Goal: Information Seeking & Learning: Learn about a topic

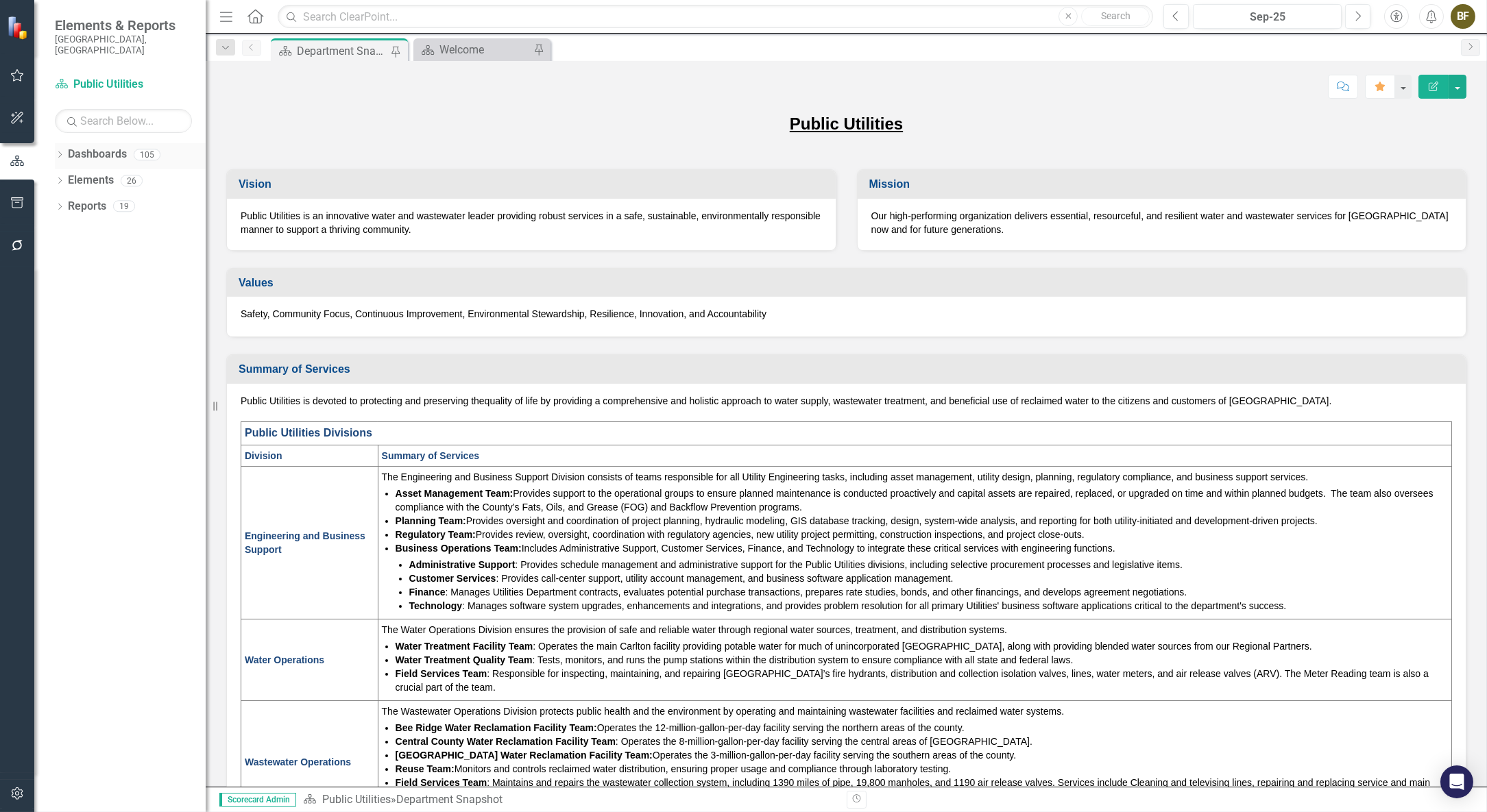
click at [60, 152] on icon "Dropdown" at bounding box center [60, 156] width 9 height 7
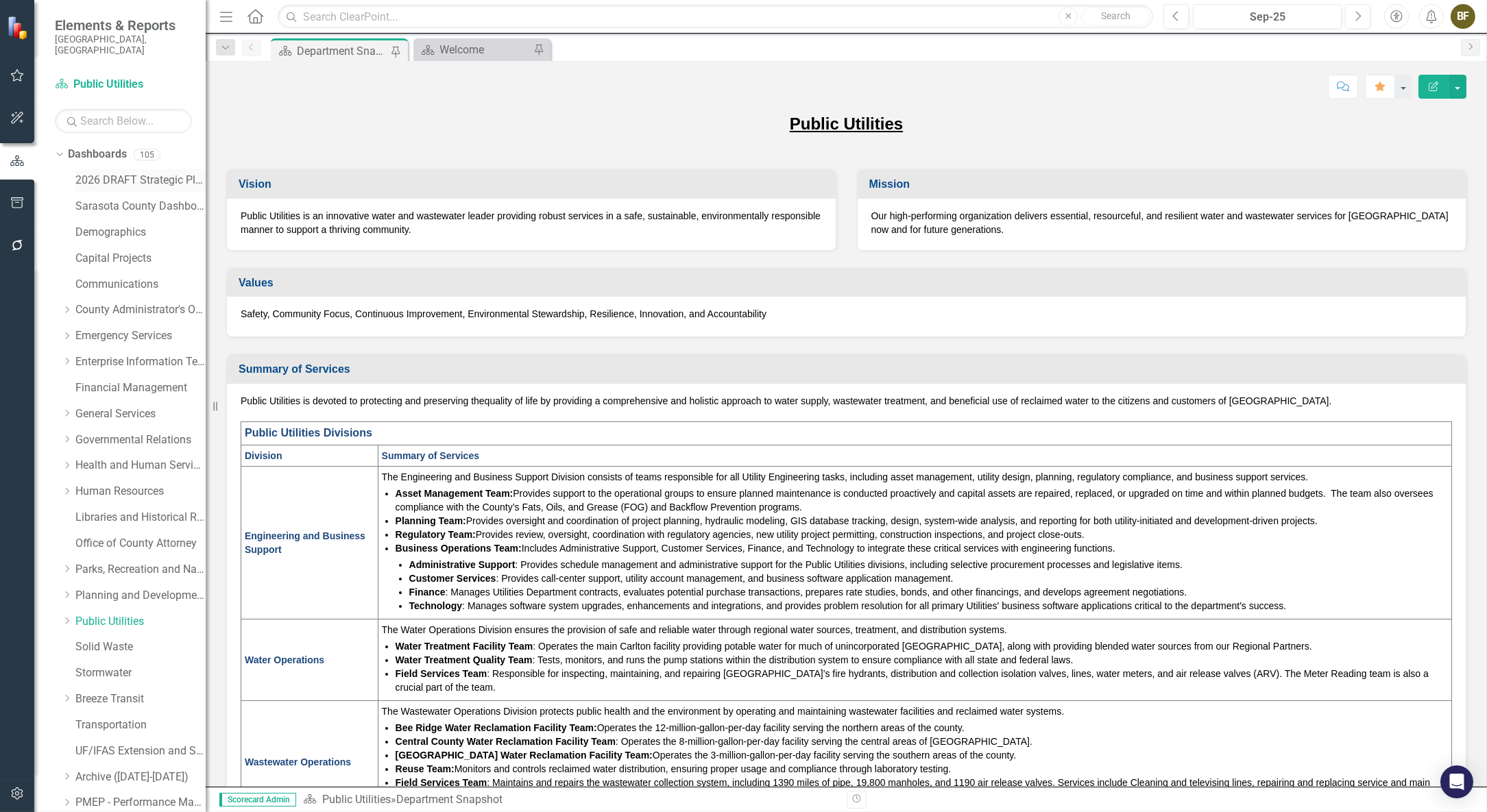
click at [117, 172] on link "2026 DRAFT Strategic Plan" at bounding box center [140, 180] width 130 height 16
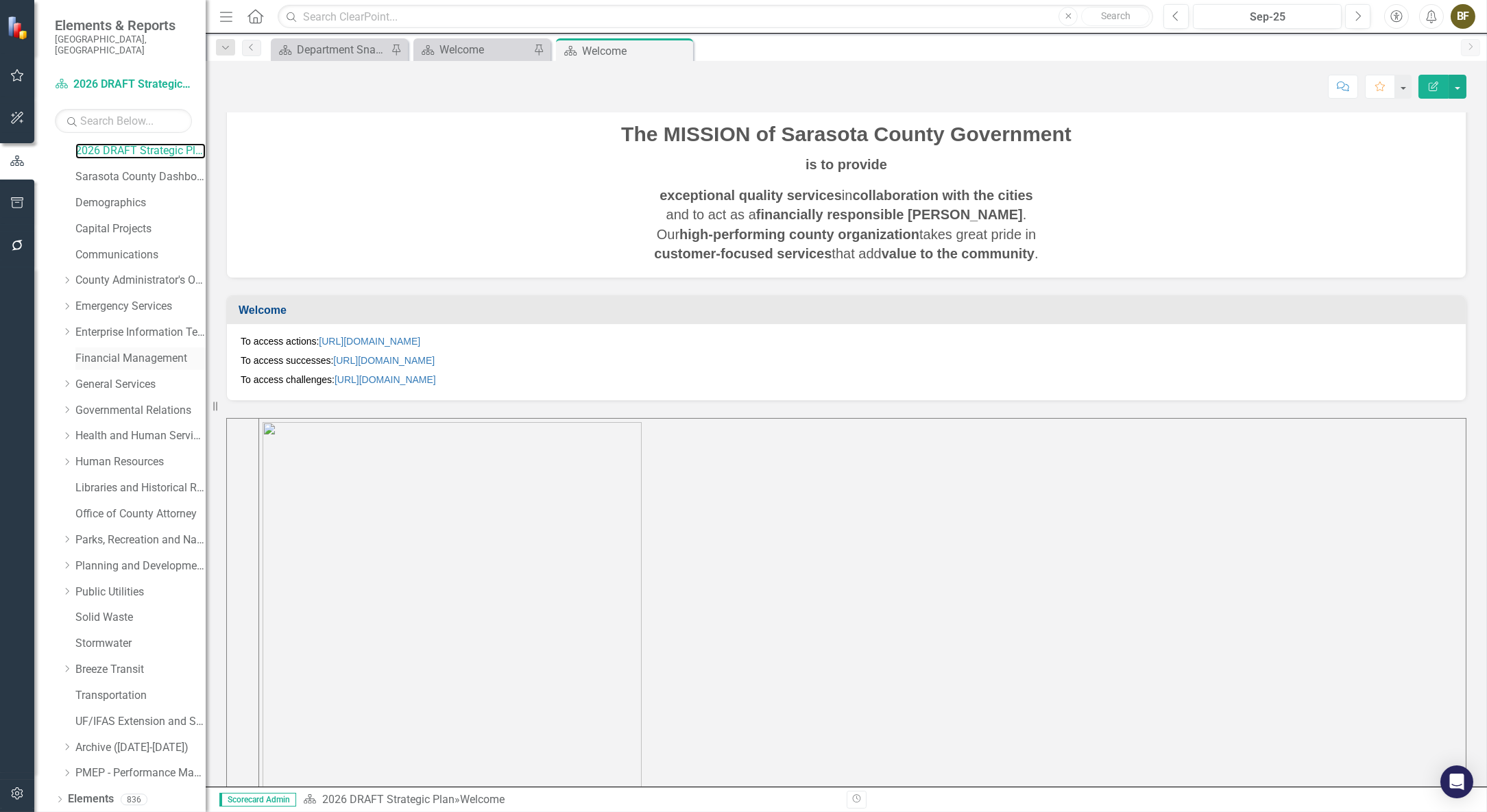
scroll to position [46, 0]
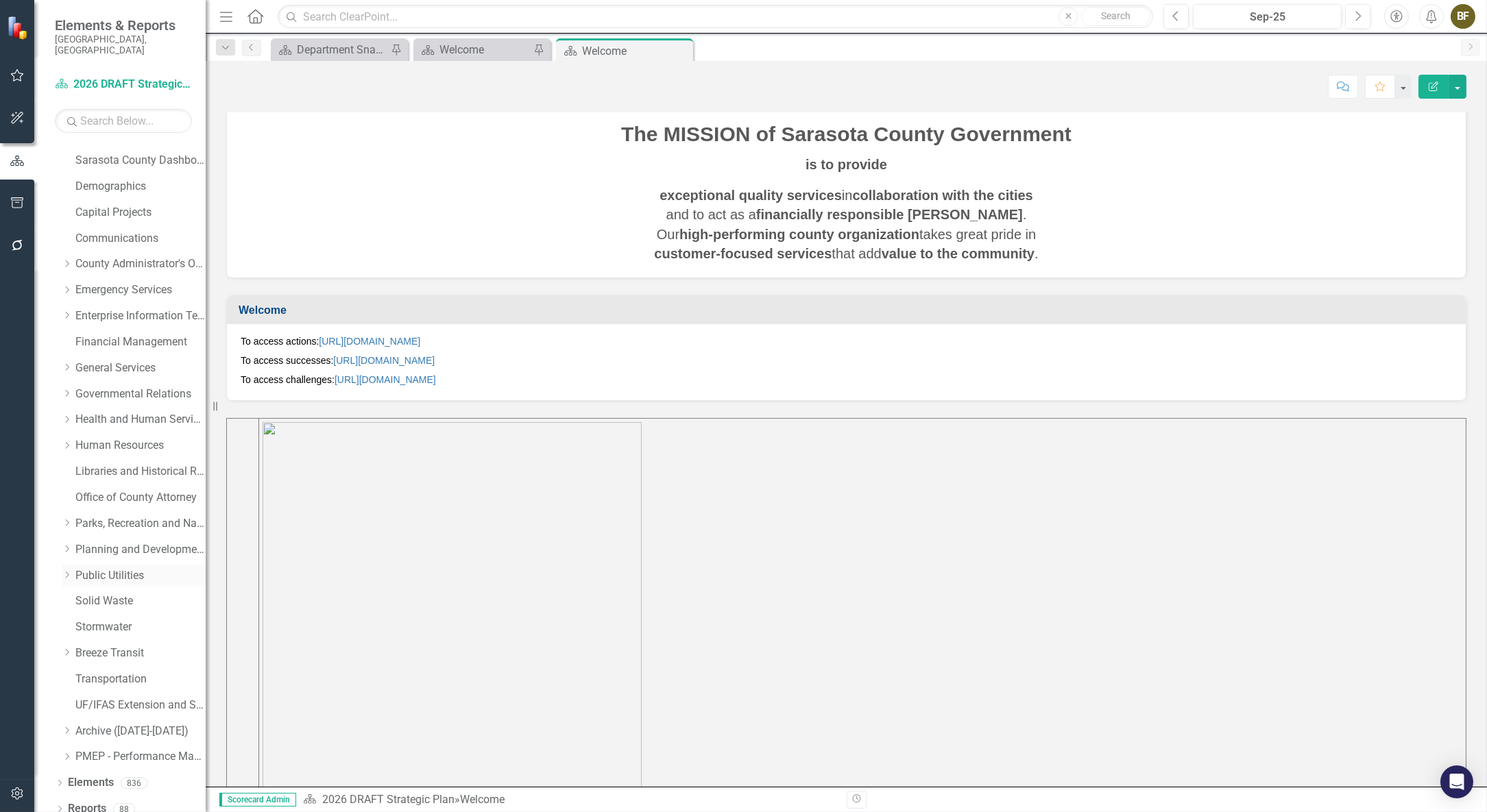
click at [122, 568] on link "Public Utilities" at bounding box center [140, 576] width 130 height 16
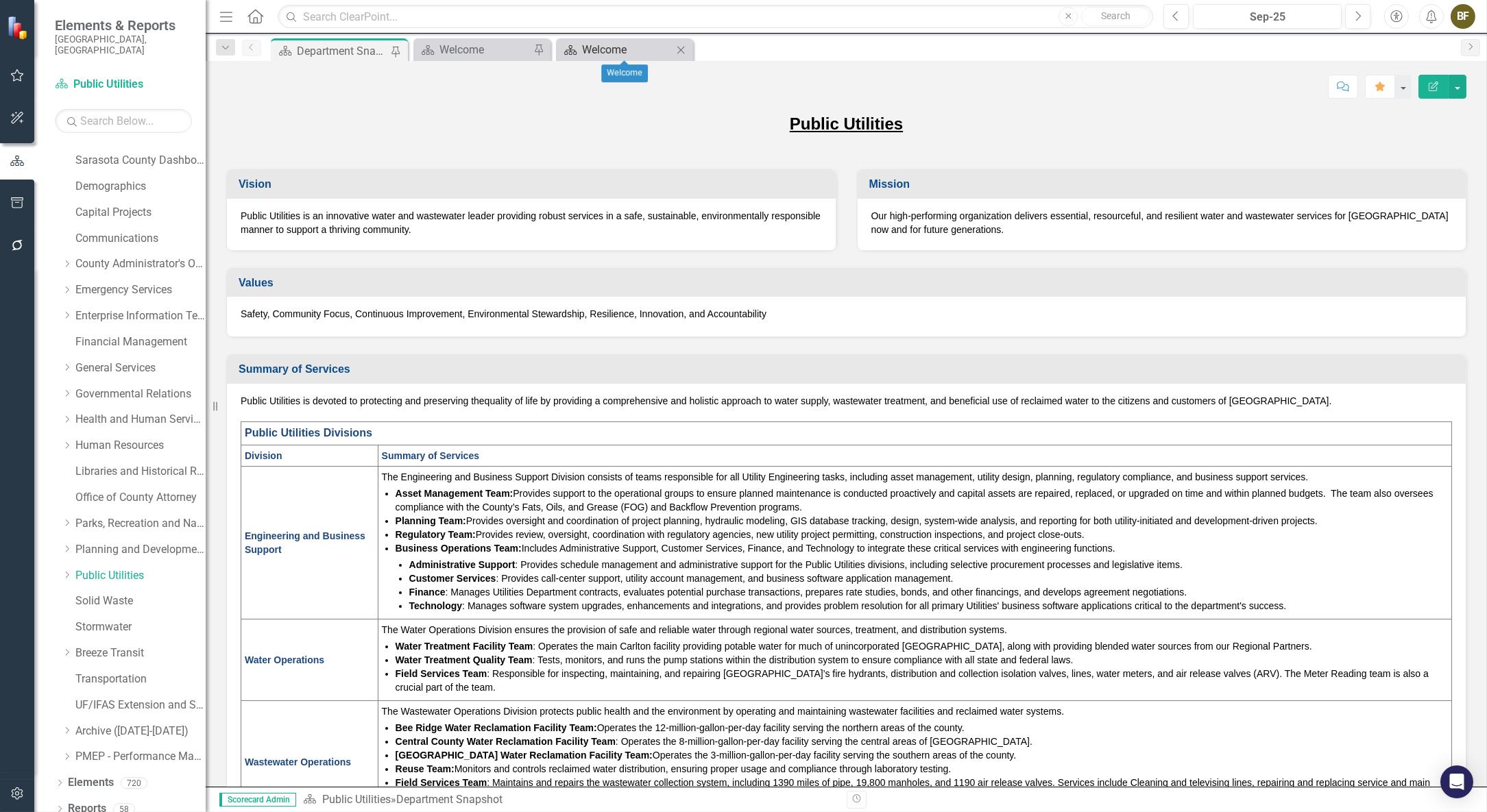
click at [635, 48] on div "Welcome" at bounding box center [627, 49] width 91 height 17
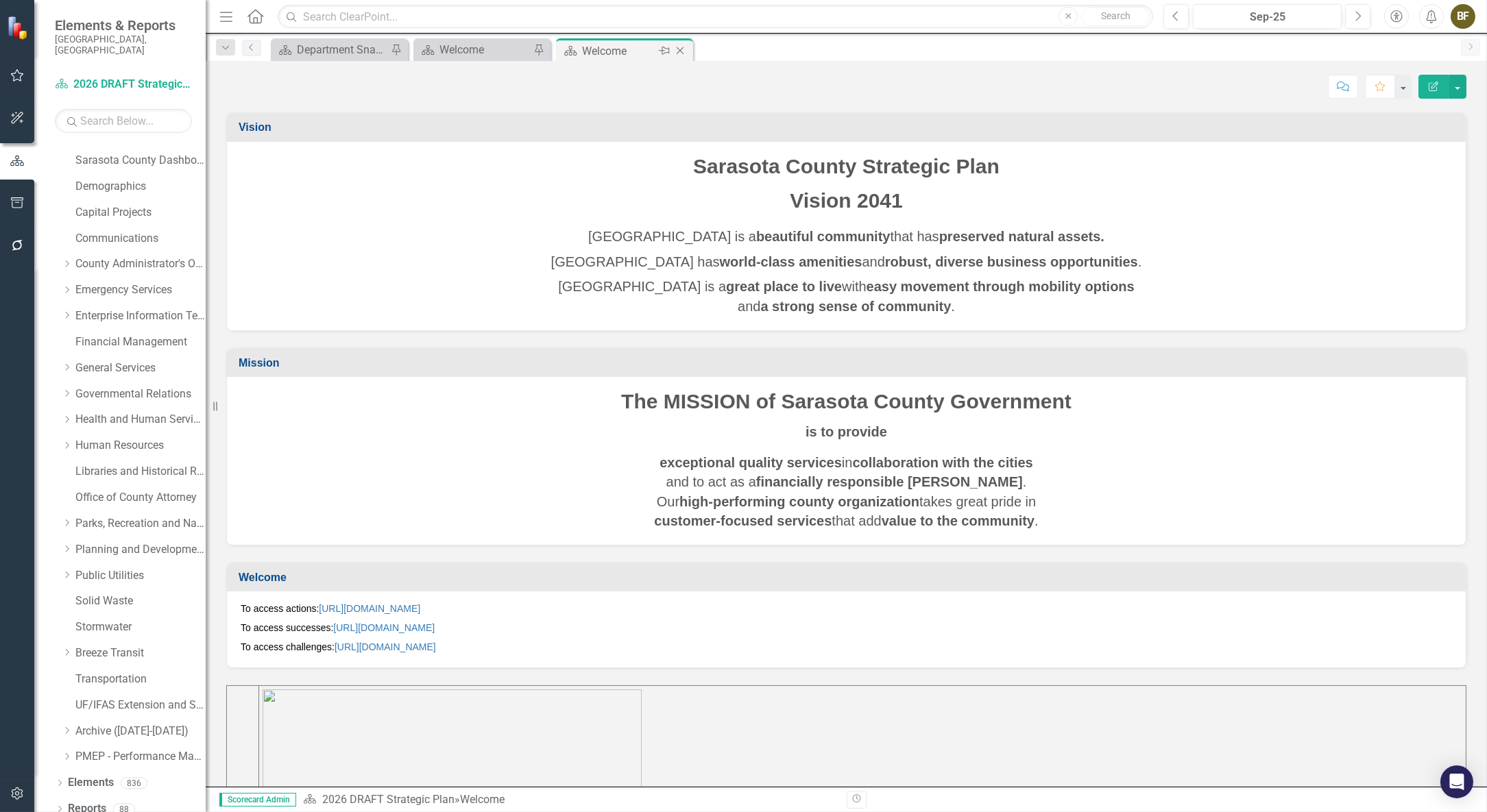
click at [685, 50] on icon "Close" at bounding box center [679, 50] width 14 height 11
click at [542, 49] on icon "Close" at bounding box center [537, 50] width 14 height 11
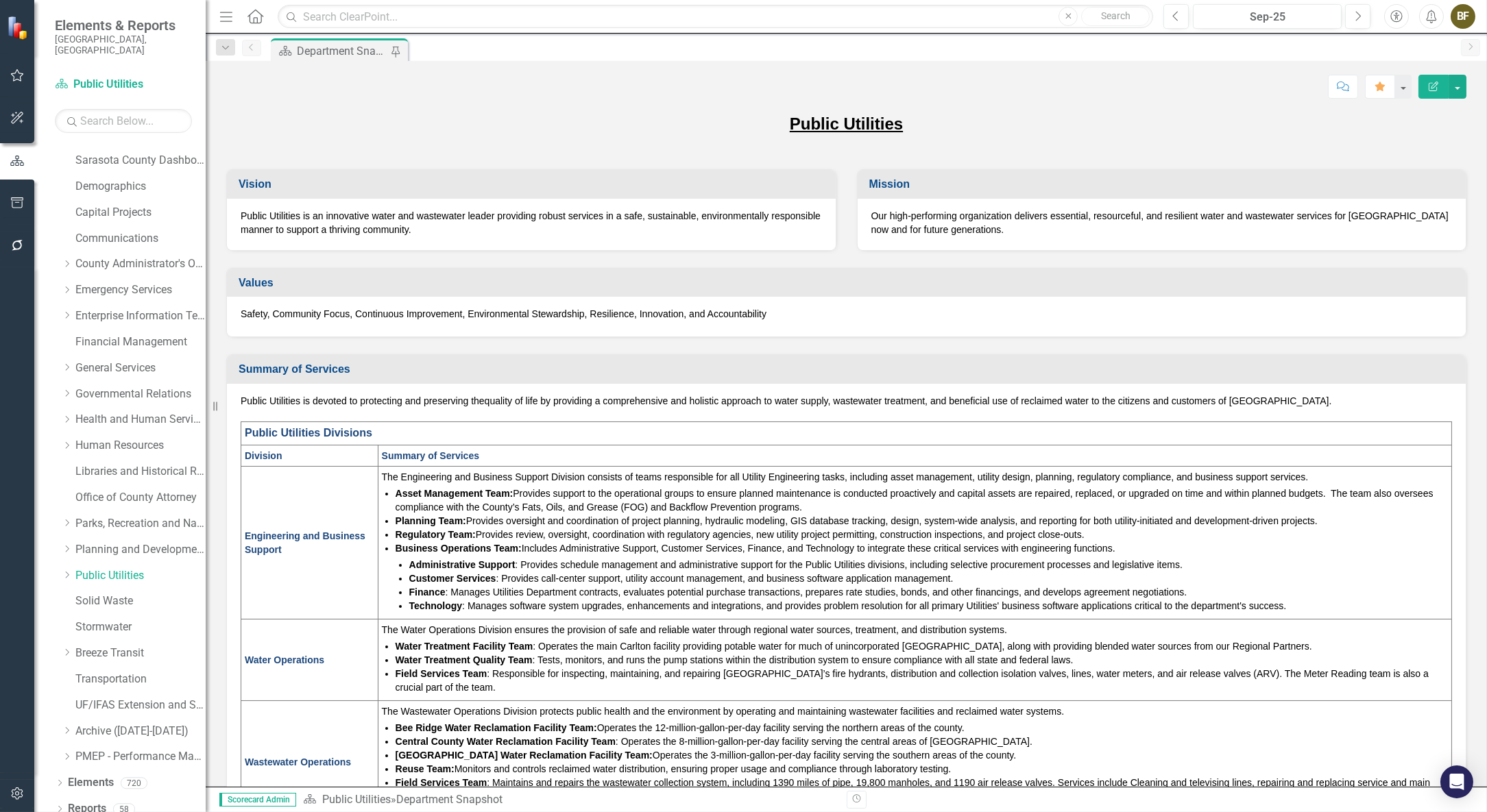
click at [336, 48] on div "Department Snapshot" at bounding box center [342, 50] width 91 height 17
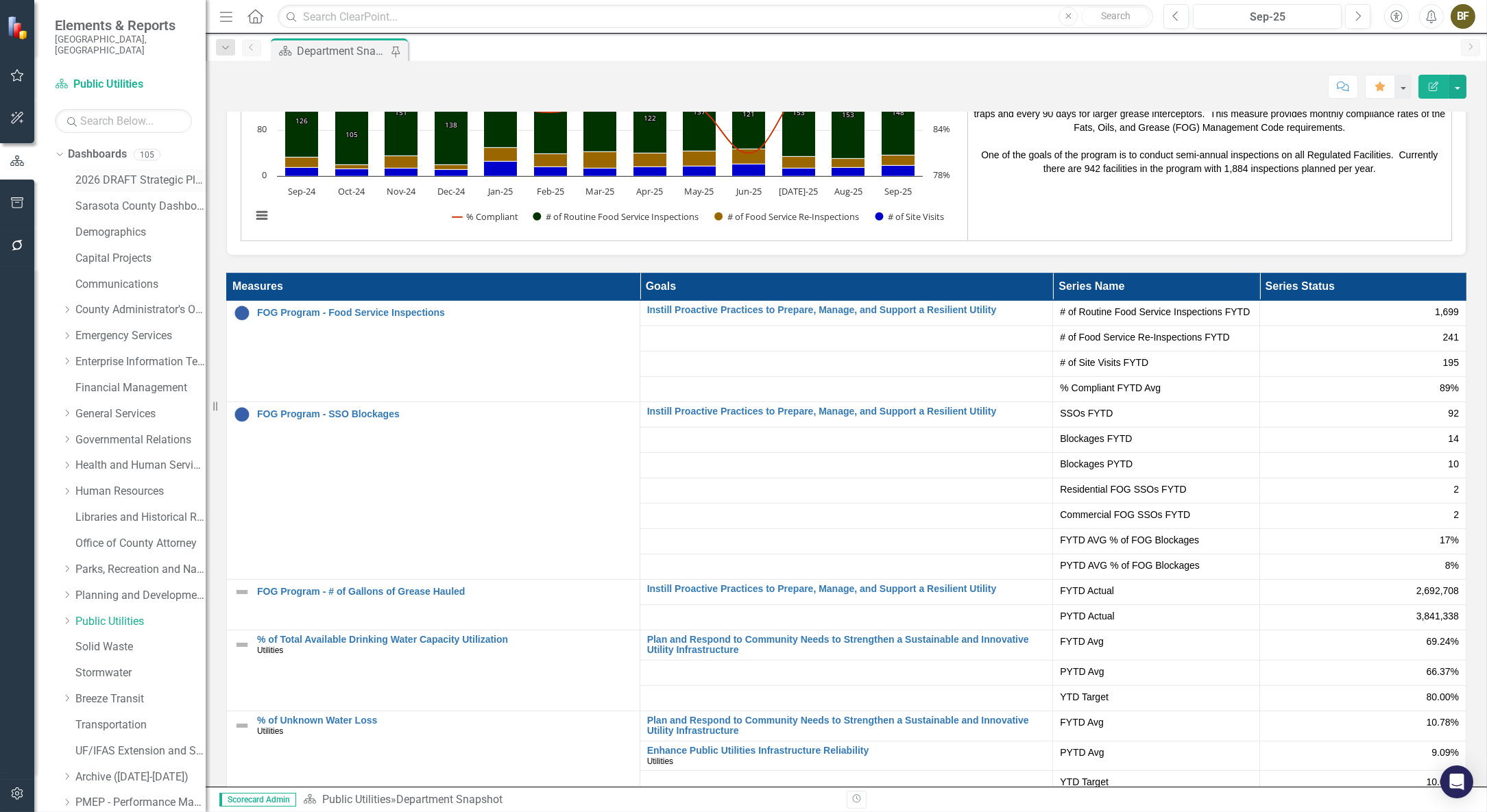
click at [151, 172] on link "2026 DRAFT Strategic Plan" at bounding box center [140, 180] width 130 height 16
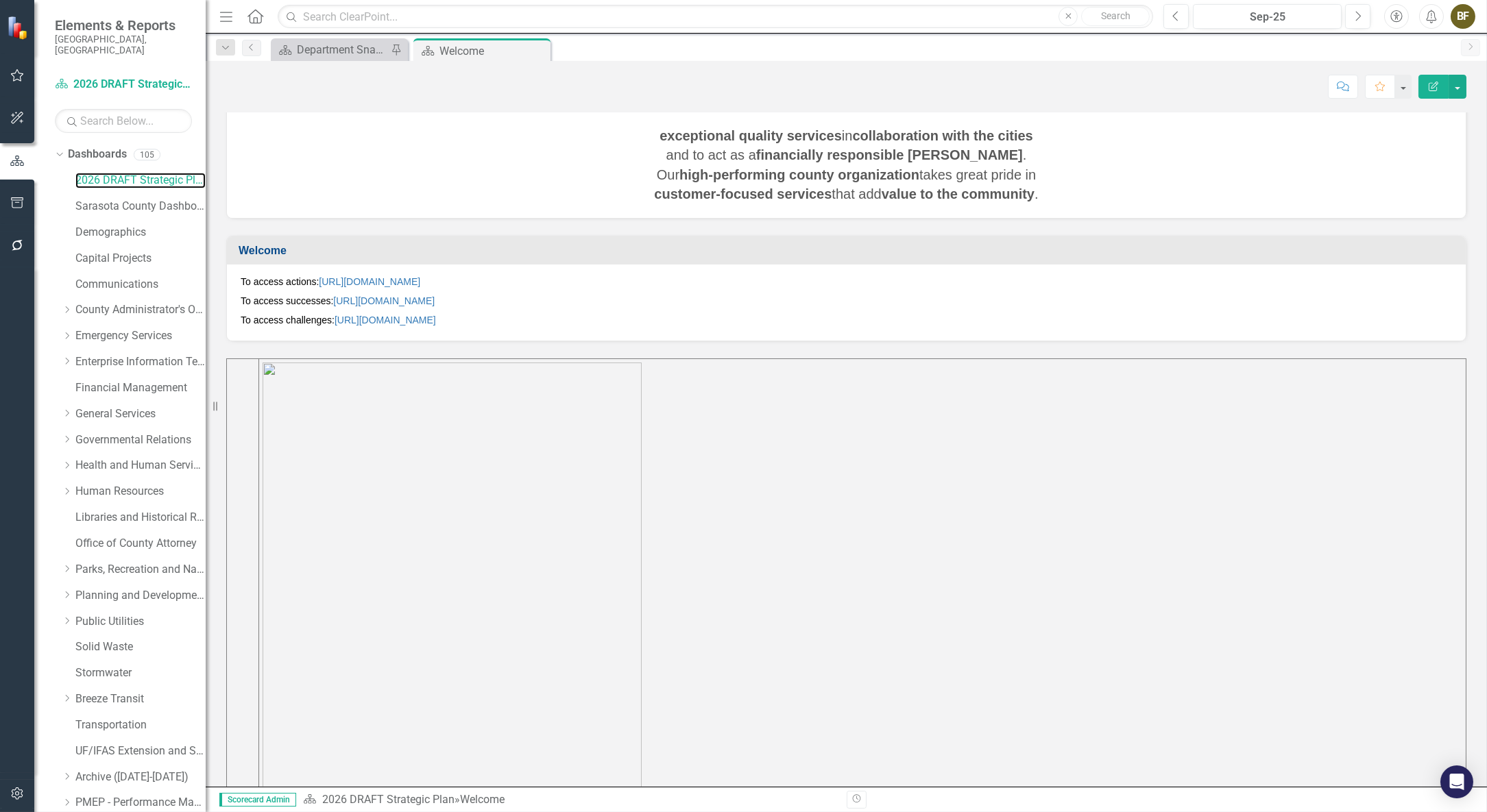
scroll to position [143, 0]
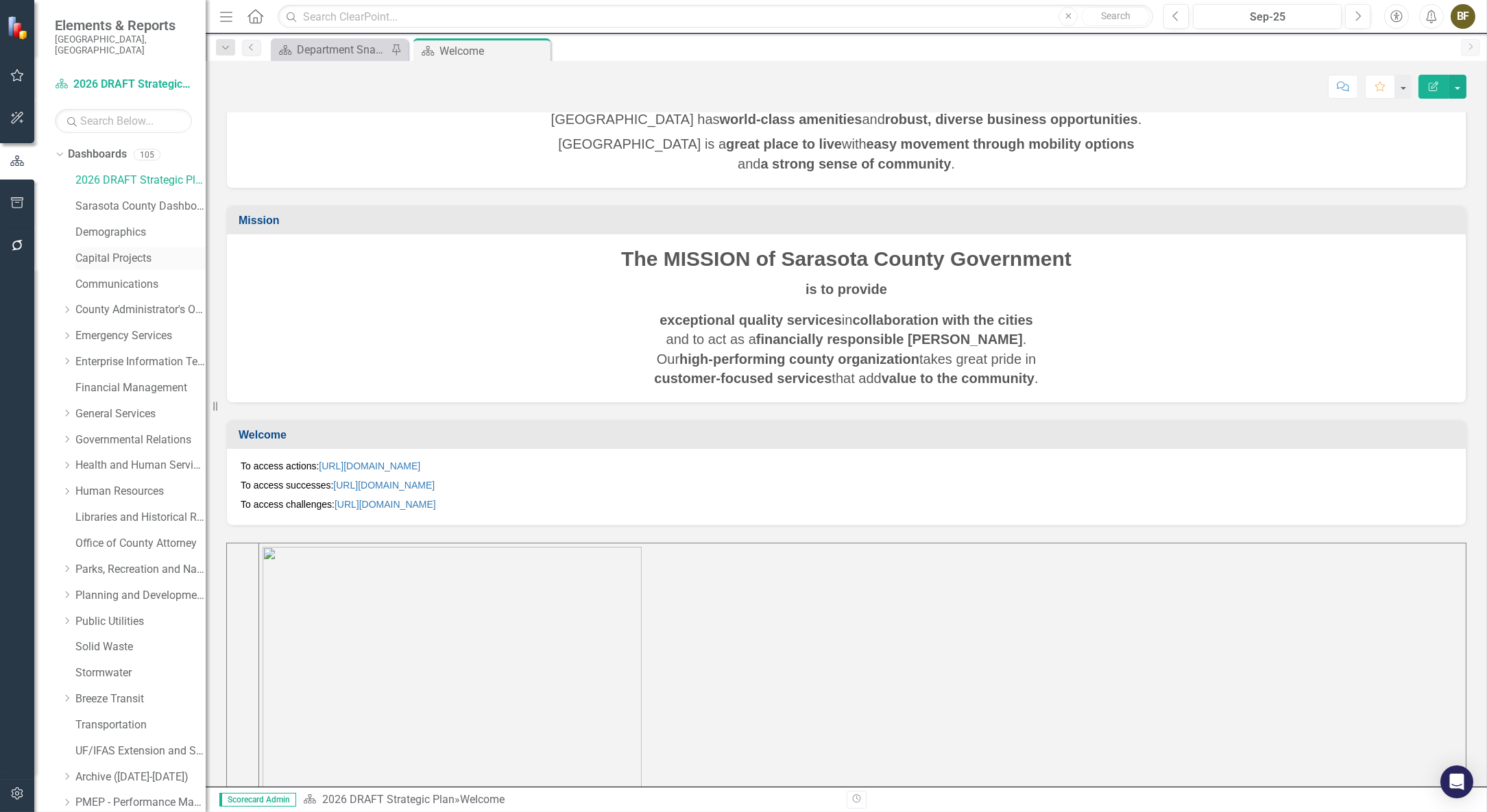
click at [96, 251] on link "Capital Projects" at bounding box center [140, 258] width 130 height 16
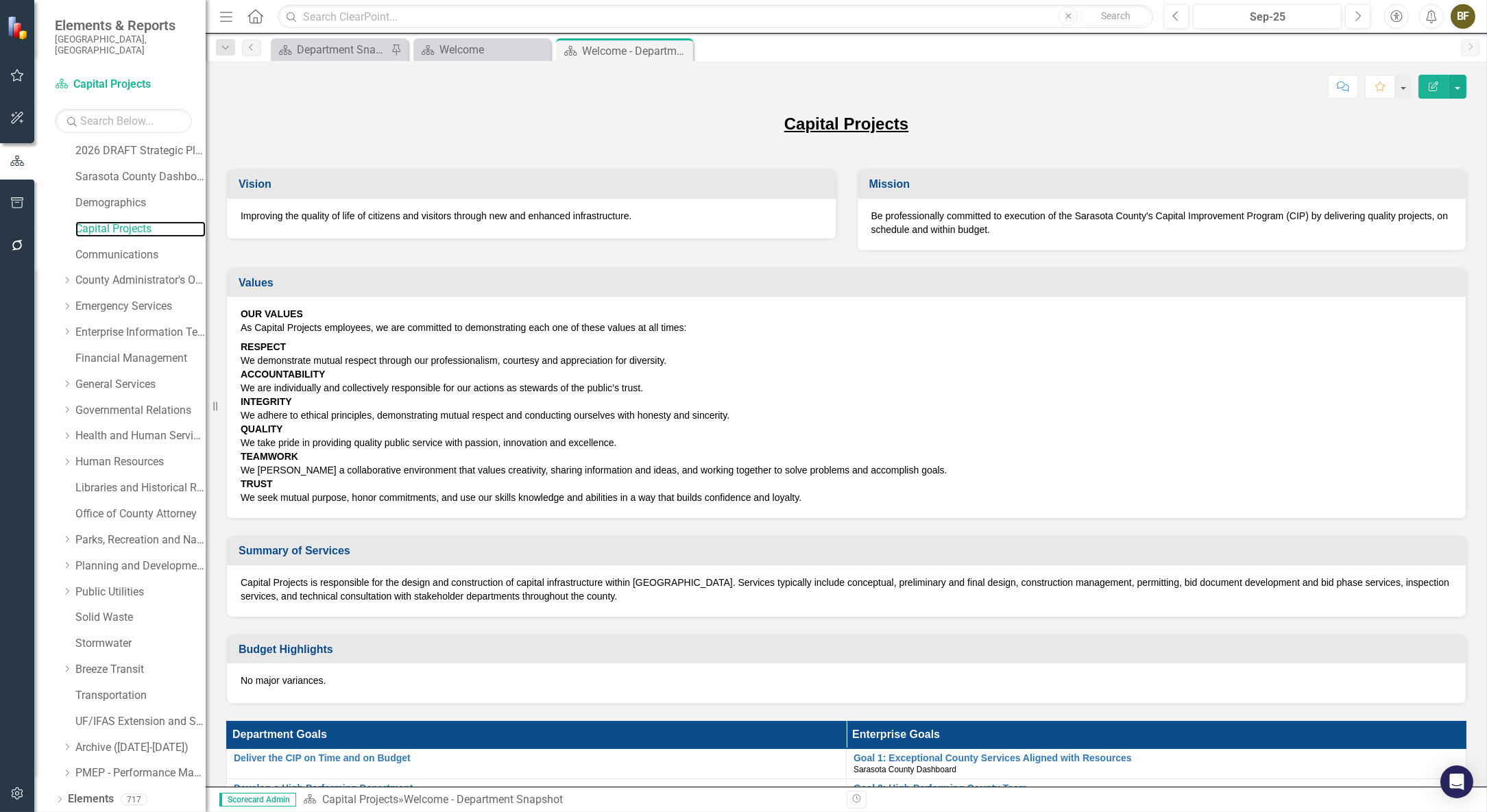
scroll to position [46, 0]
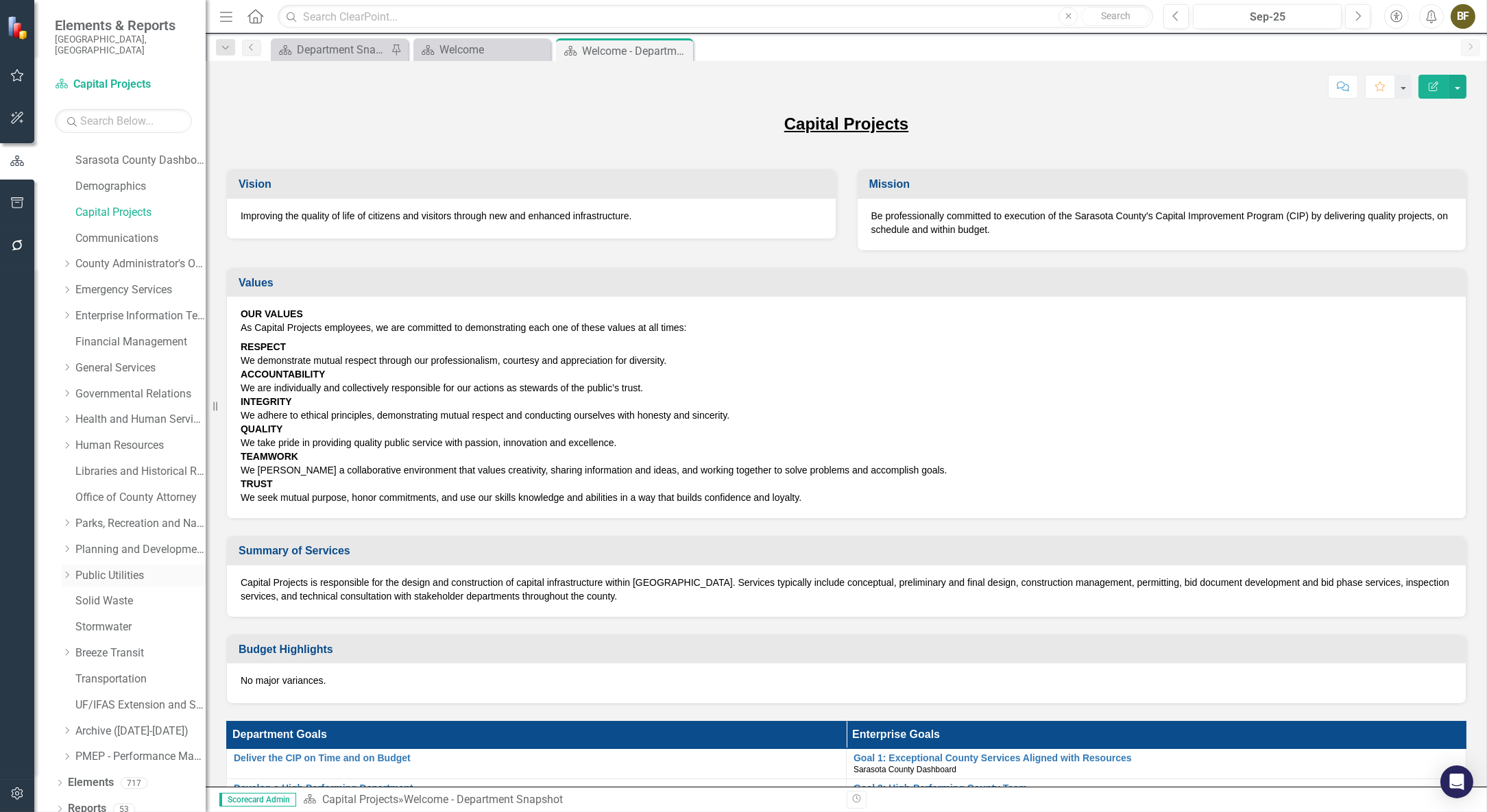
click at [85, 568] on link "Public Utilities" at bounding box center [140, 576] width 130 height 16
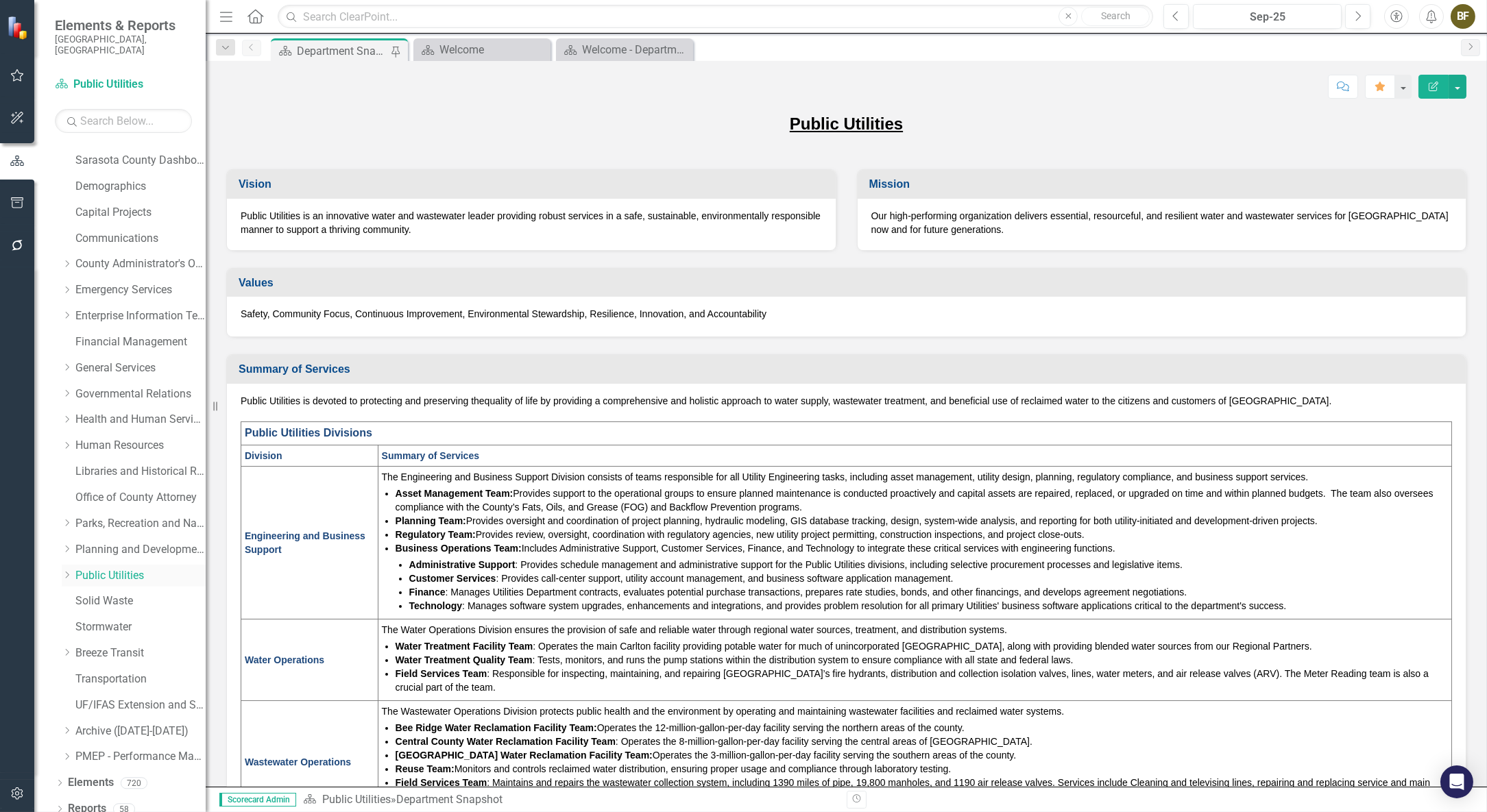
click at [72, 571] on icon "Dropdown" at bounding box center [66, 575] width 10 height 8
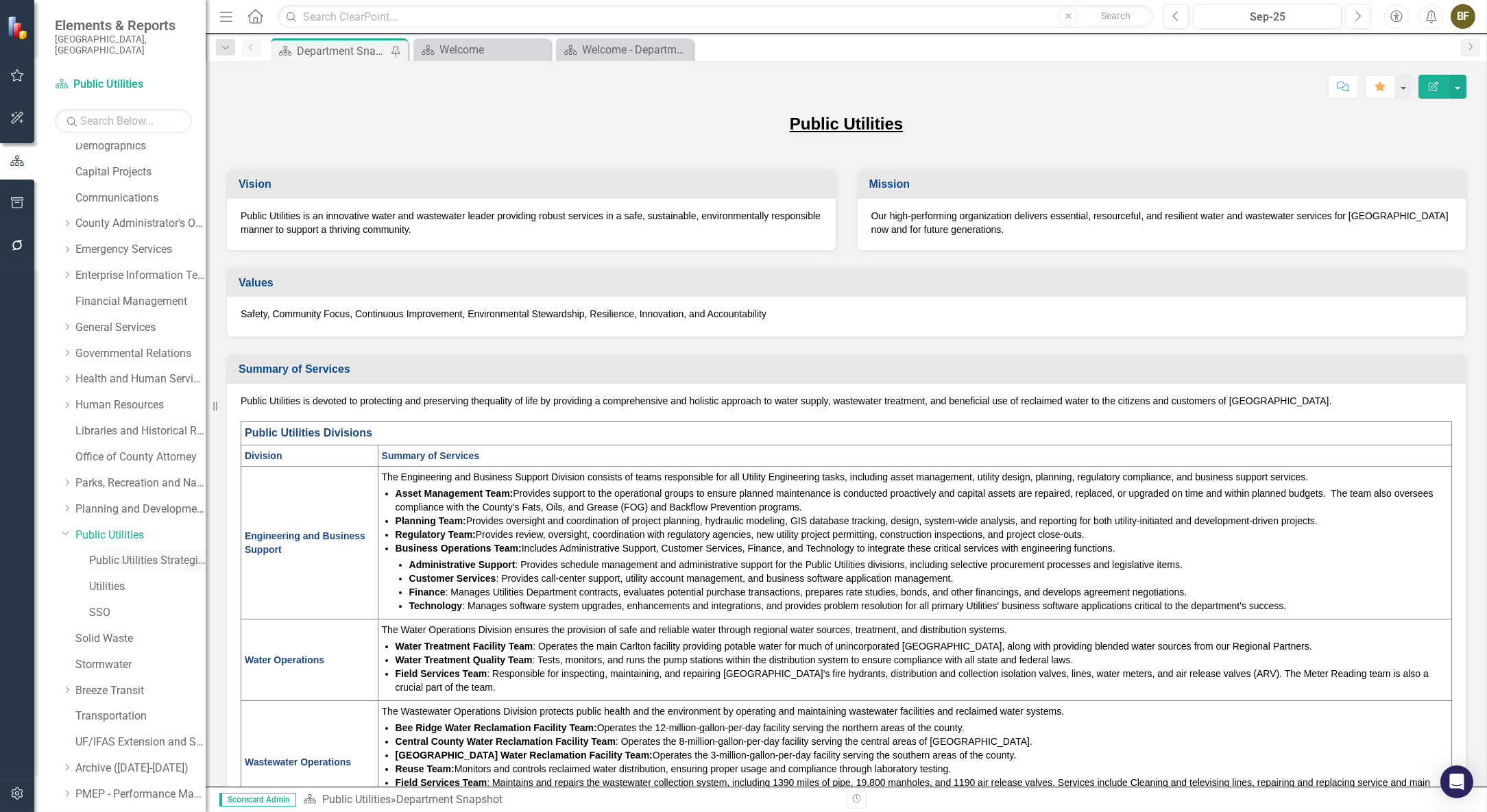
scroll to position [108, 0]
click at [145, 532] on link "Public Utilities Strategic Plan" at bounding box center [147, 539] width 116 height 16
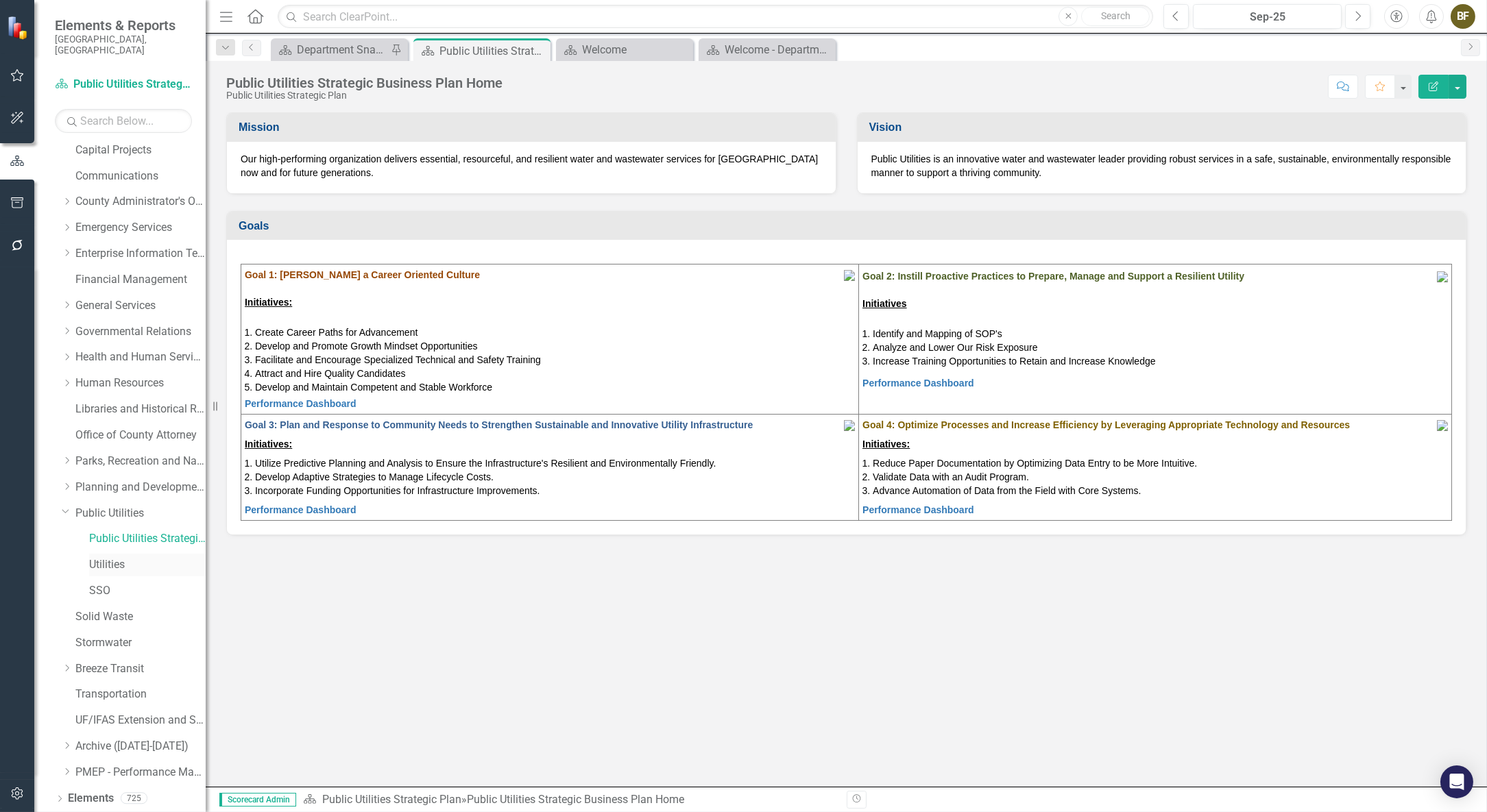
click at [121, 559] on link "Utilities" at bounding box center [147, 565] width 116 height 16
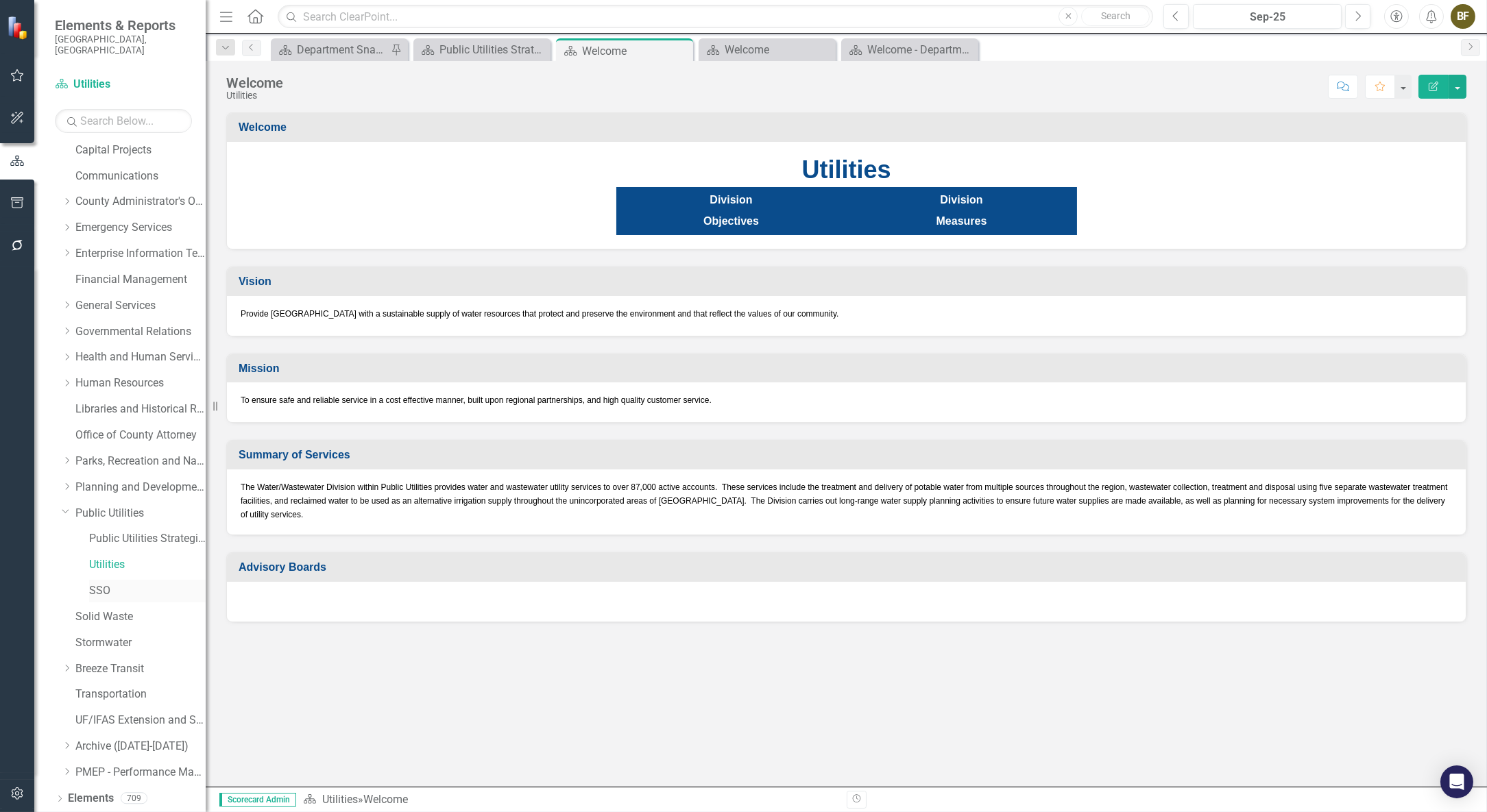
click at [105, 583] on link "SSO" at bounding box center [147, 590] width 116 height 16
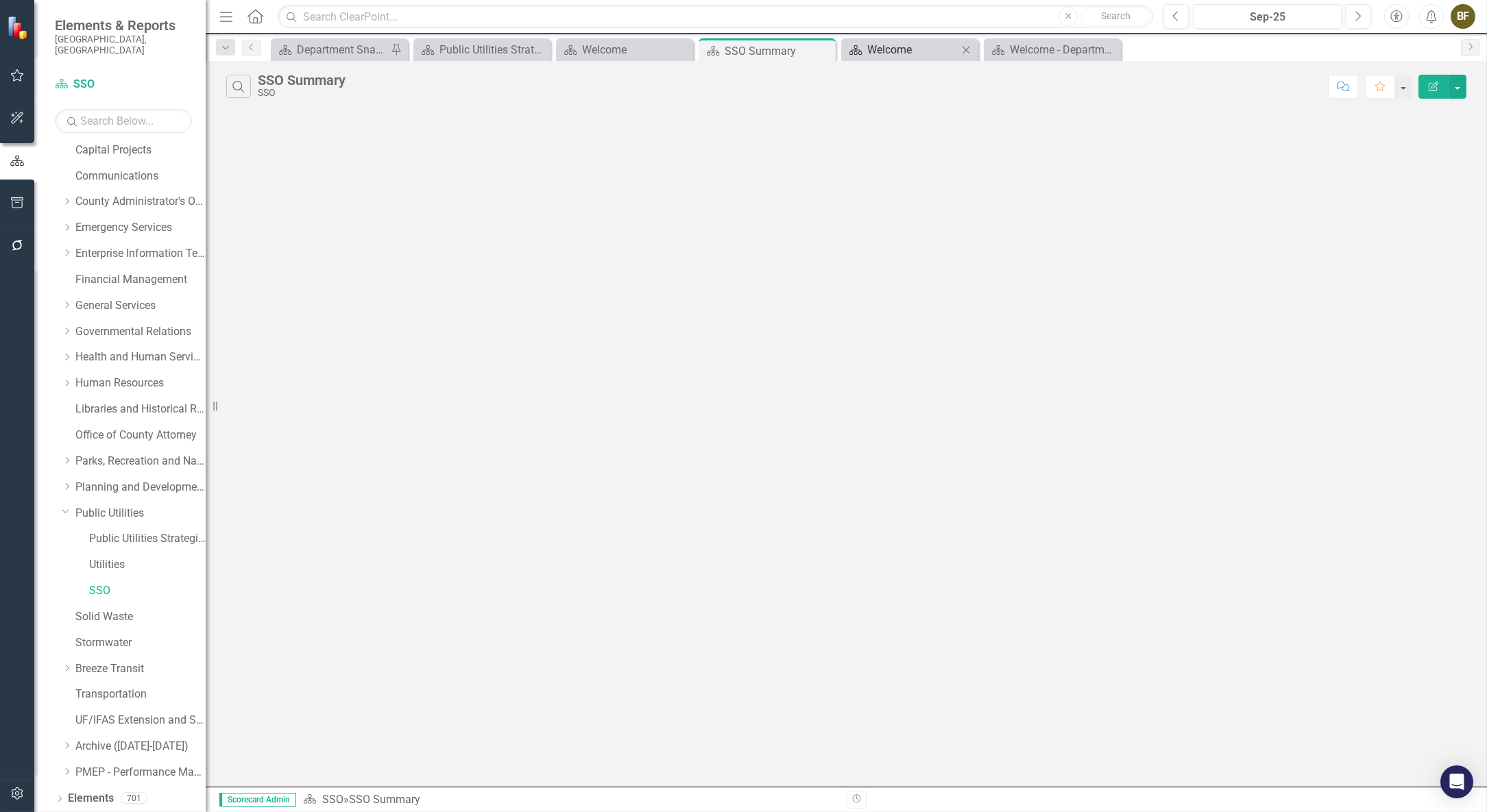
click at [931, 51] on div "Welcome" at bounding box center [912, 49] width 91 height 17
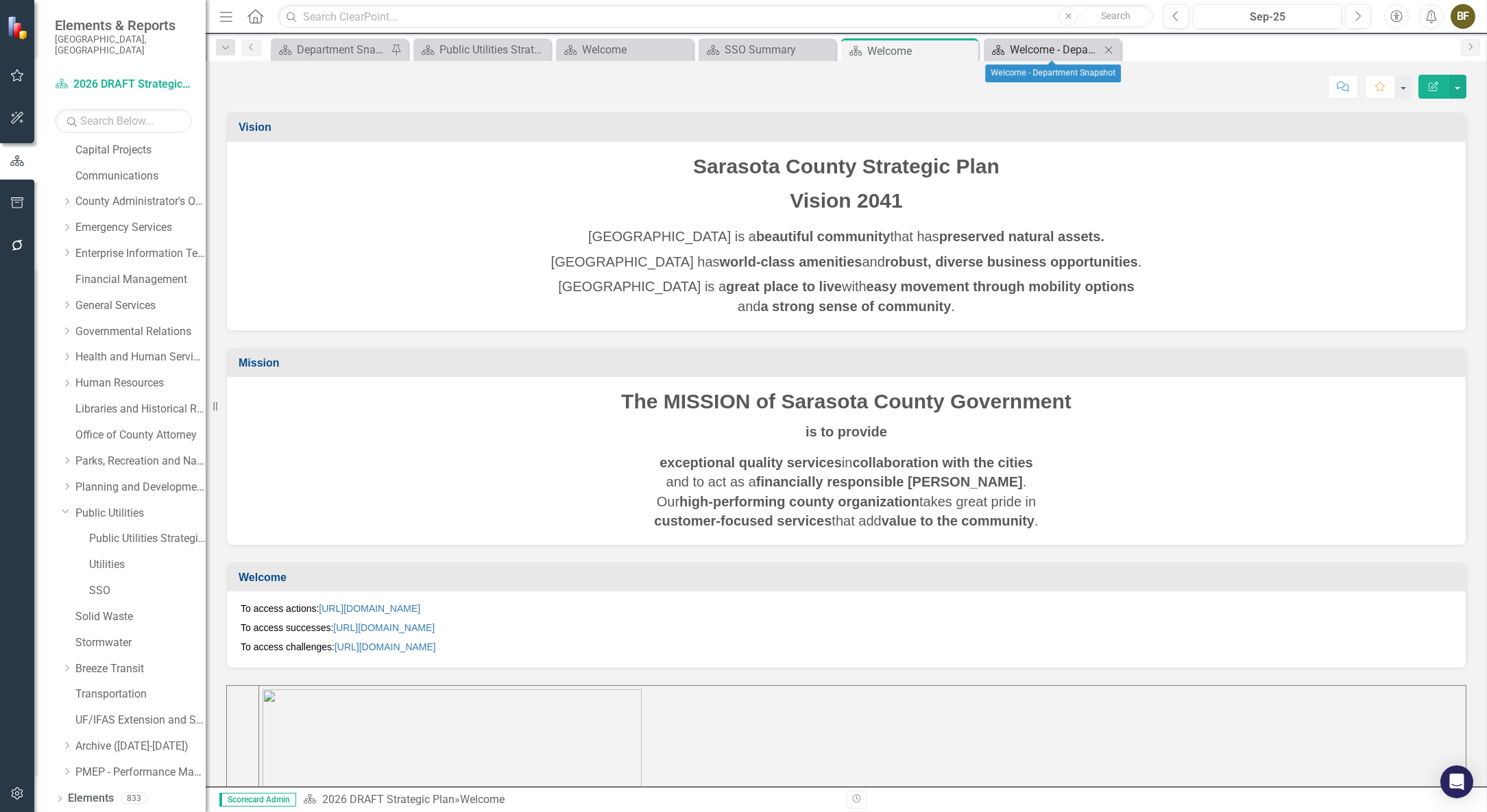
click at [1056, 49] on div "Welcome - Department Snapshot" at bounding box center [1055, 49] width 91 height 17
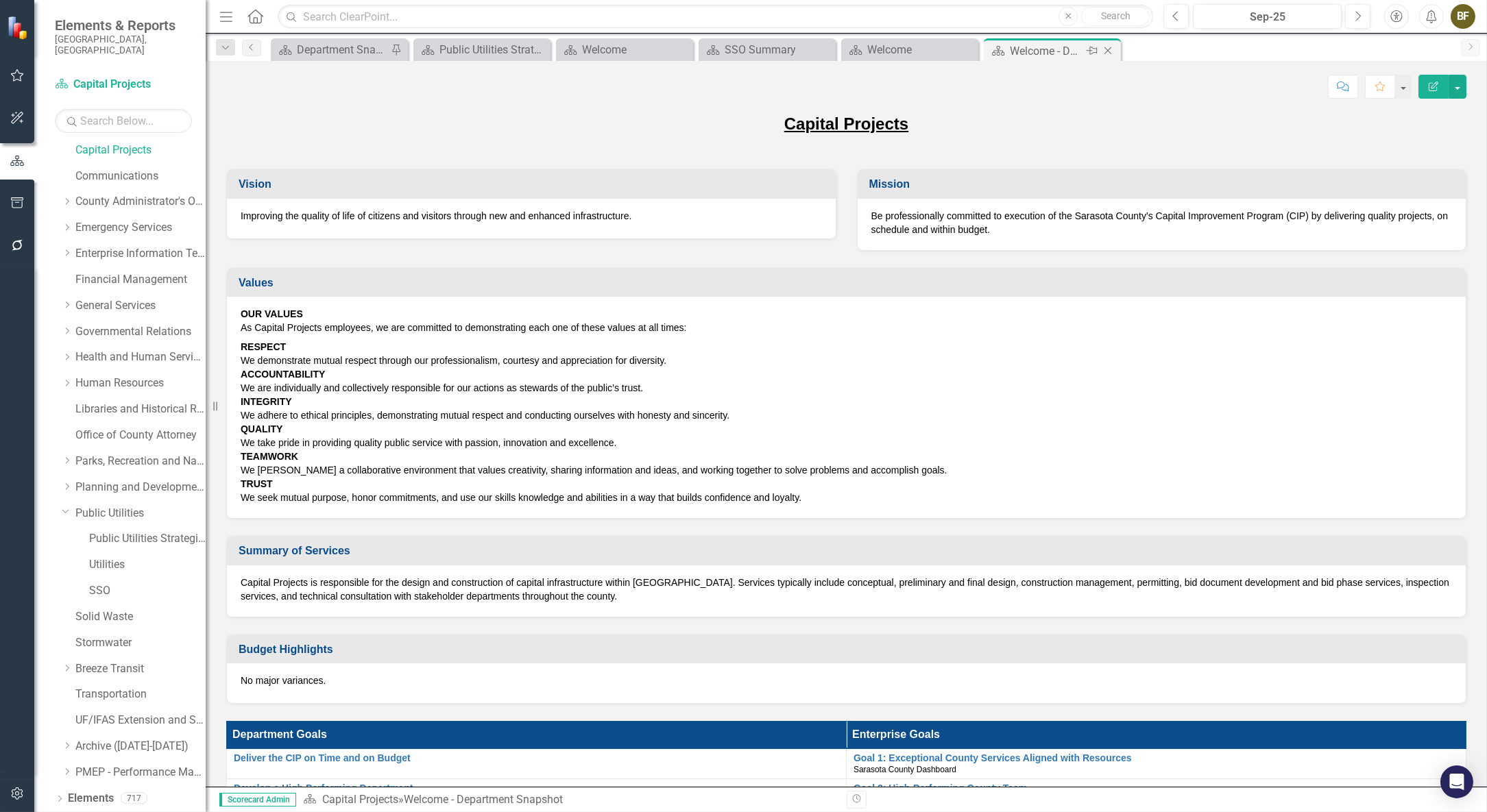
click at [1111, 48] on icon "Close" at bounding box center [1107, 50] width 14 height 11
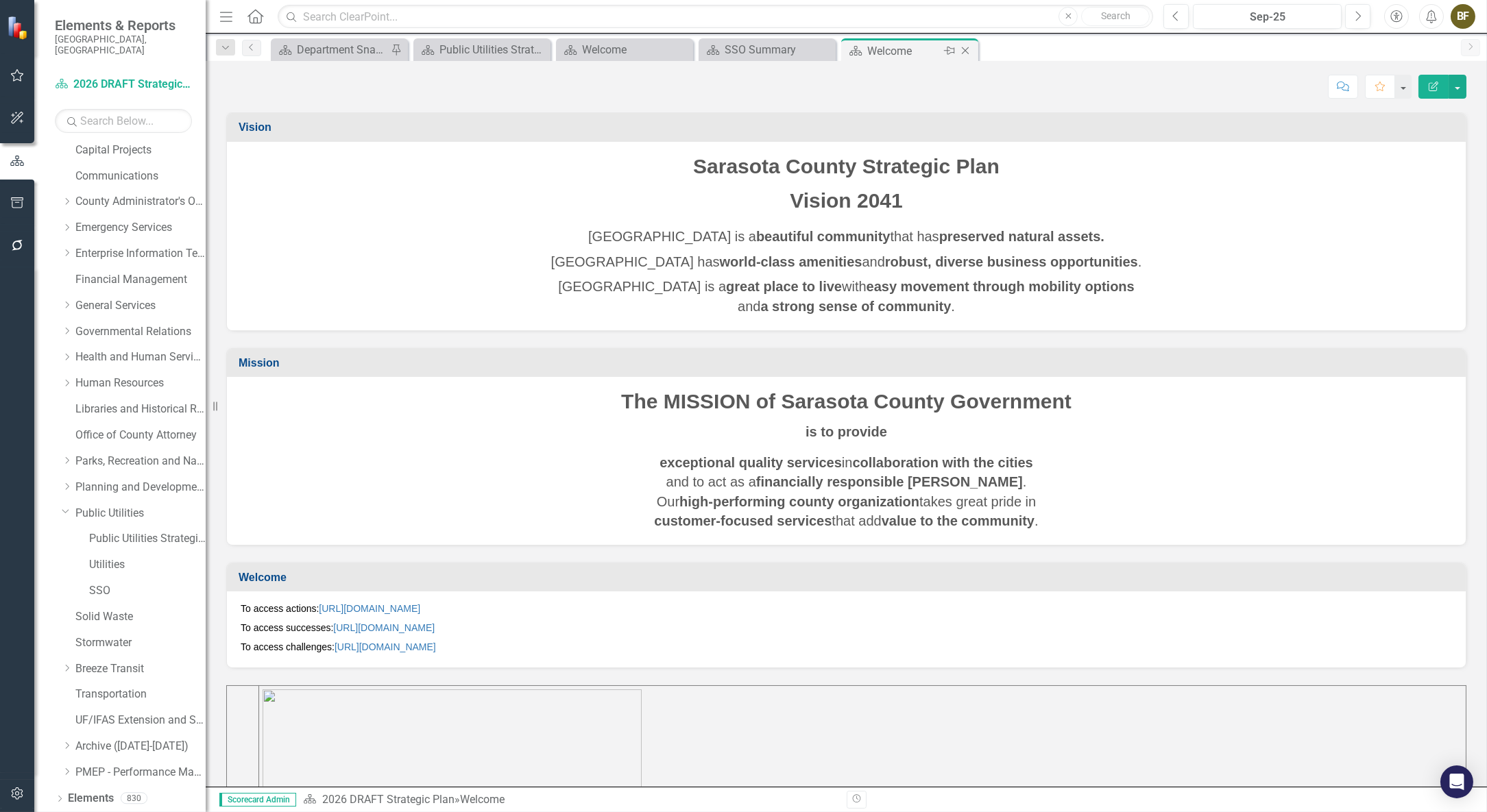
click at [964, 51] on icon "Close" at bounding box center [965, 50] width 14 height 11
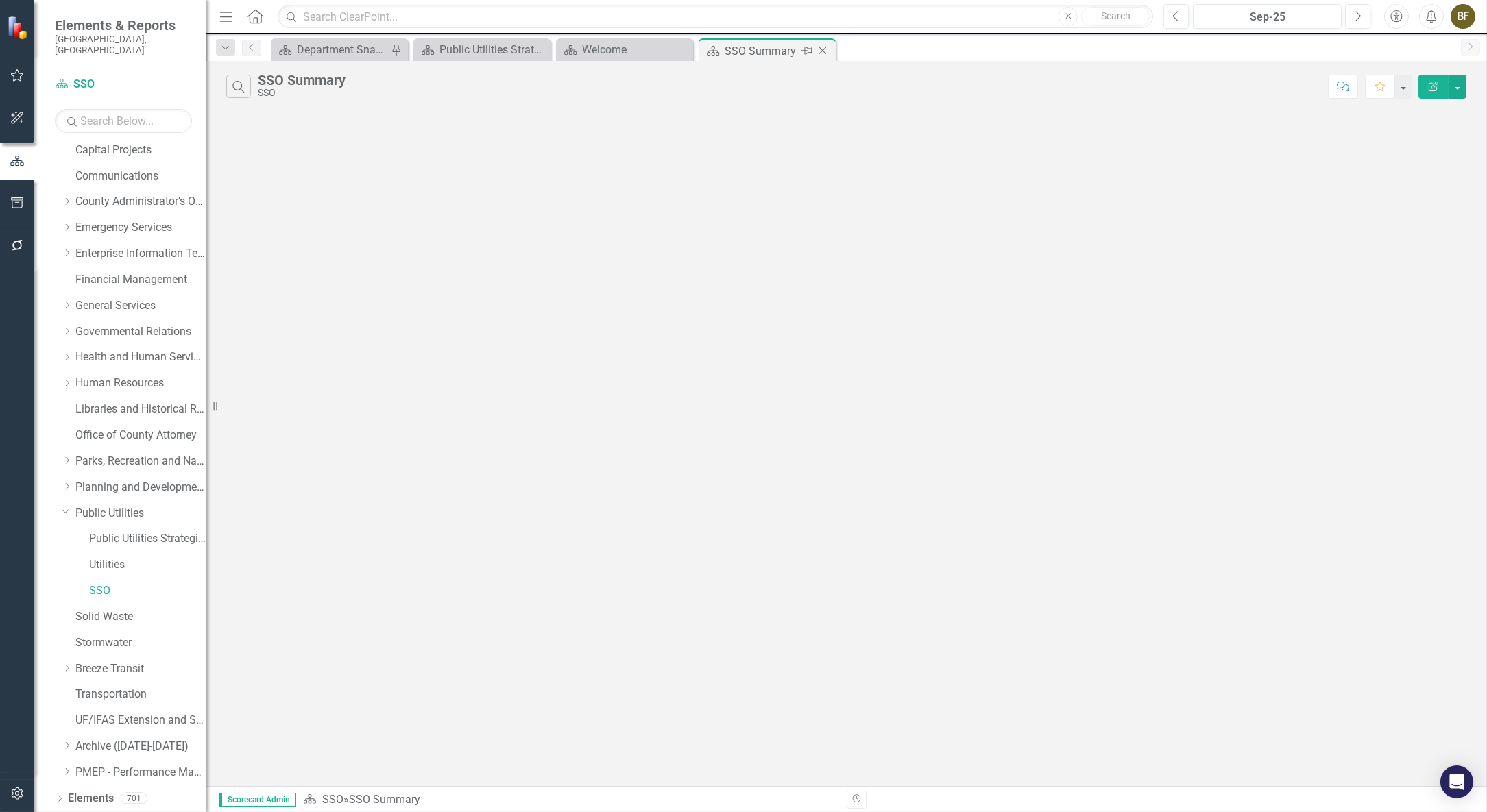
click at [826, 51] on icon "Close" at bounding box center [822, 50] width 14 height 11
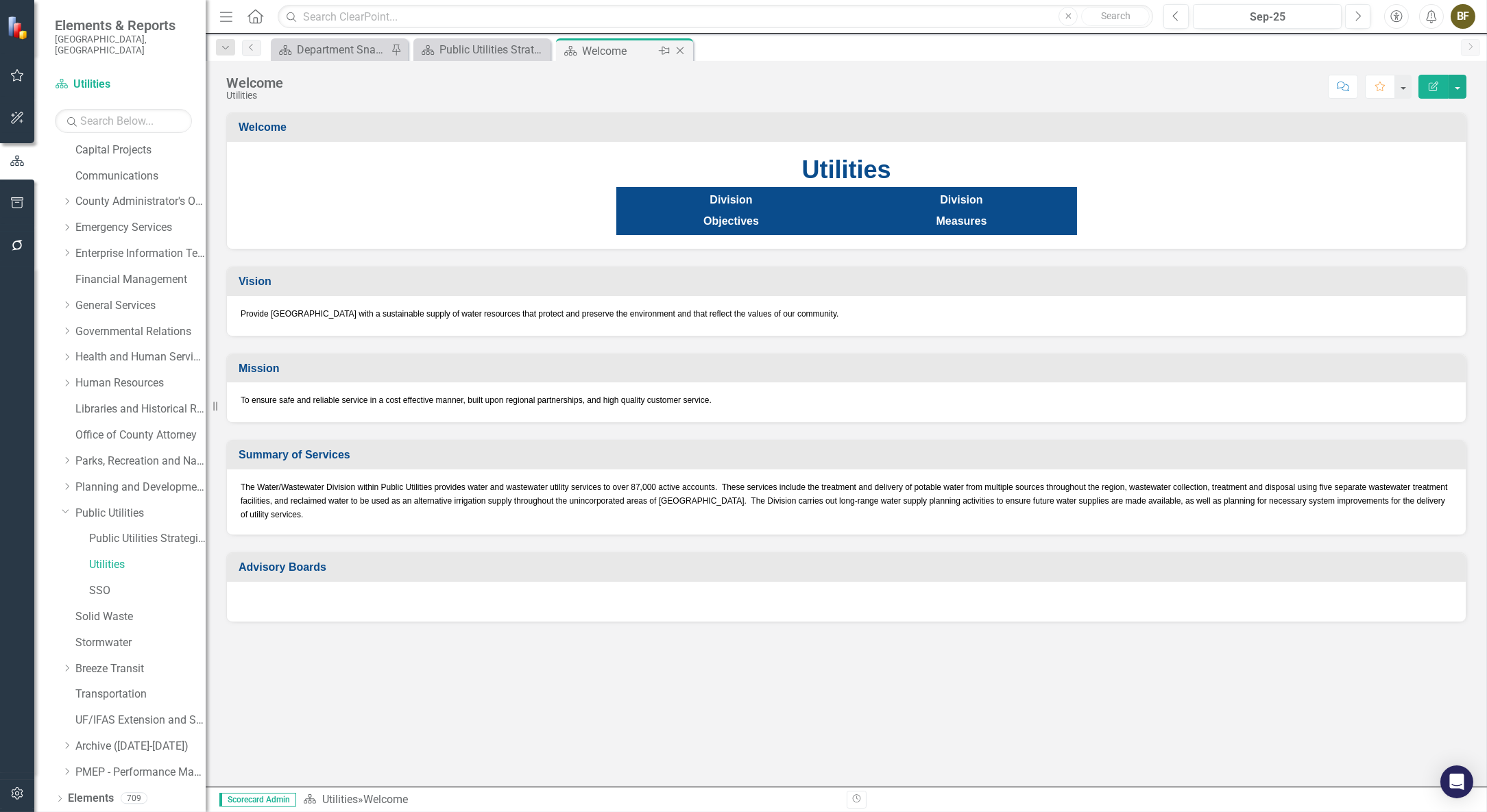
click at [678, 48] on icon "Close" at bounding box center [679, 50] width 14 height 11
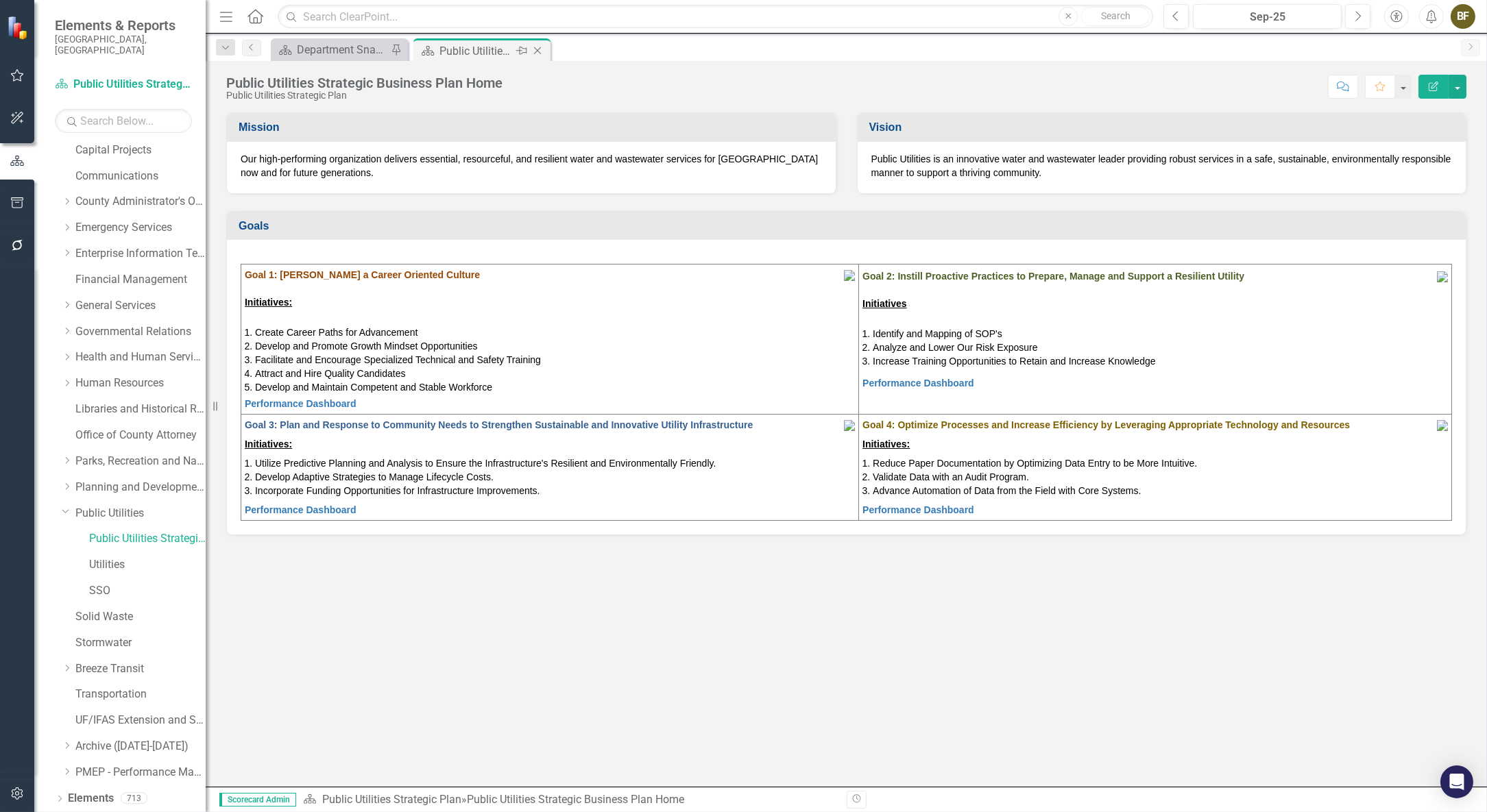
click at [543, 54] on icon "Close" at bounding box center [537, 50] width 14 height 11
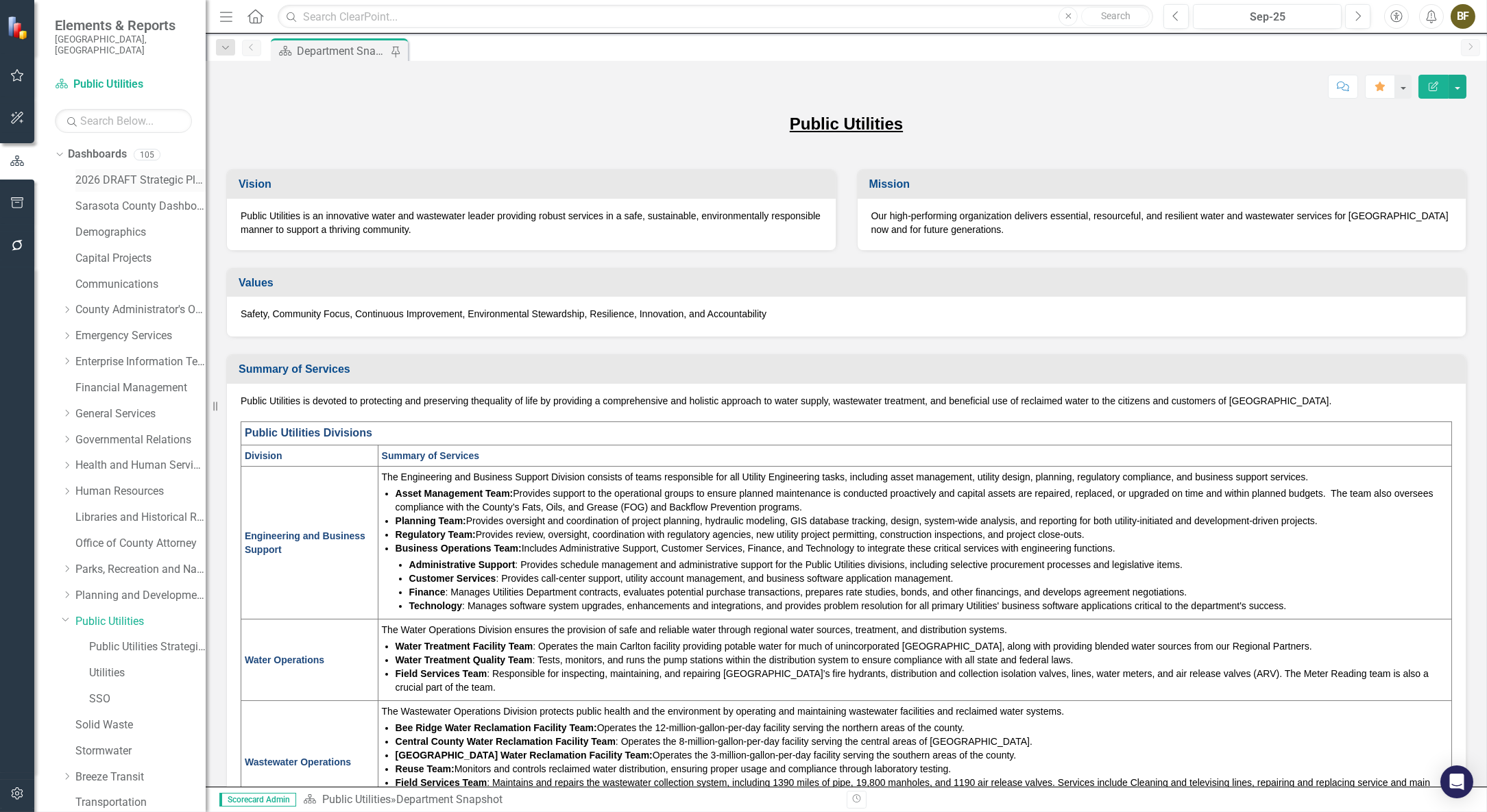
click at [102, 172] on link "2026 DRAFT Strategic Plan" at bounding box center [140, 180] width 130 height 16
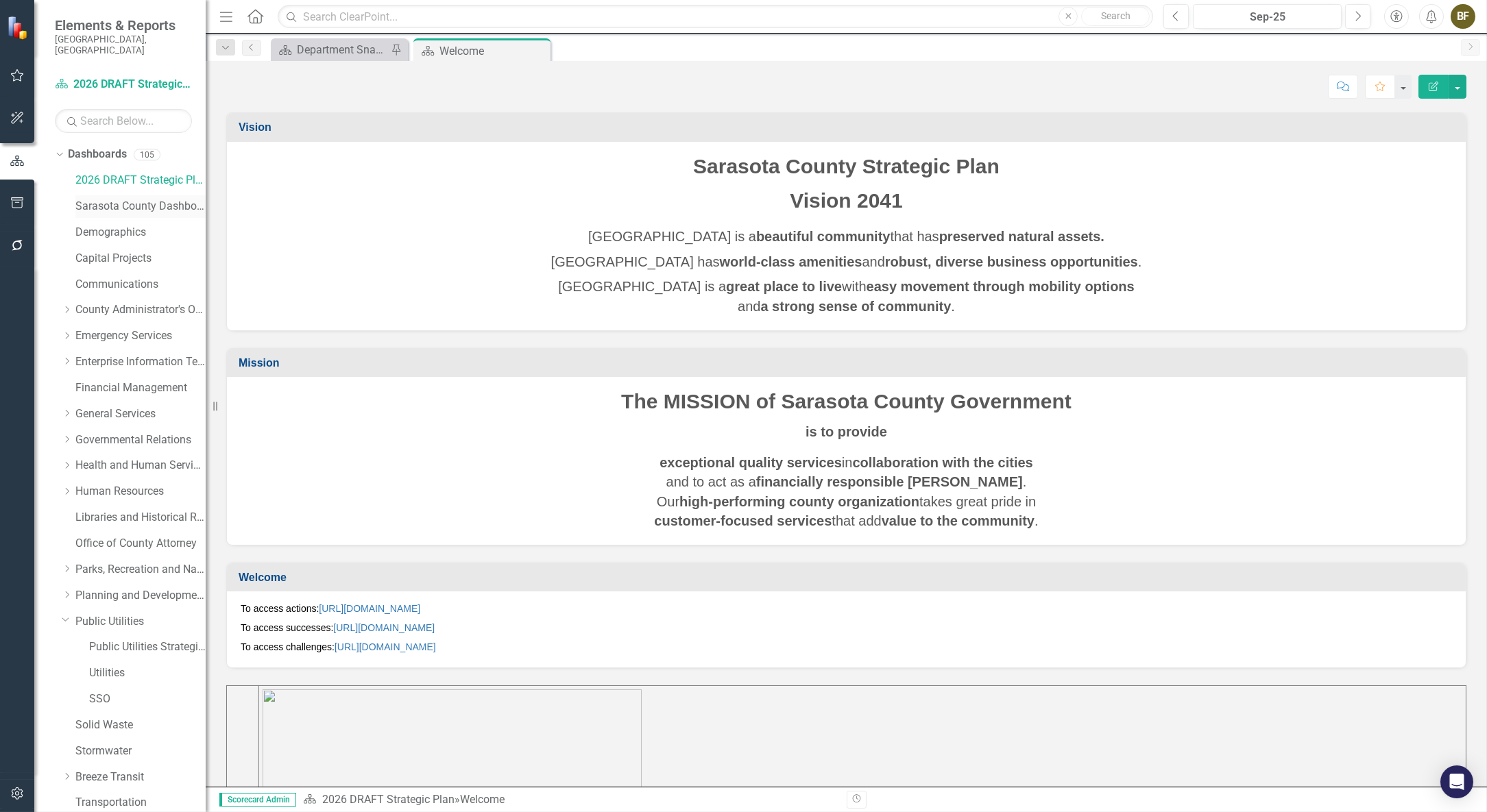
click at [109, 199] on link "Sarasota County Dashboard" at bounding box center [140, 206] width 130 height 16
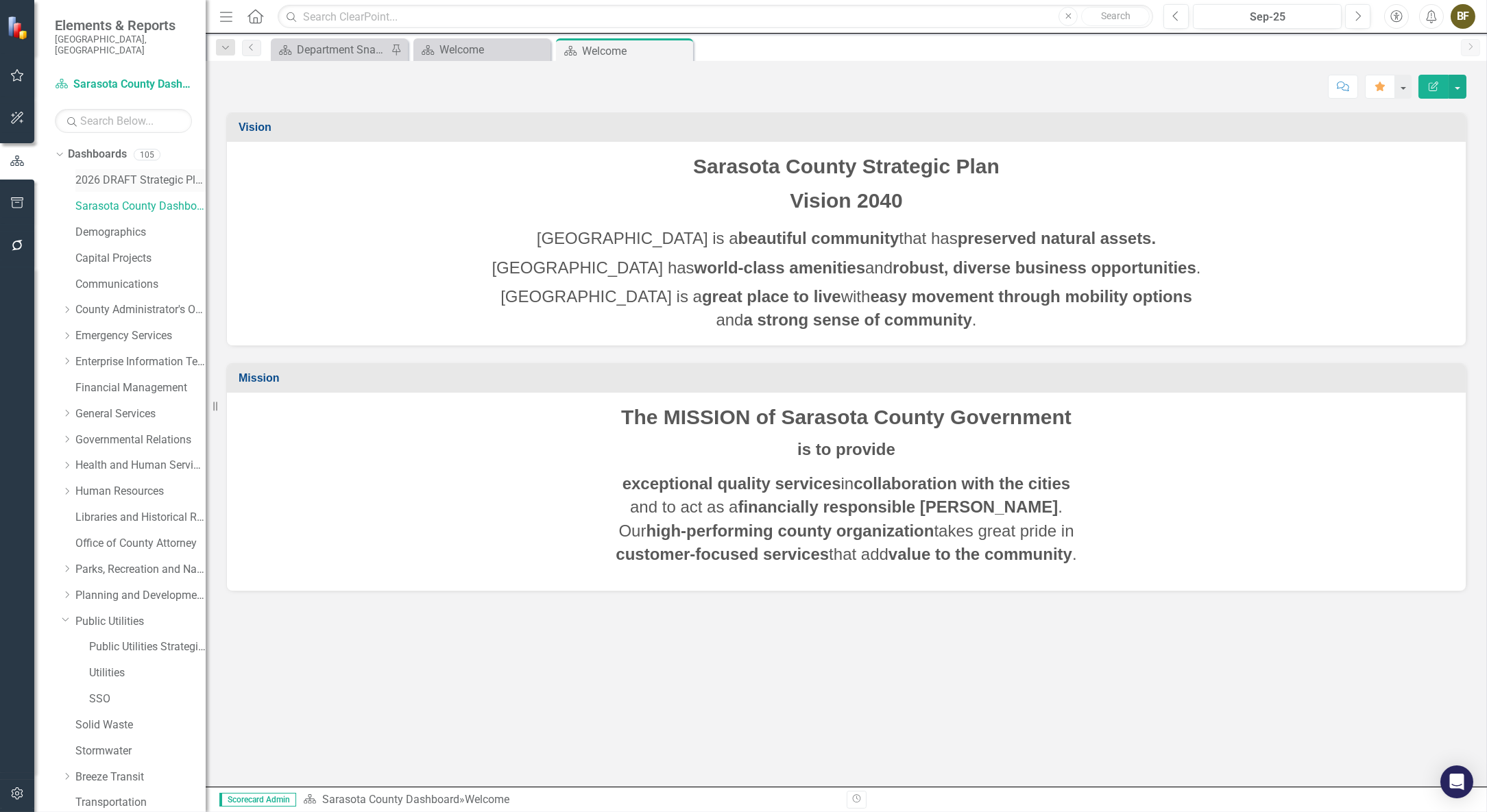
click at [133, 172] on link "2026 DRAFT Strategic Plan" at bounding box center [140, 180] width 130 height 16
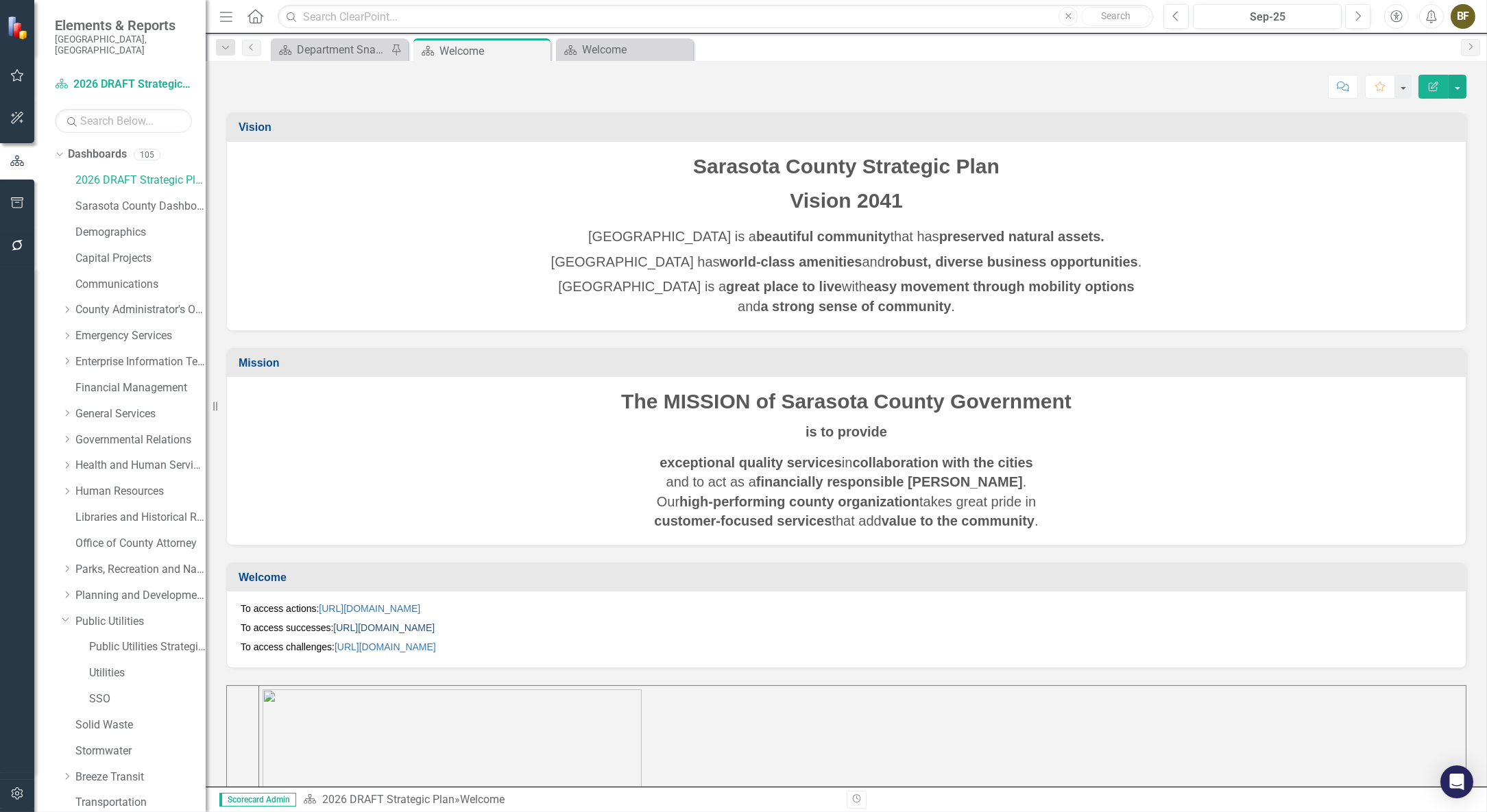
click at [435, 628] on link "[URL][DOMAIN_NAME]" at bounding box center [383, 628] width 102 height 11
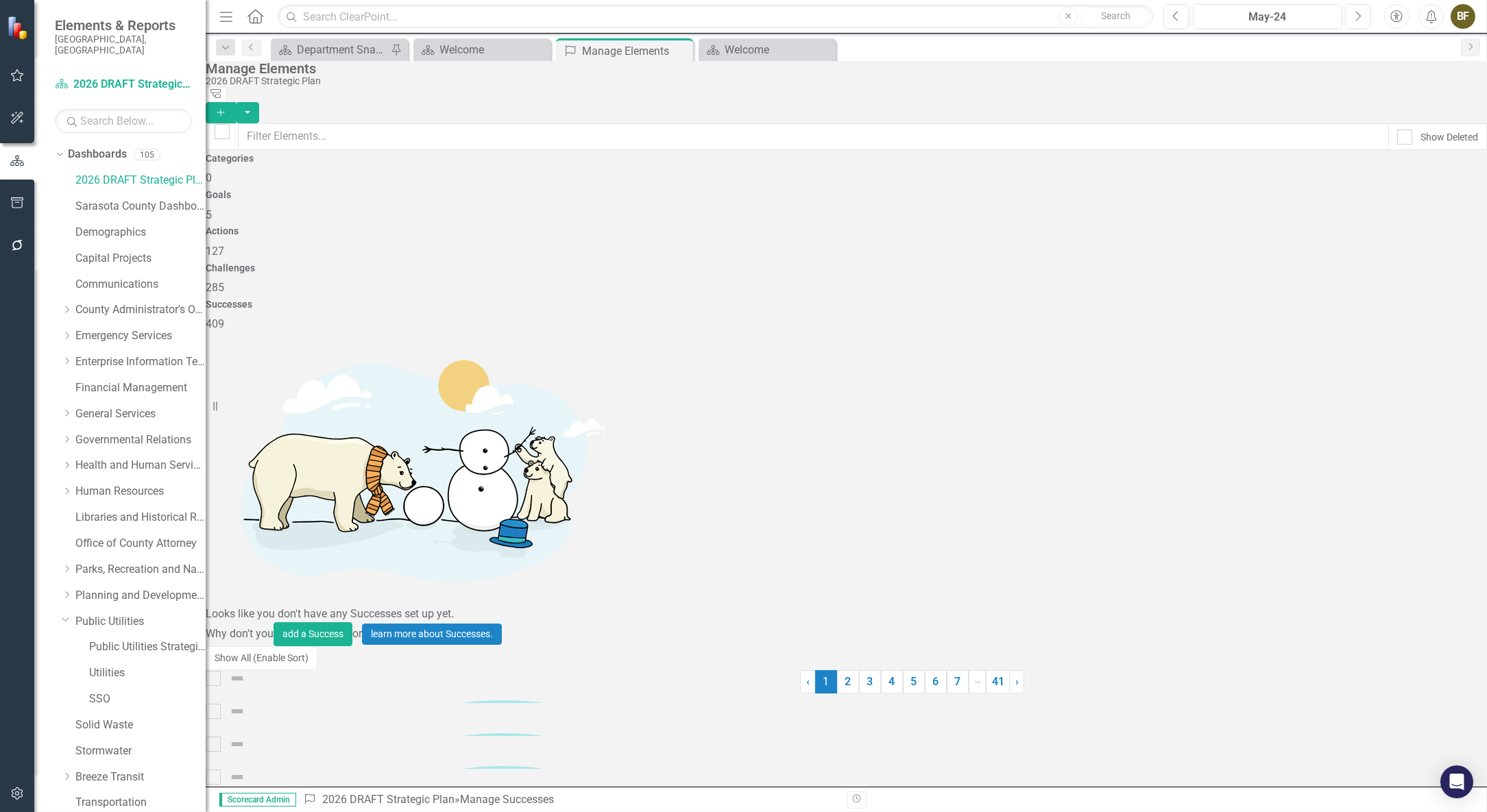
click at [225, 317] on span "409" at bounding box center [215, 324] width 18 height 13
click at [107, 614] on link "Public Utilities" at bounding box center [140, 621] width 130 height 16
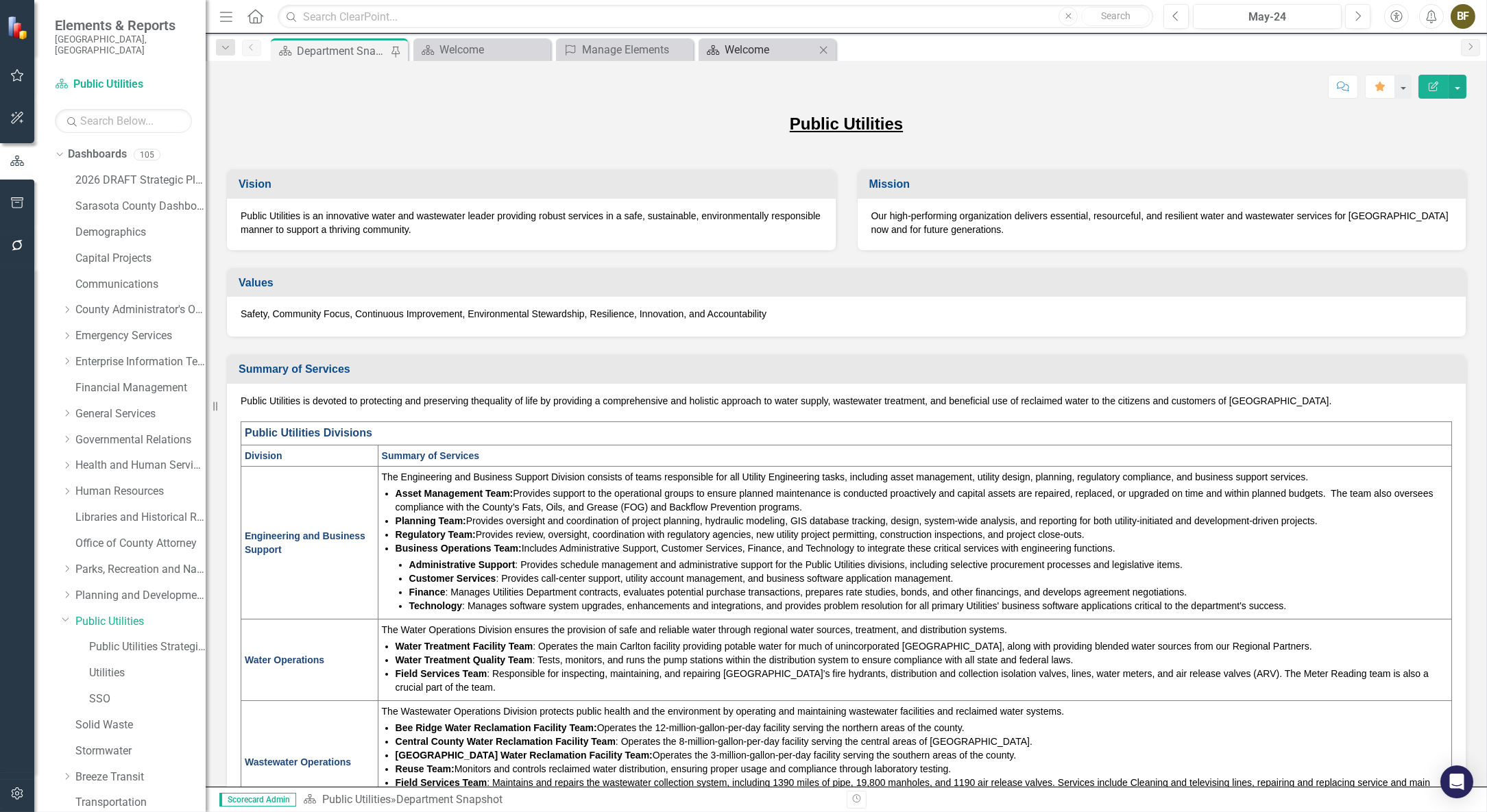
click at [761, 49] on div "Welcome" at bounding box center [770, 49] width 91 height 17
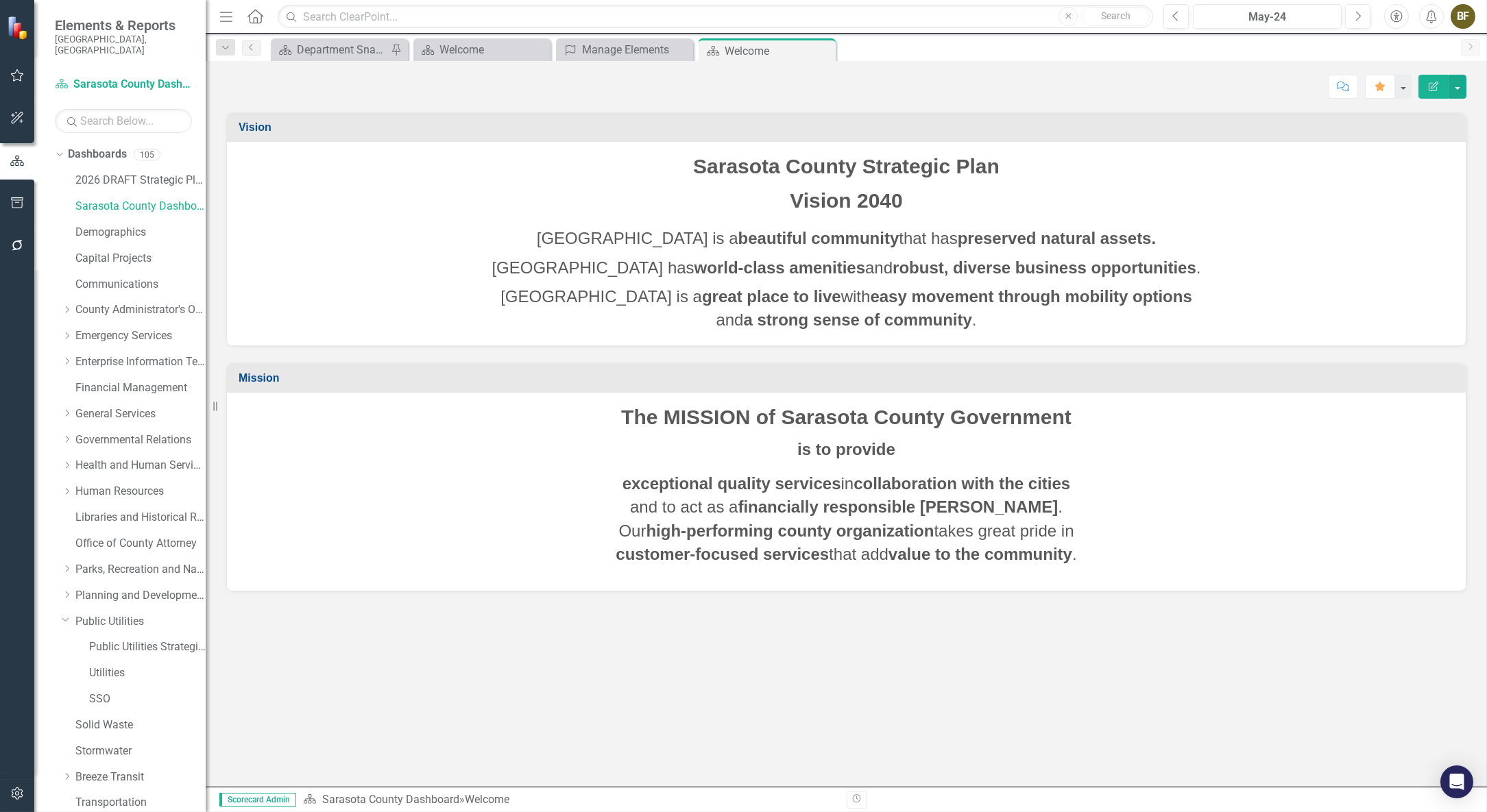
click at [0, 0] on icon "Close" at bounding box center [0, 0] width 0 height 0
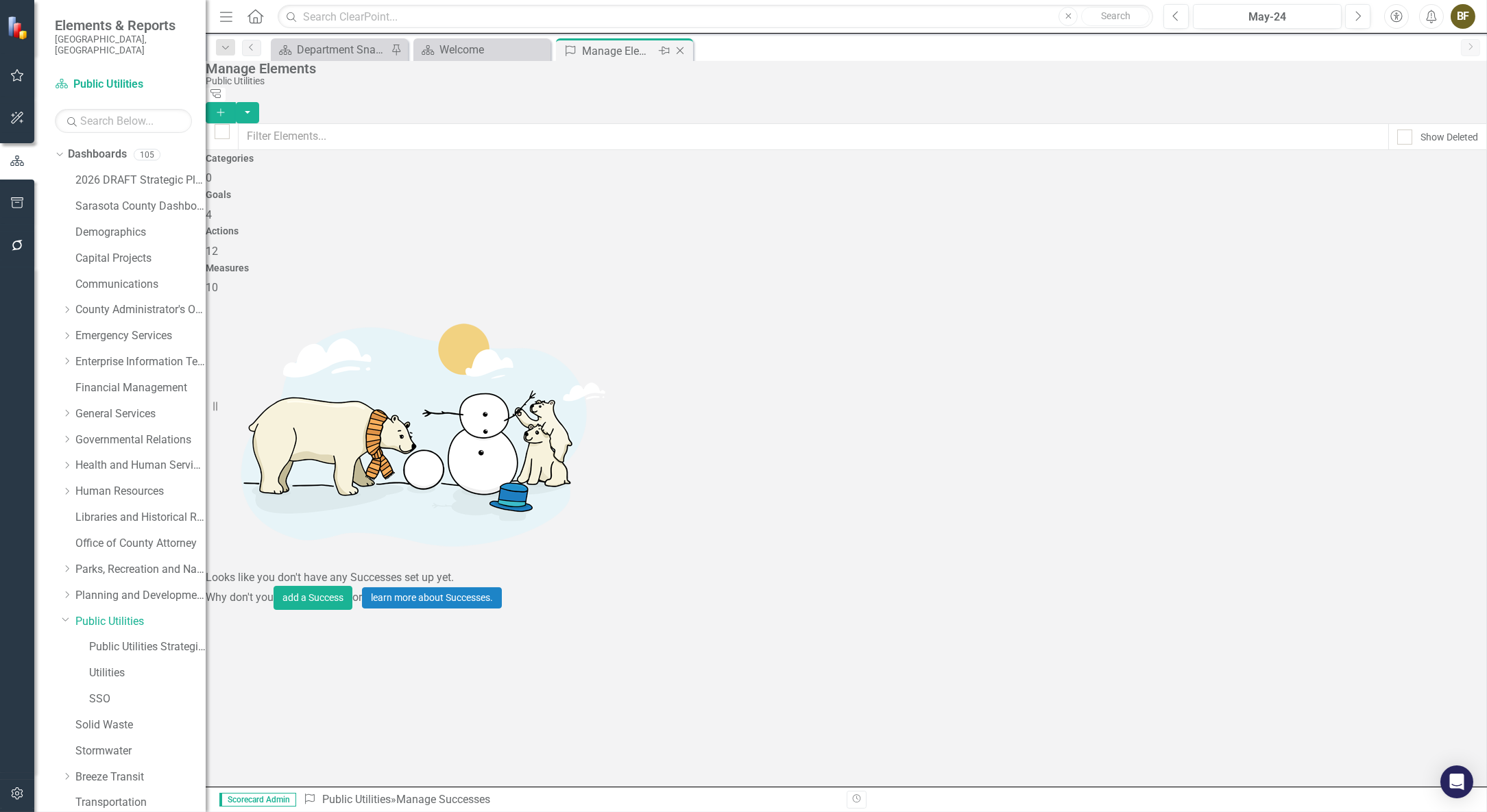
click at [681, 48] on icon "Close" at bounding box center [679, 50] width 14 height 11
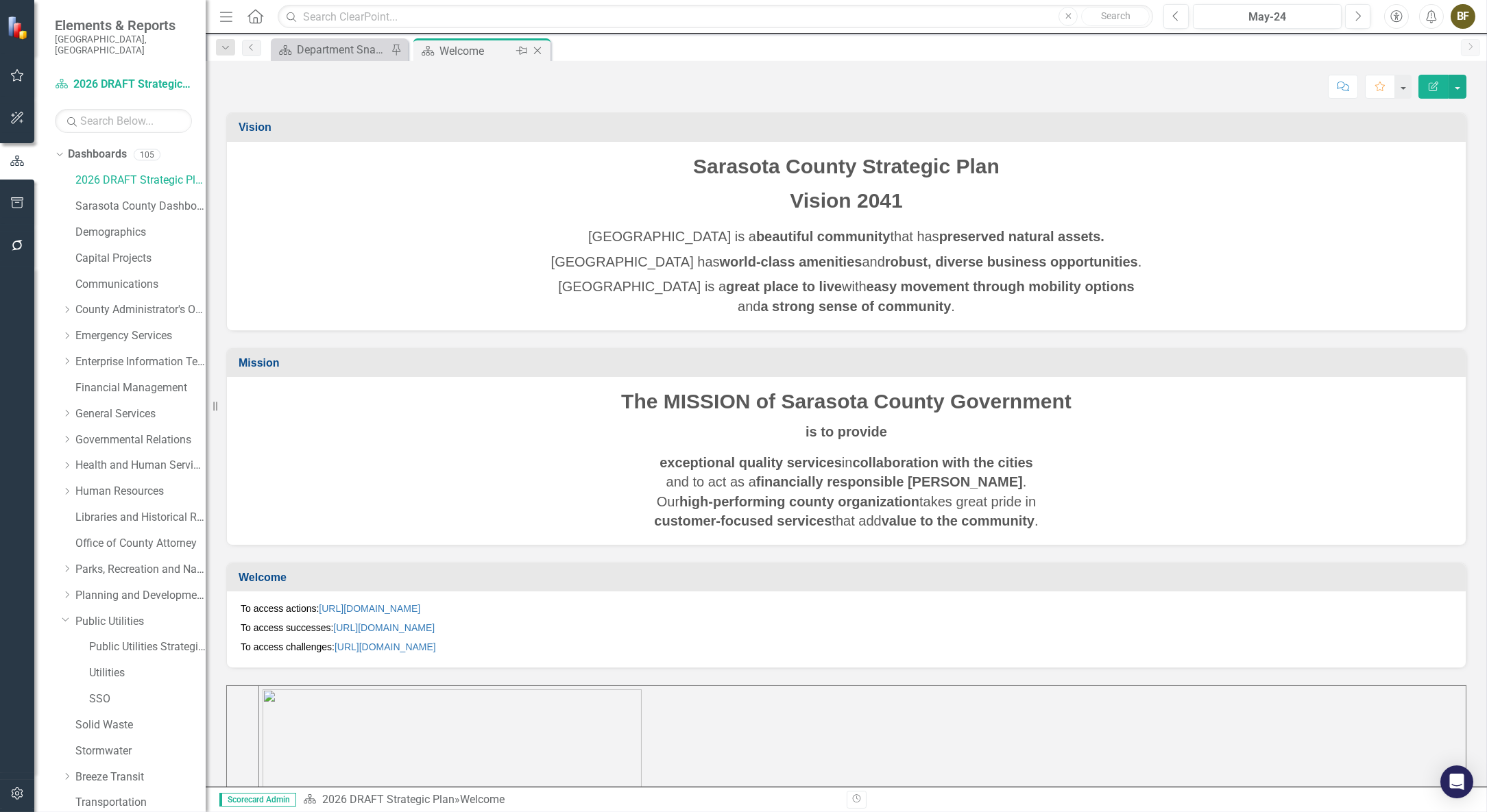
click at [537, 48] on icon "Close" at bounding box center [537, 50] width 14 height 11
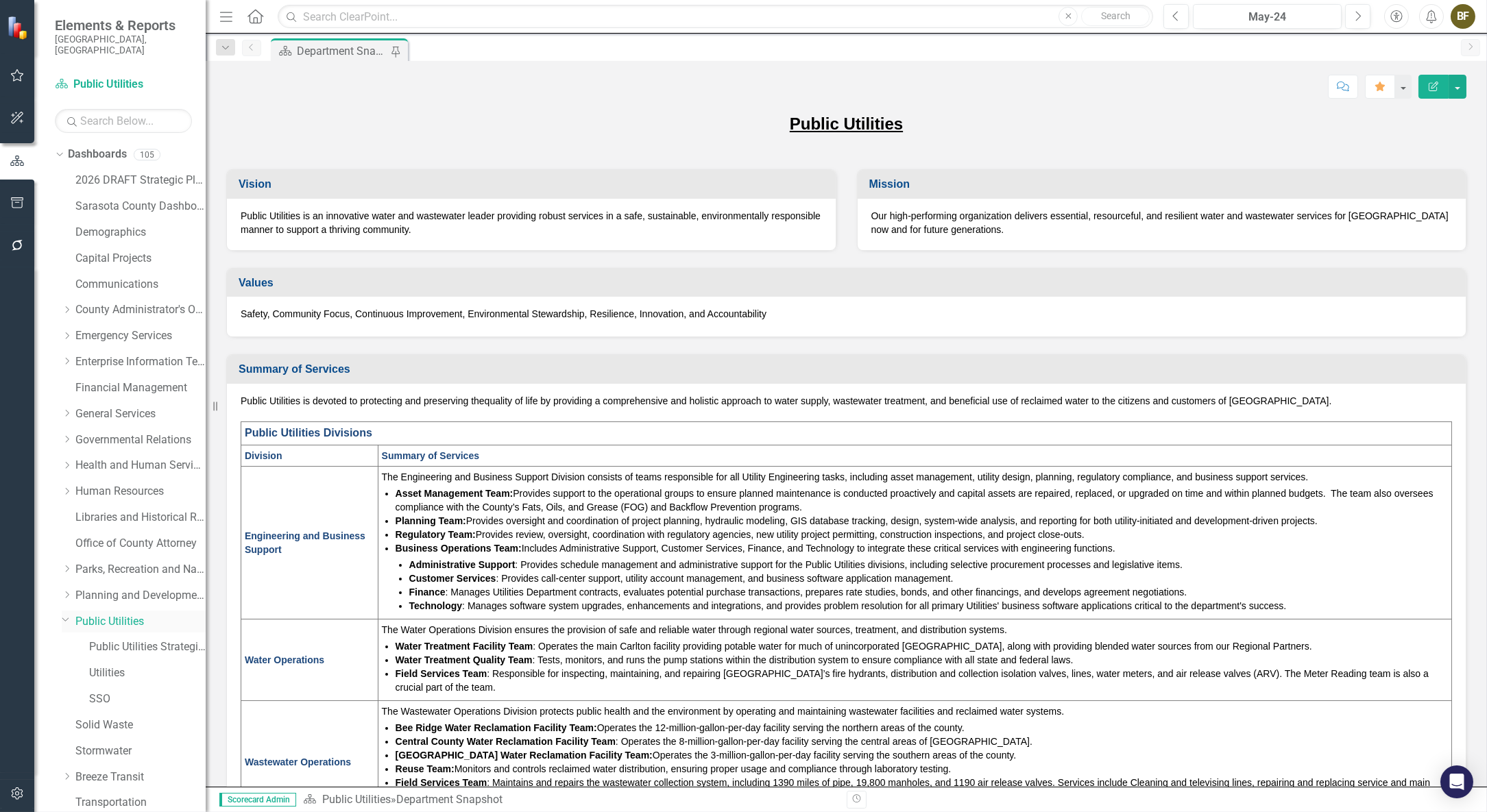
click at [95, 614] on link "Public Utilities" at bounding box center [140, 621] width 130 height 16
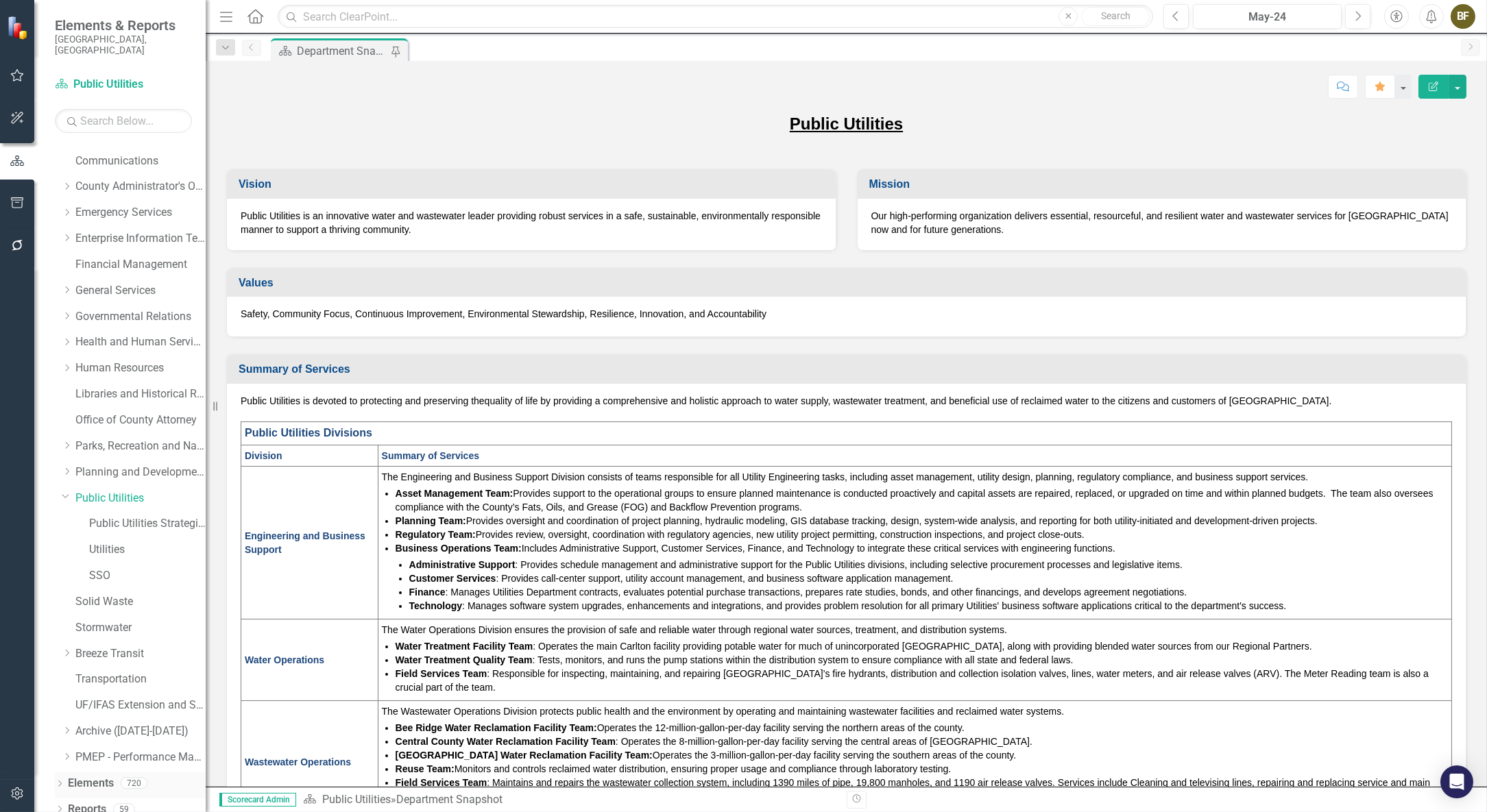
click at [59, 782] on icon "Dropdown" at bounding box center [60, 785] width 9 height 7
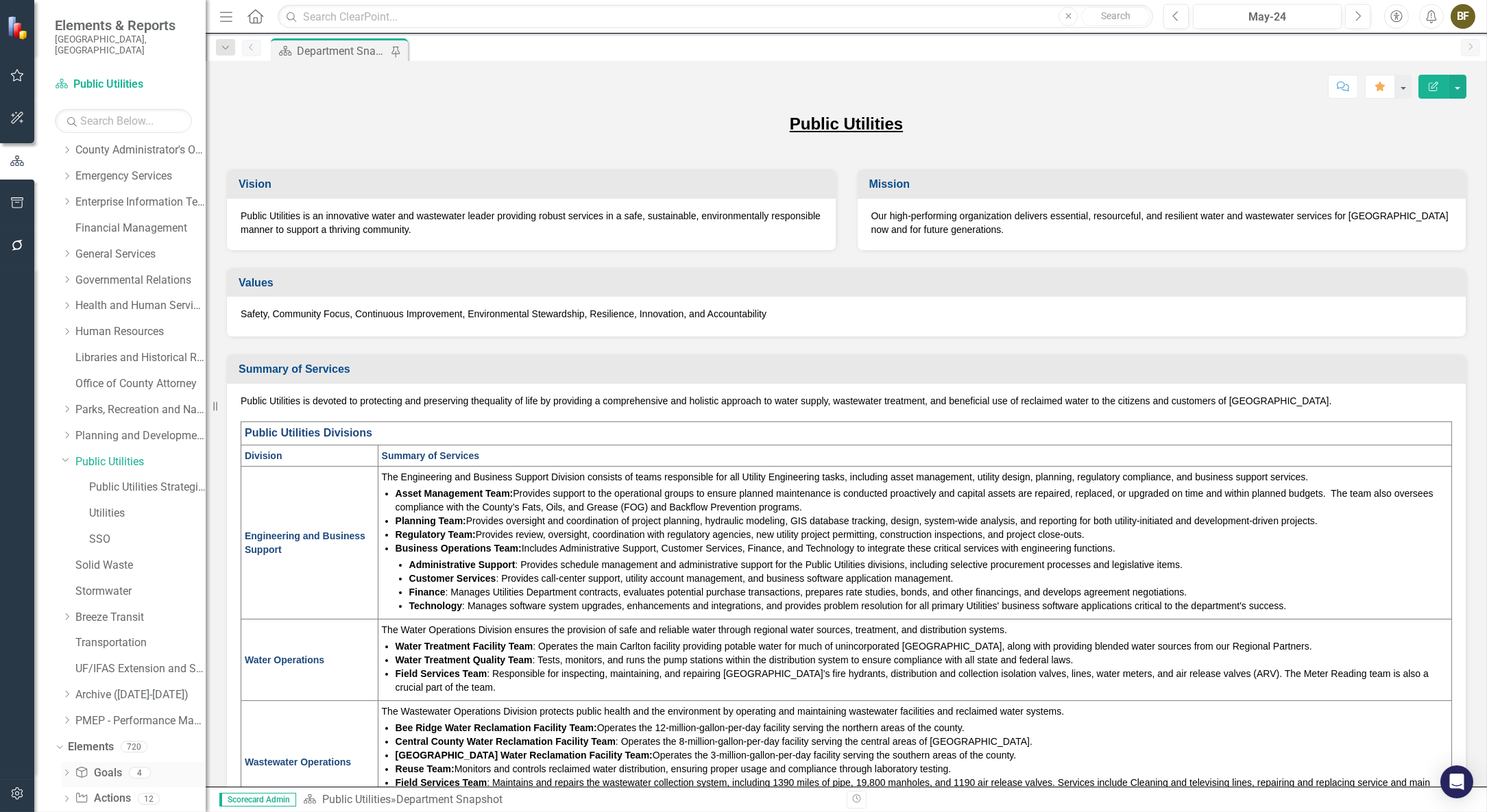
scroll to position [201, 0]
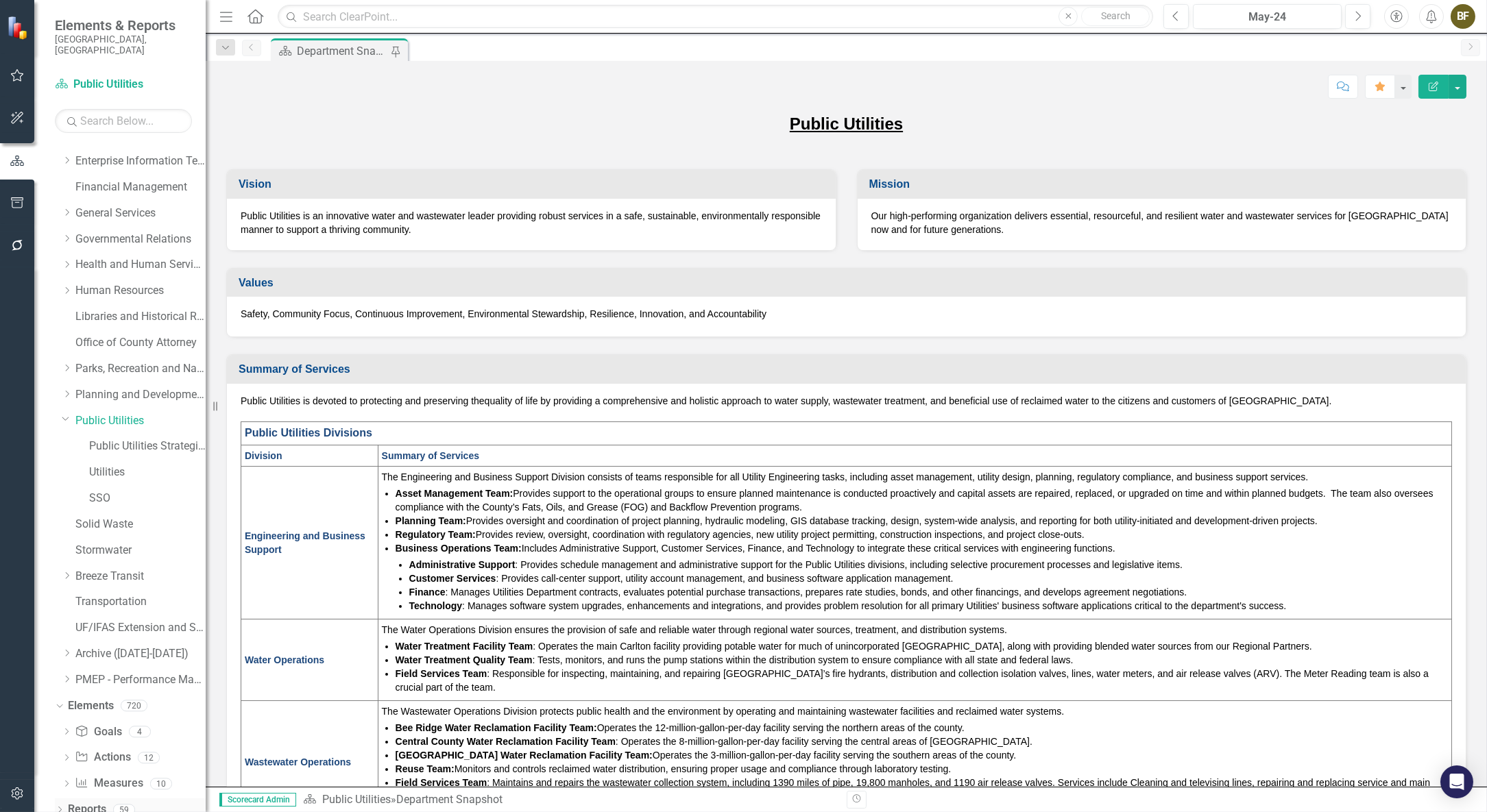
click at [58, 807] on icon "Dropdown" at bounding box center [60, 811] width 9 height 7
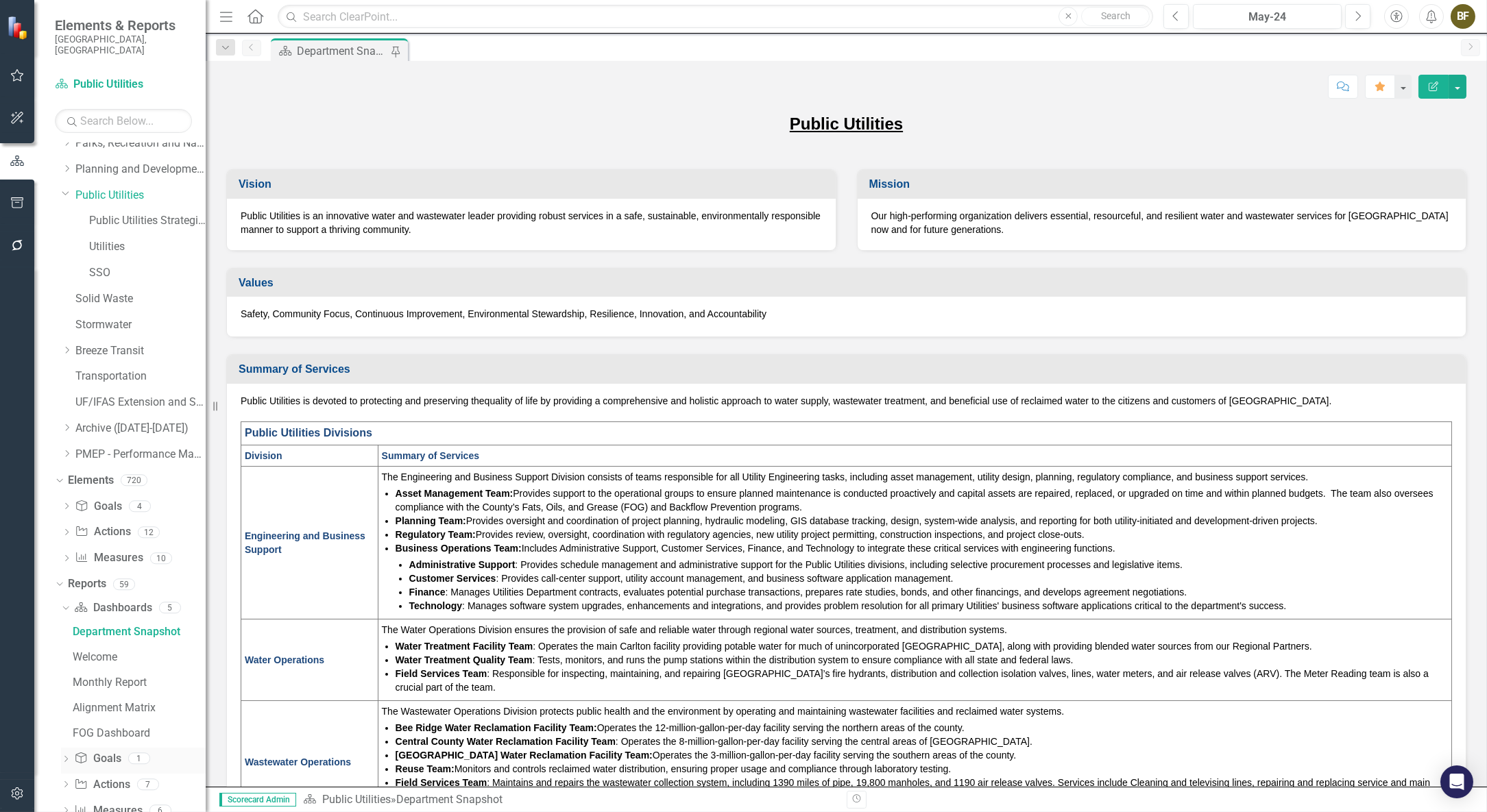
scroll to position [448, 0]
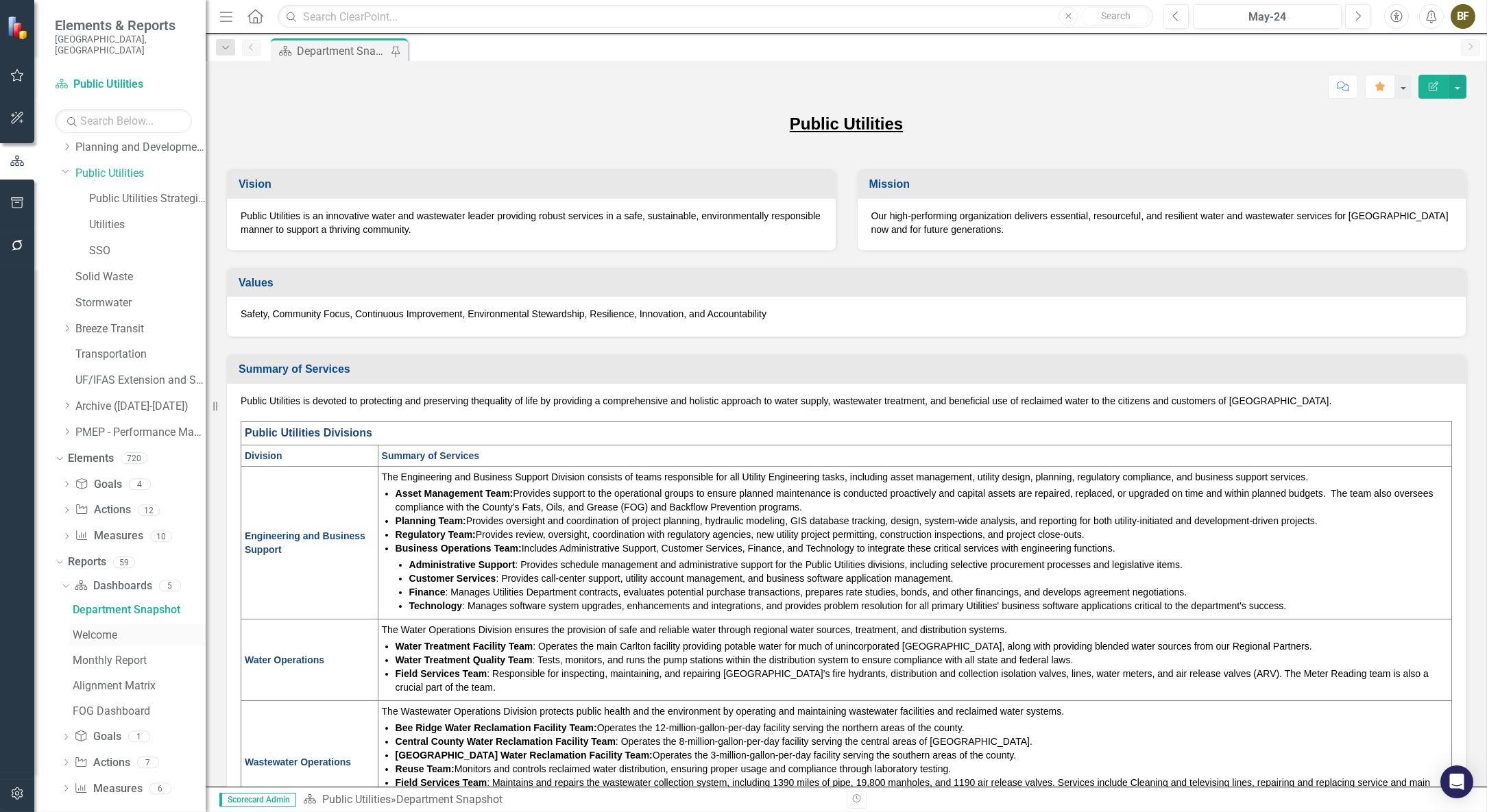
click at [96, 630] on div "Welcome" at bounding box center [138, 635] width 133 height 12
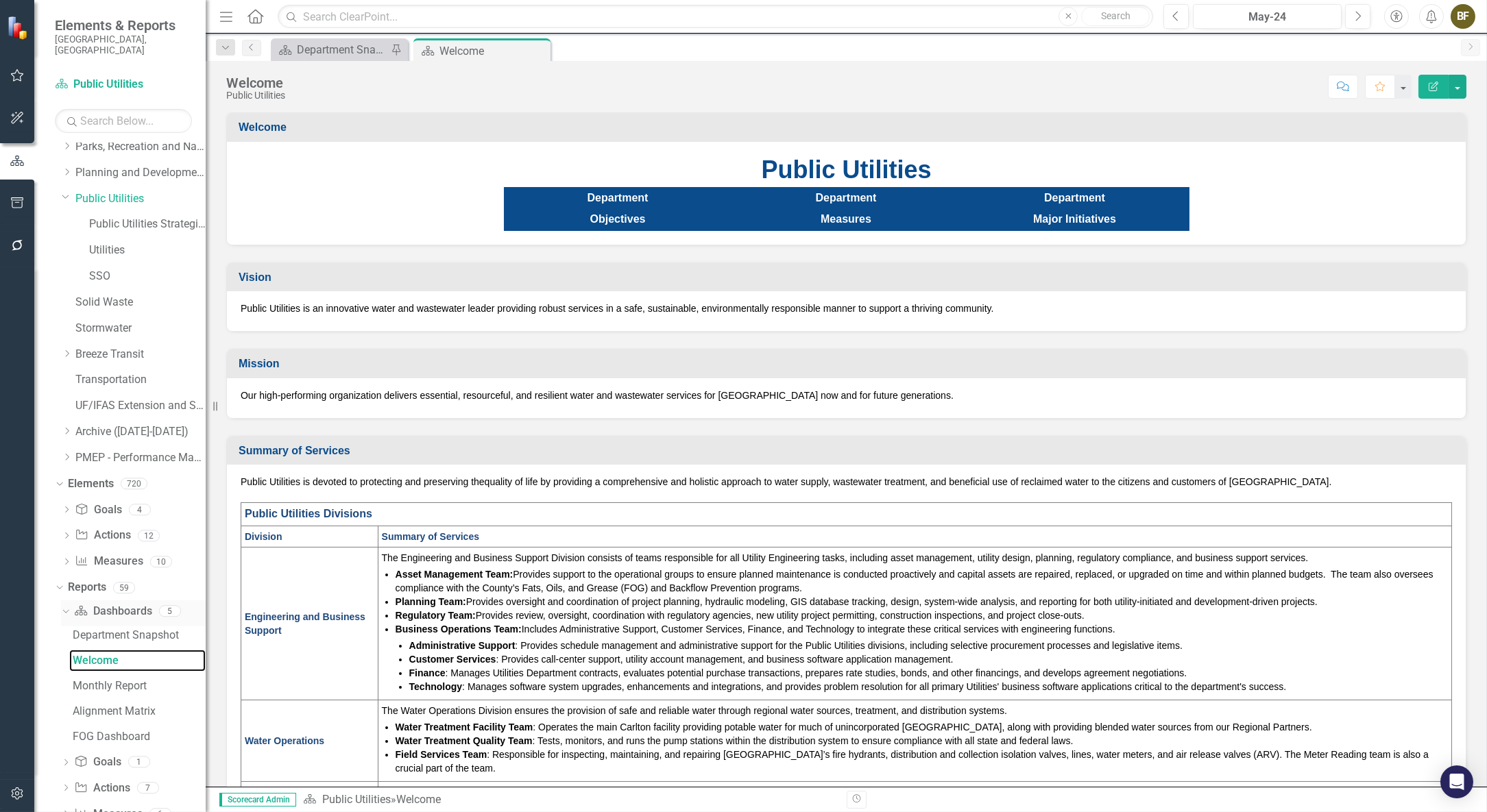
scroll to position [448, 0]
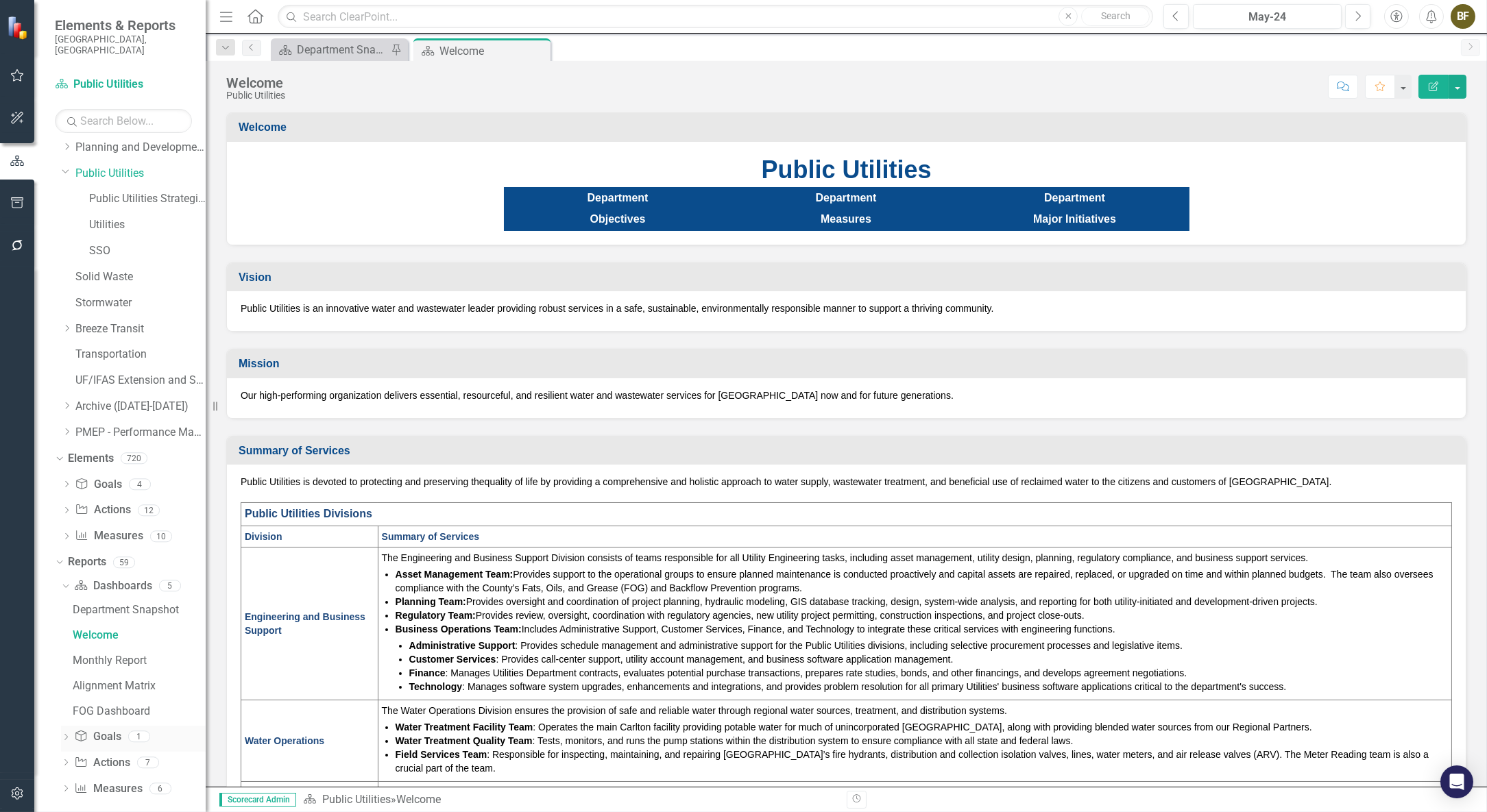
click at [68, 735] on icon "Dropdown" at bounding box center [66, 739] width 9 height 7
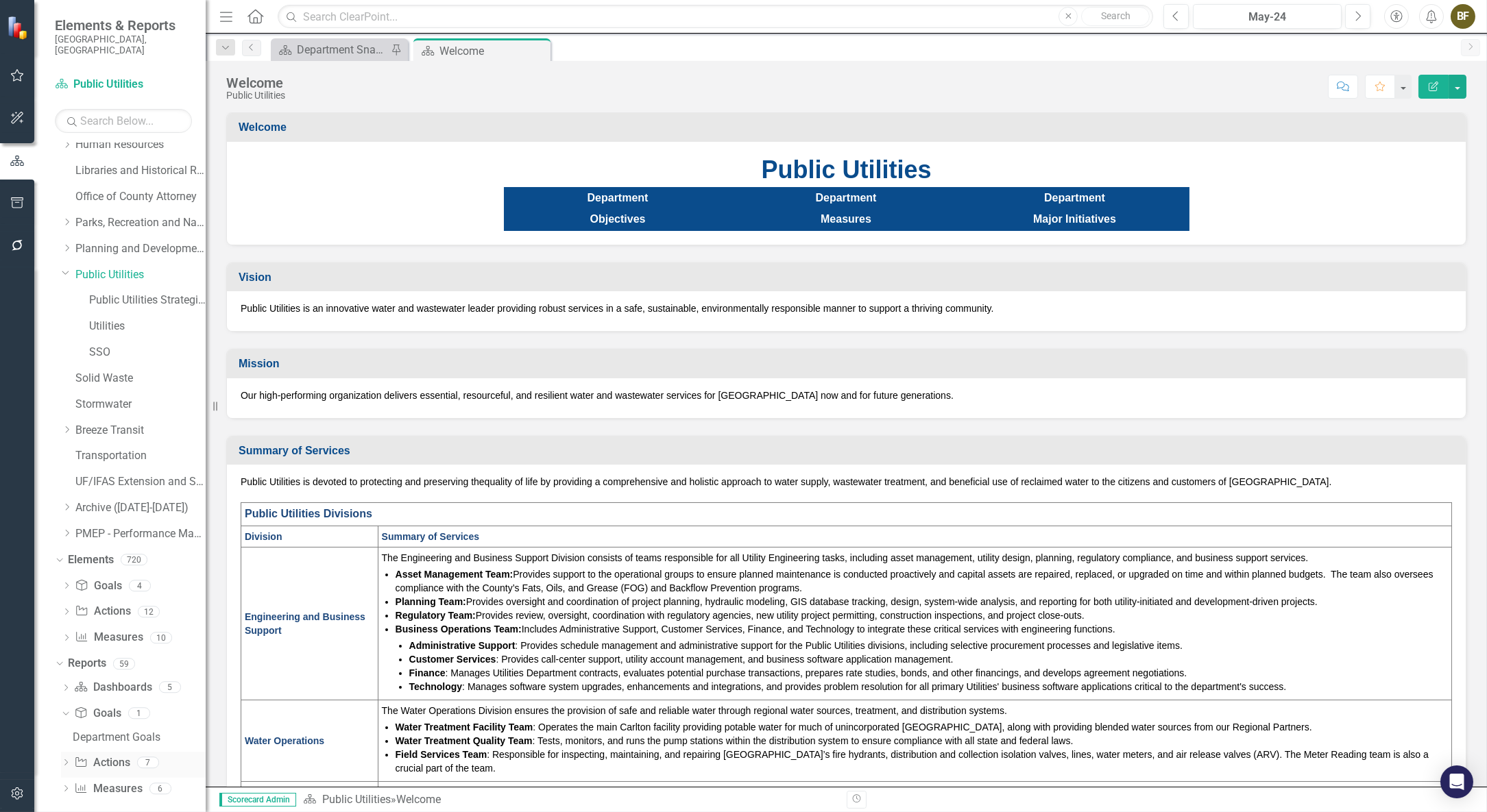
click at [67, 760] on icon "Dropdown" at bounding box center [66, 763] width 9 height 7
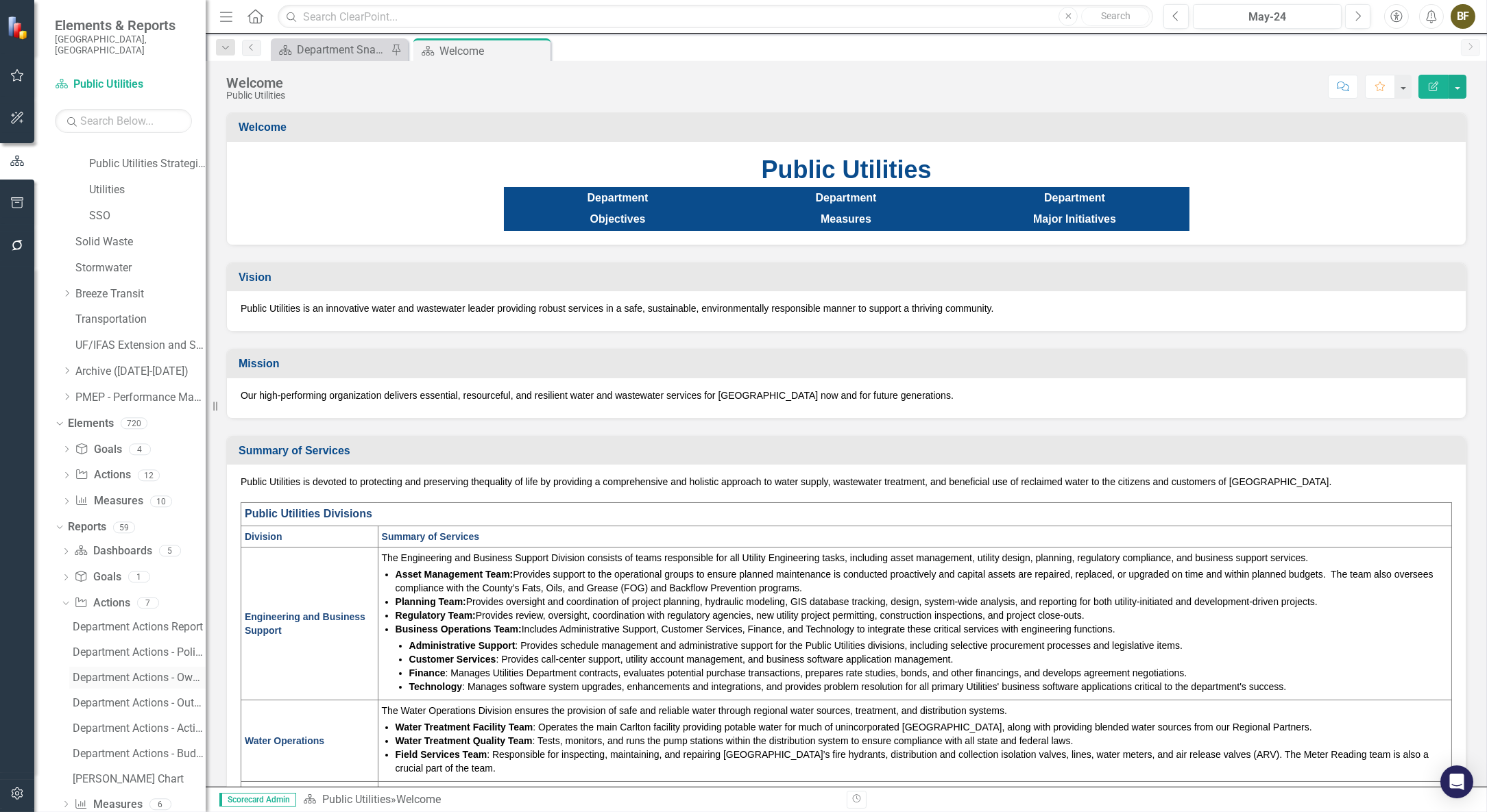
scroll to position [499, 0]
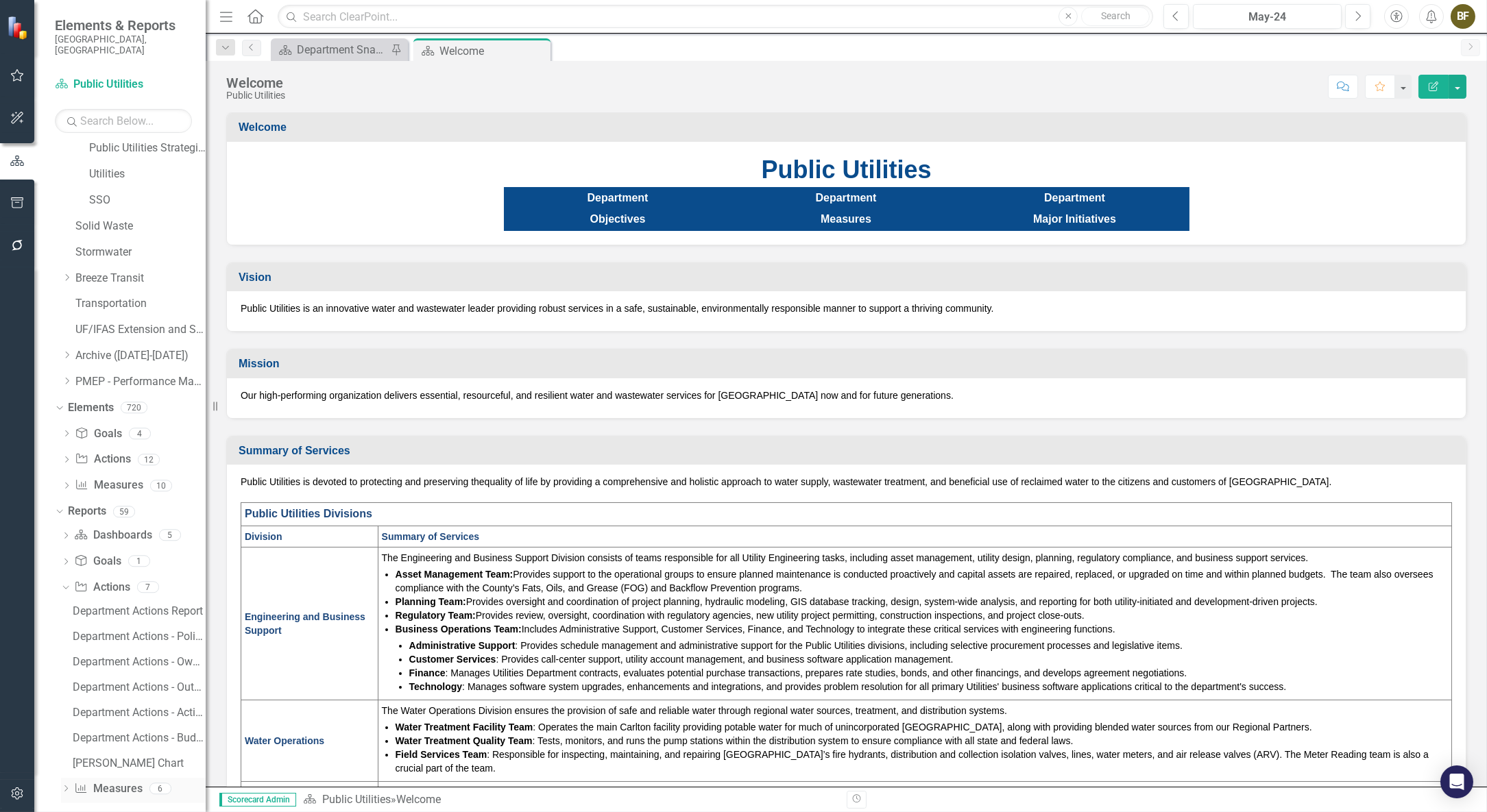
click at [69, 786] on icon "Dropdown" at bounding box center [66, 790] width 9 height 7
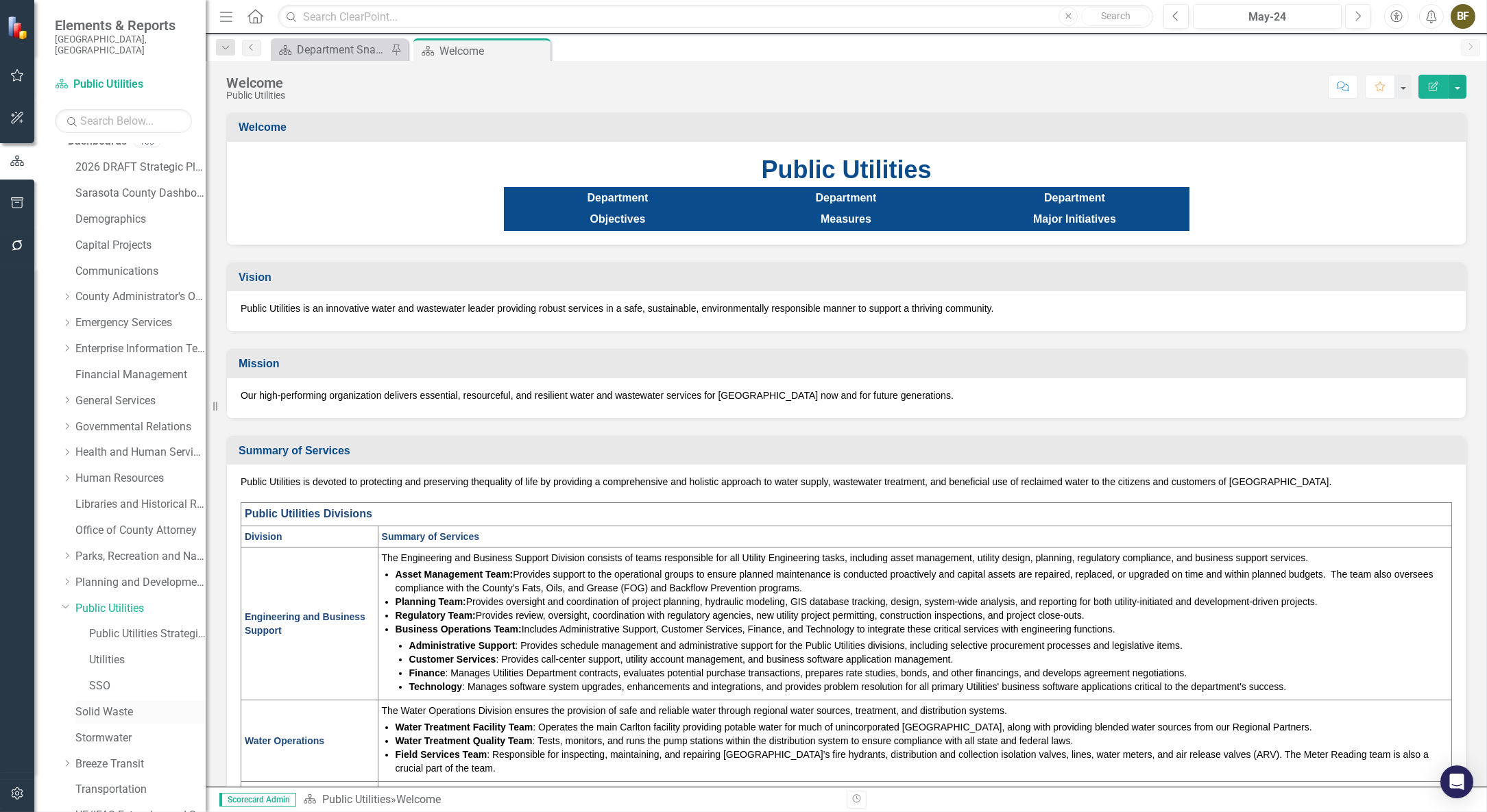
scroll to position [0, 0]
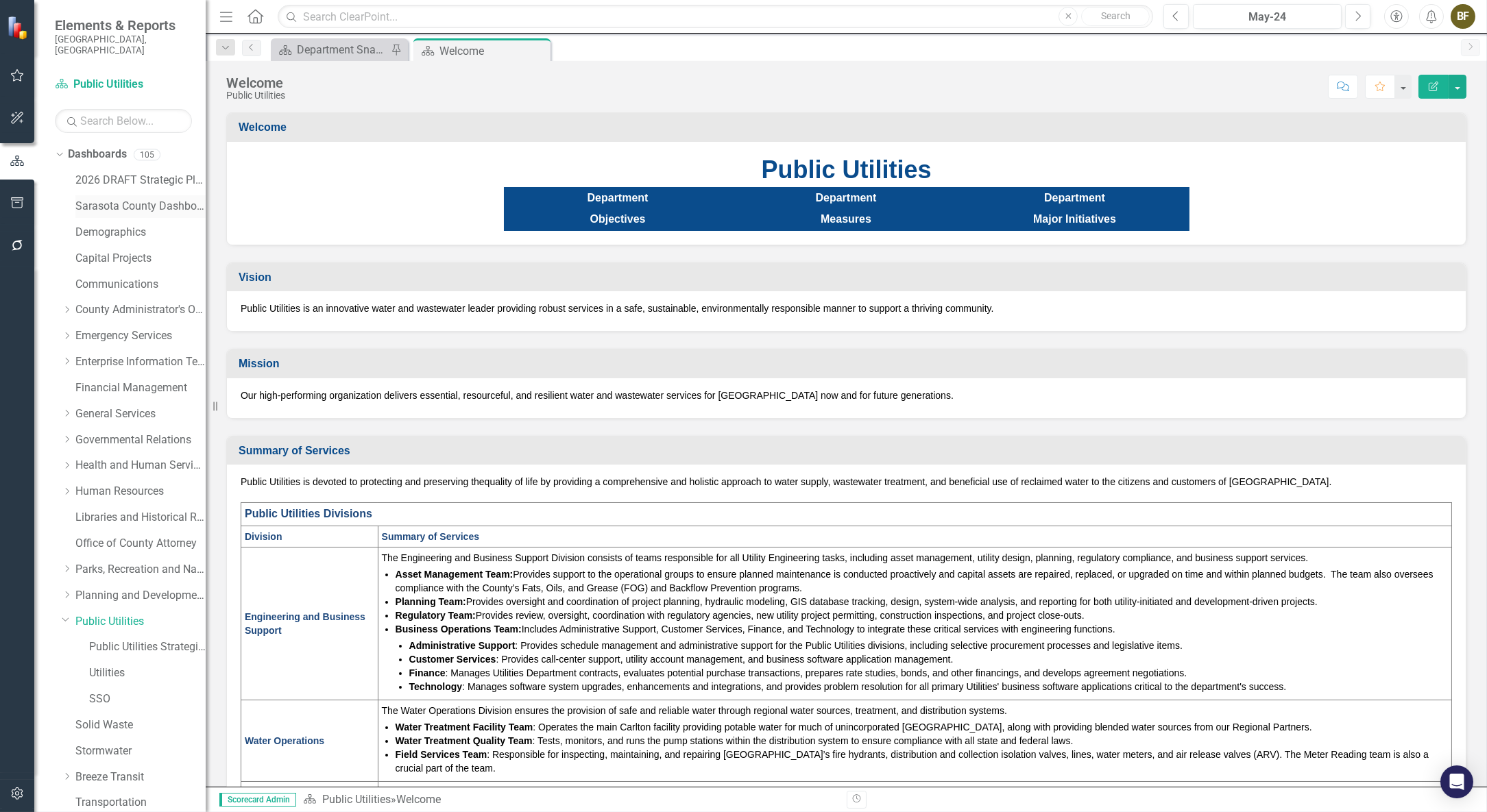
click at [113, 199] on link "Sarasota County Dashboard" at bounding box center [140, 206] width 130 height 16
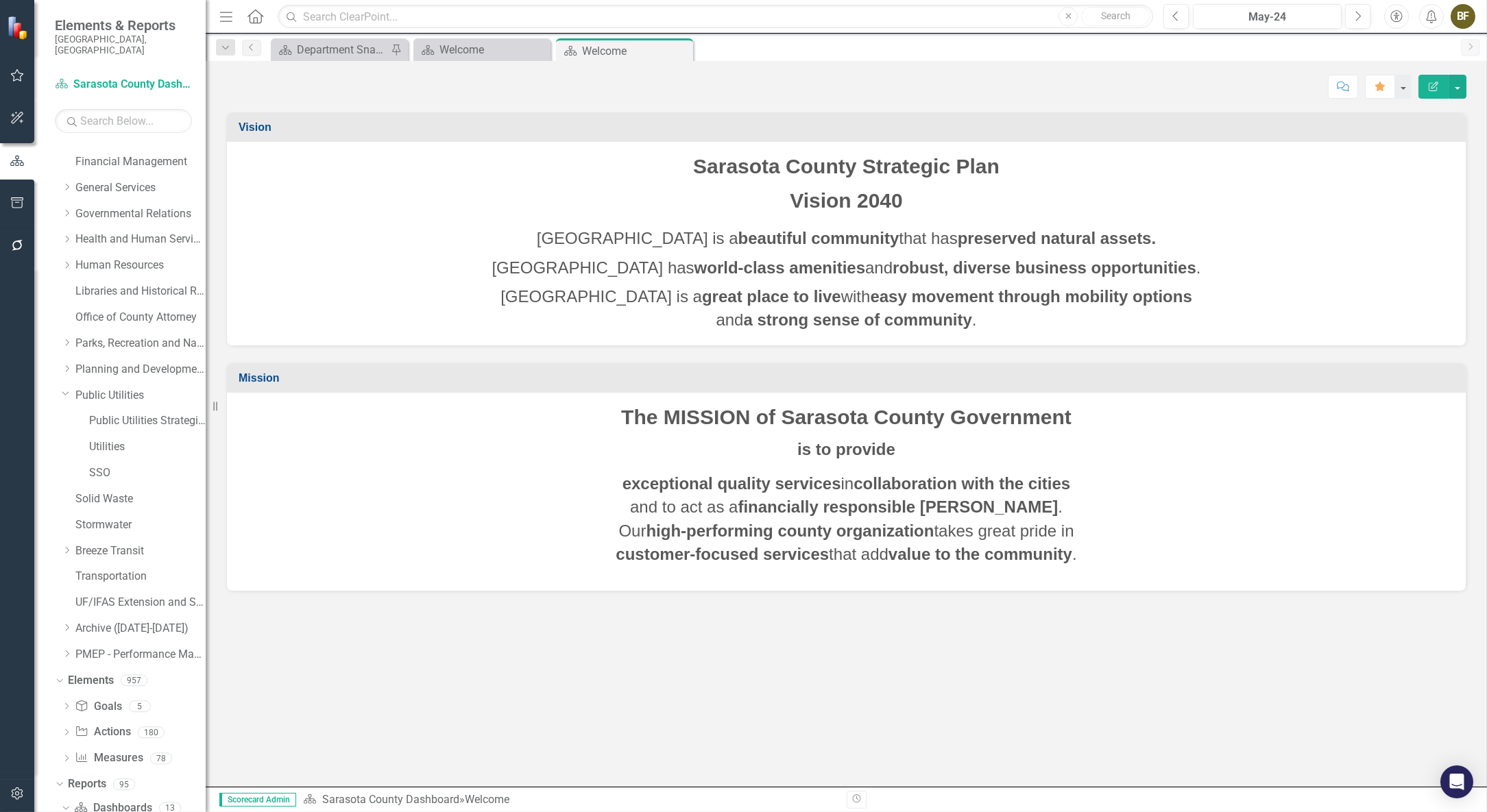
click at [124, 166] on div "2026 DRAFT Strategic Plan Sarasota County Dashboard Demographics Capital Projec…" at bounding box center [133, 306] width 144 height 727
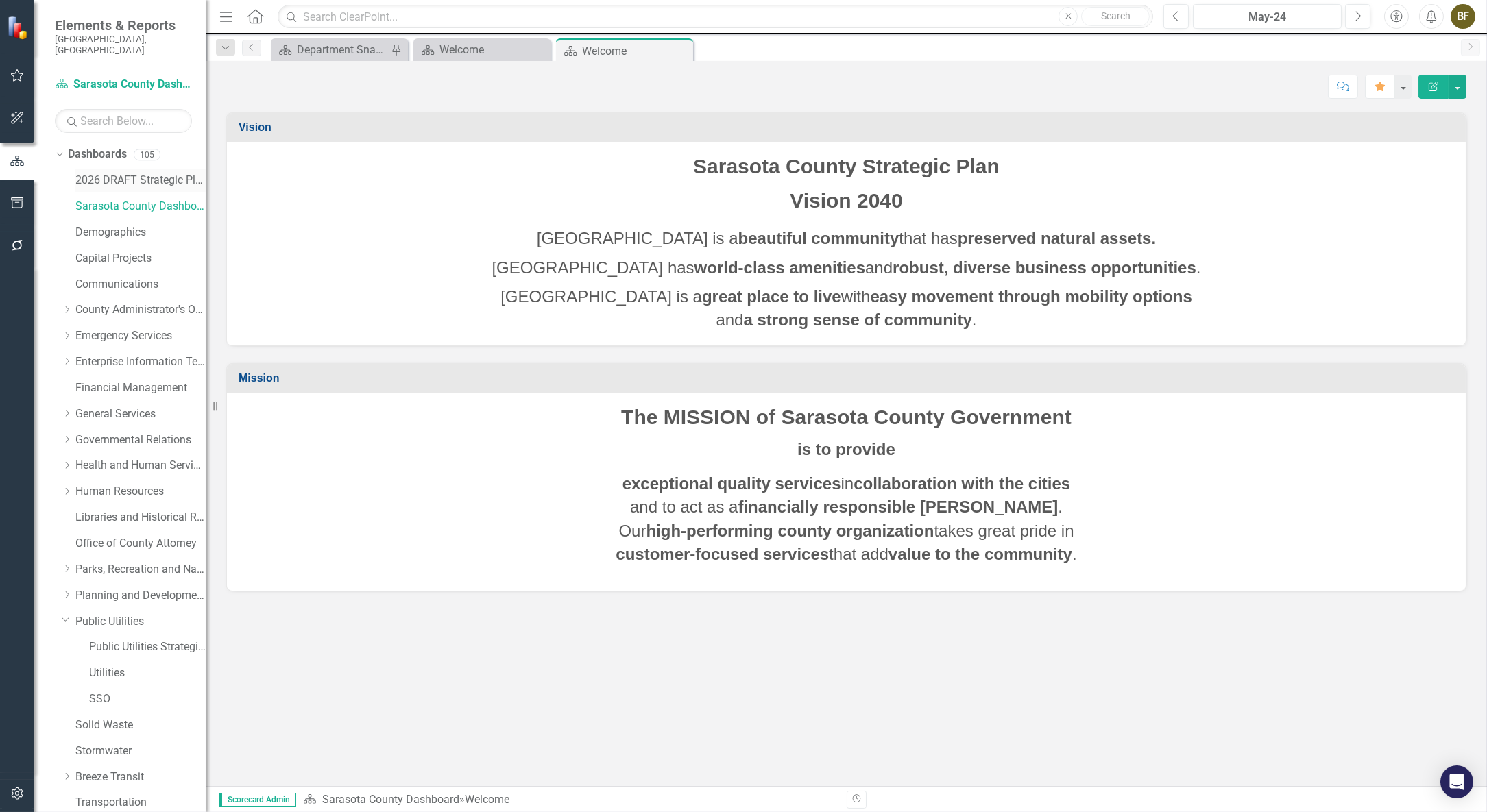
click at [145, 172] on link "2026 DRAFT Strategic Plan" at bounding box center [140, 180] width 130 height 16
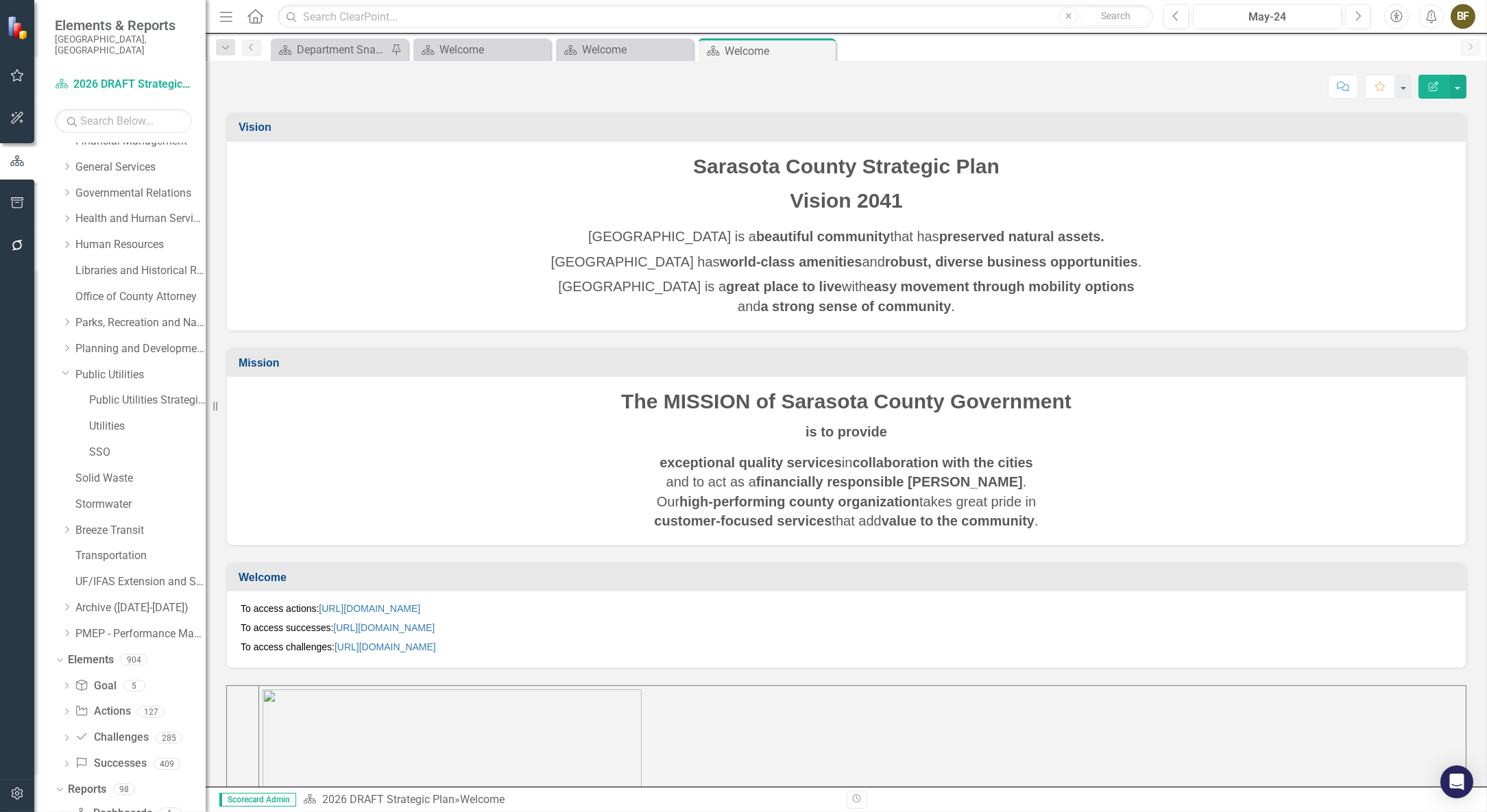
scroll to position [270, 0]
click at [435, 627] on link "[URL][DOMAIN_NAME]" at bounding box center [383, 628] width 102 height 11
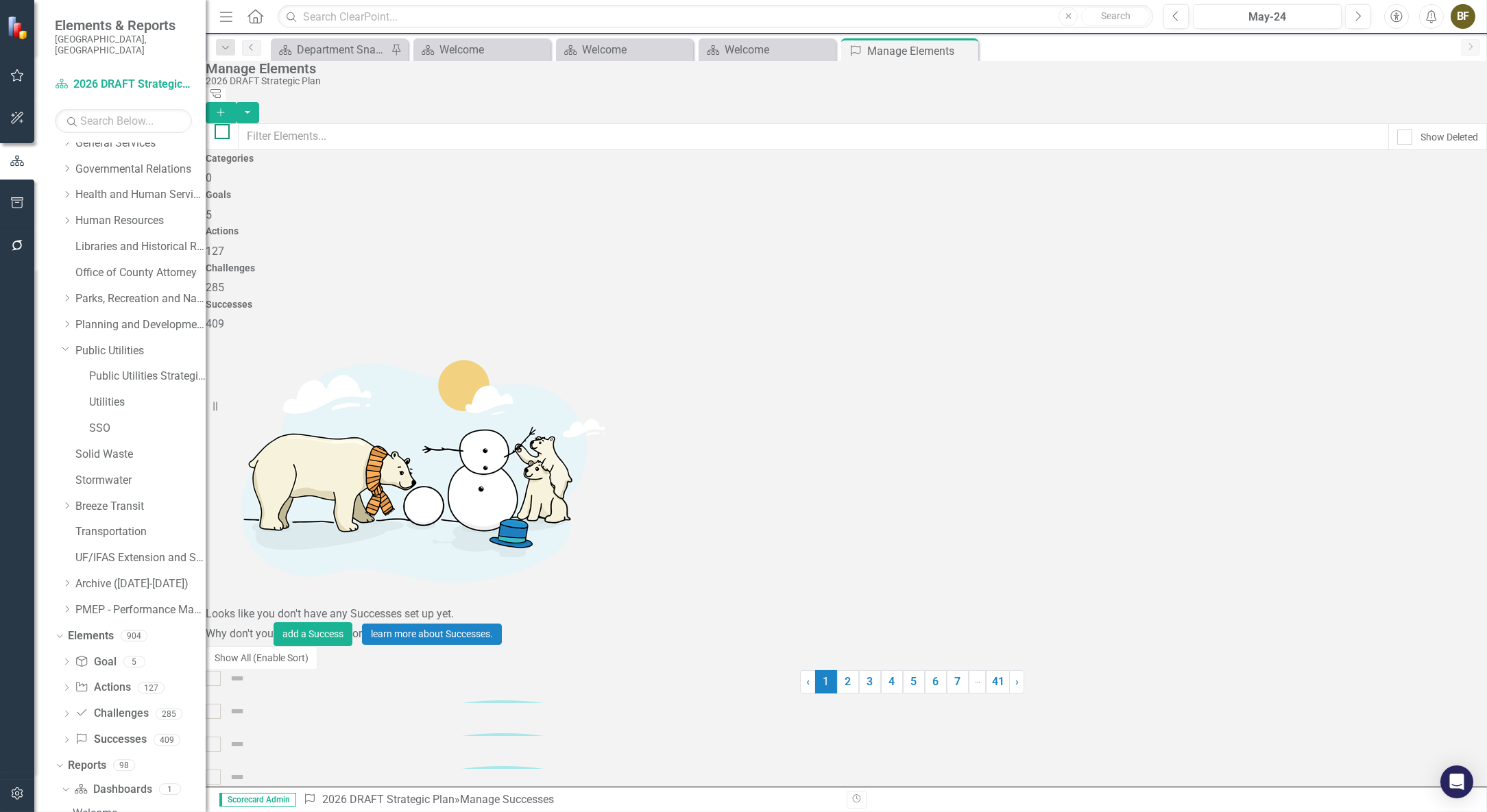
click at [230, 128] on div at bounding box center [222, 131] width 15 height 15
click at [224, 128] on input "checkbox" at bounding box center [219, 128] width 9 height 9
checkbox input "true"
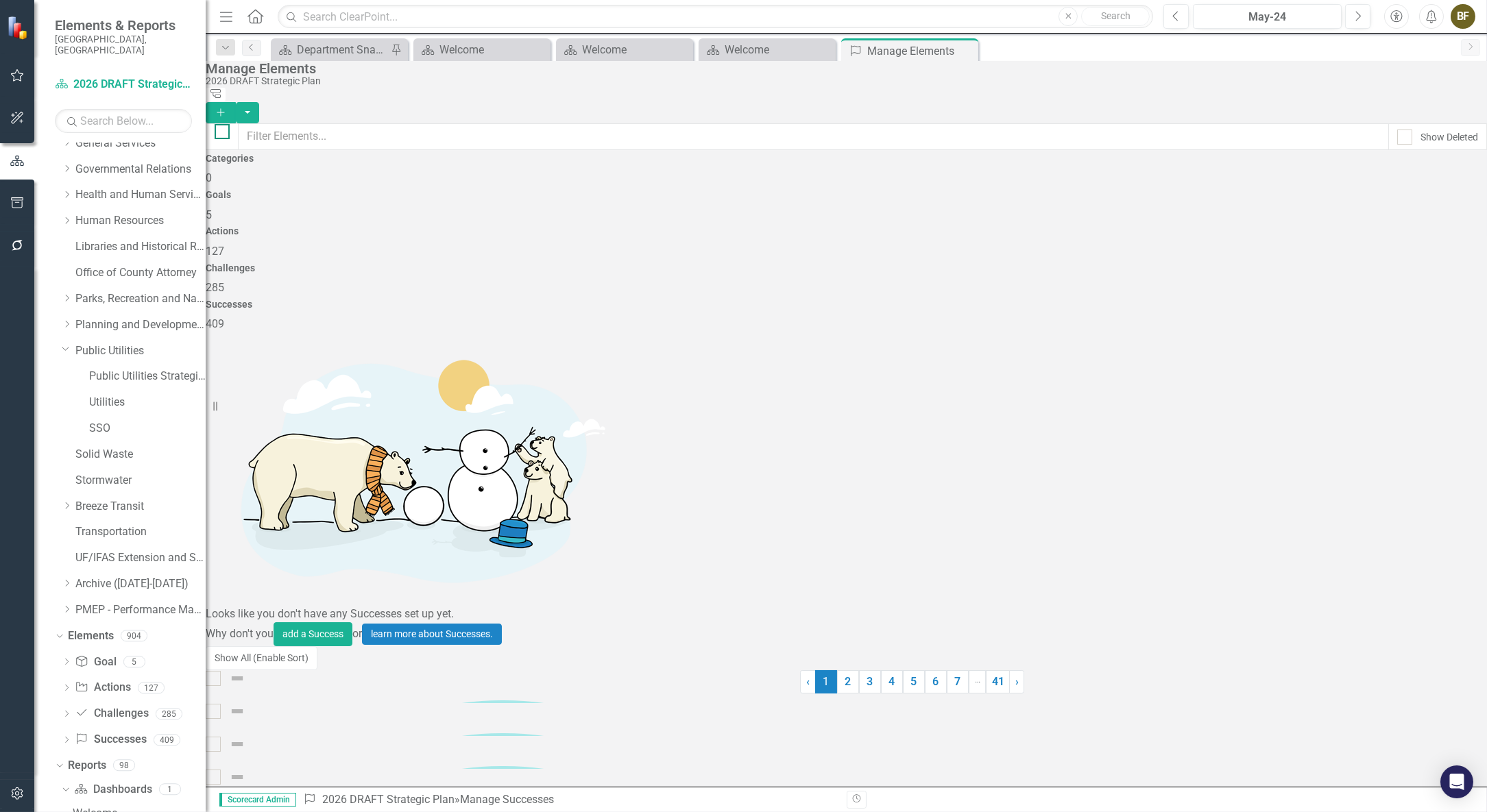
checkbox input "true"
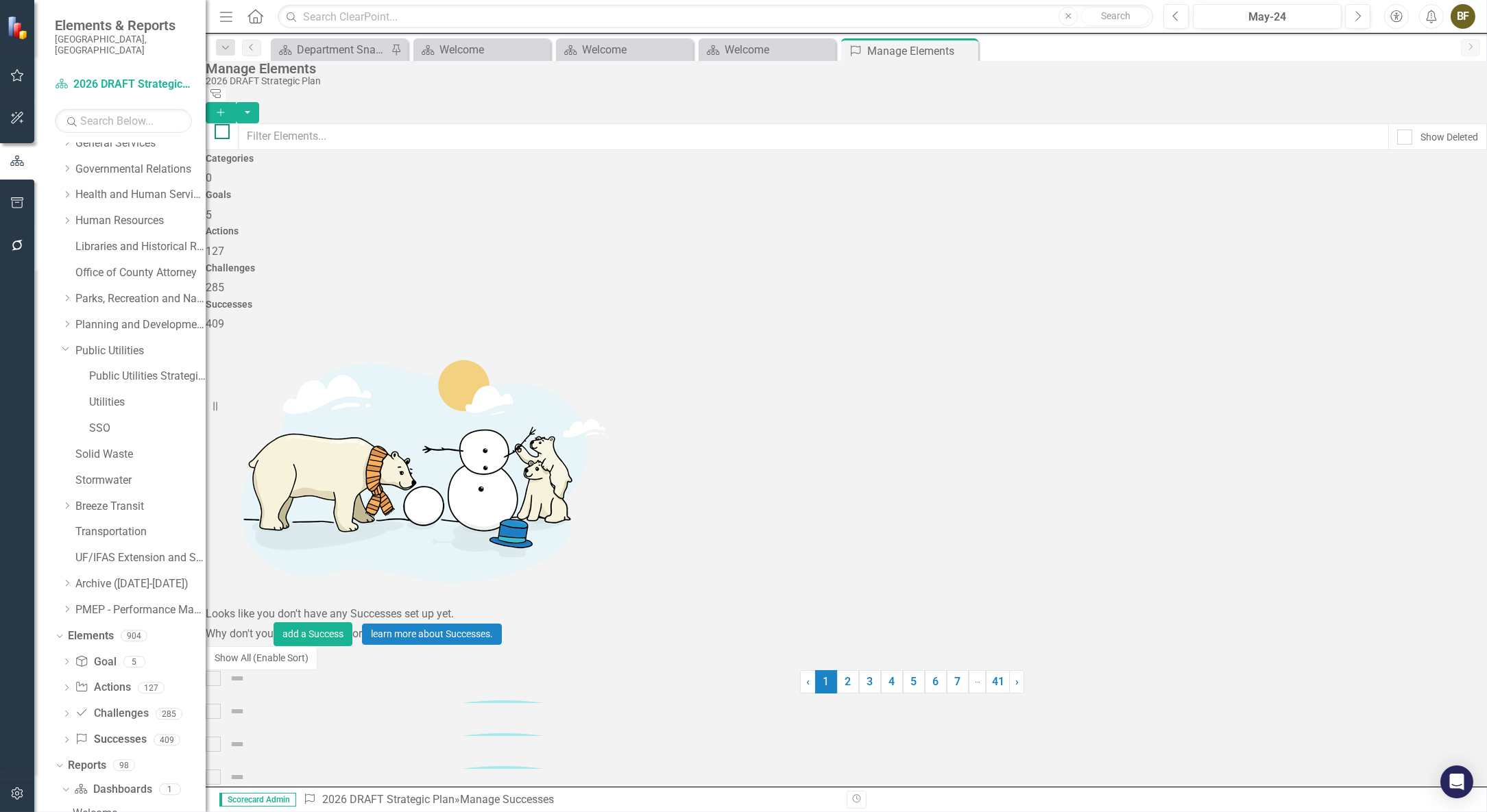
checkbox input "true"
click at [230, 128] on div at bounding box center [222, 131] width 15 height 15
click at [224, 128] on input "checkbox" at bounding box center [219, 128] width 9 height 9
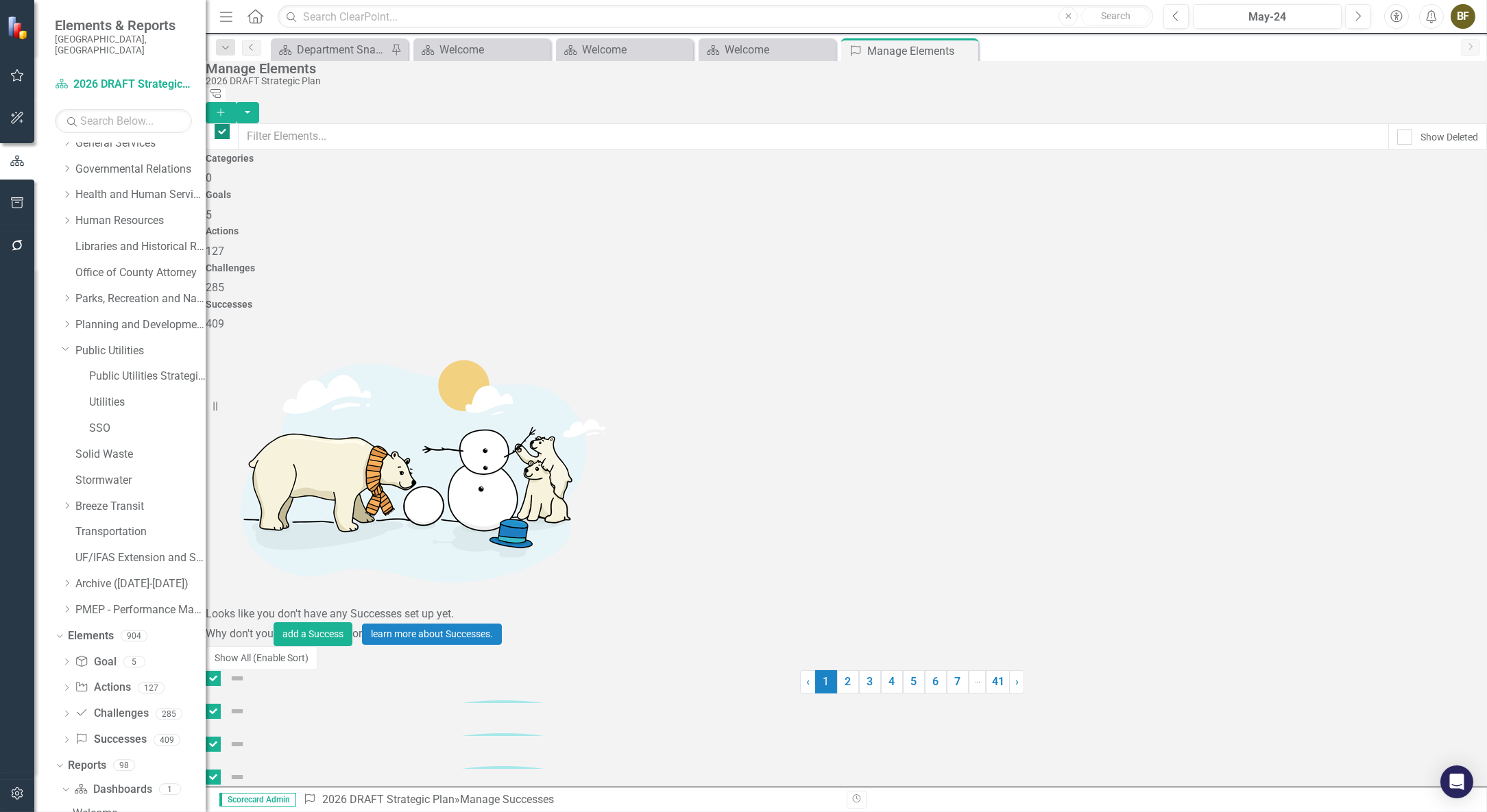
checkbox input "false"
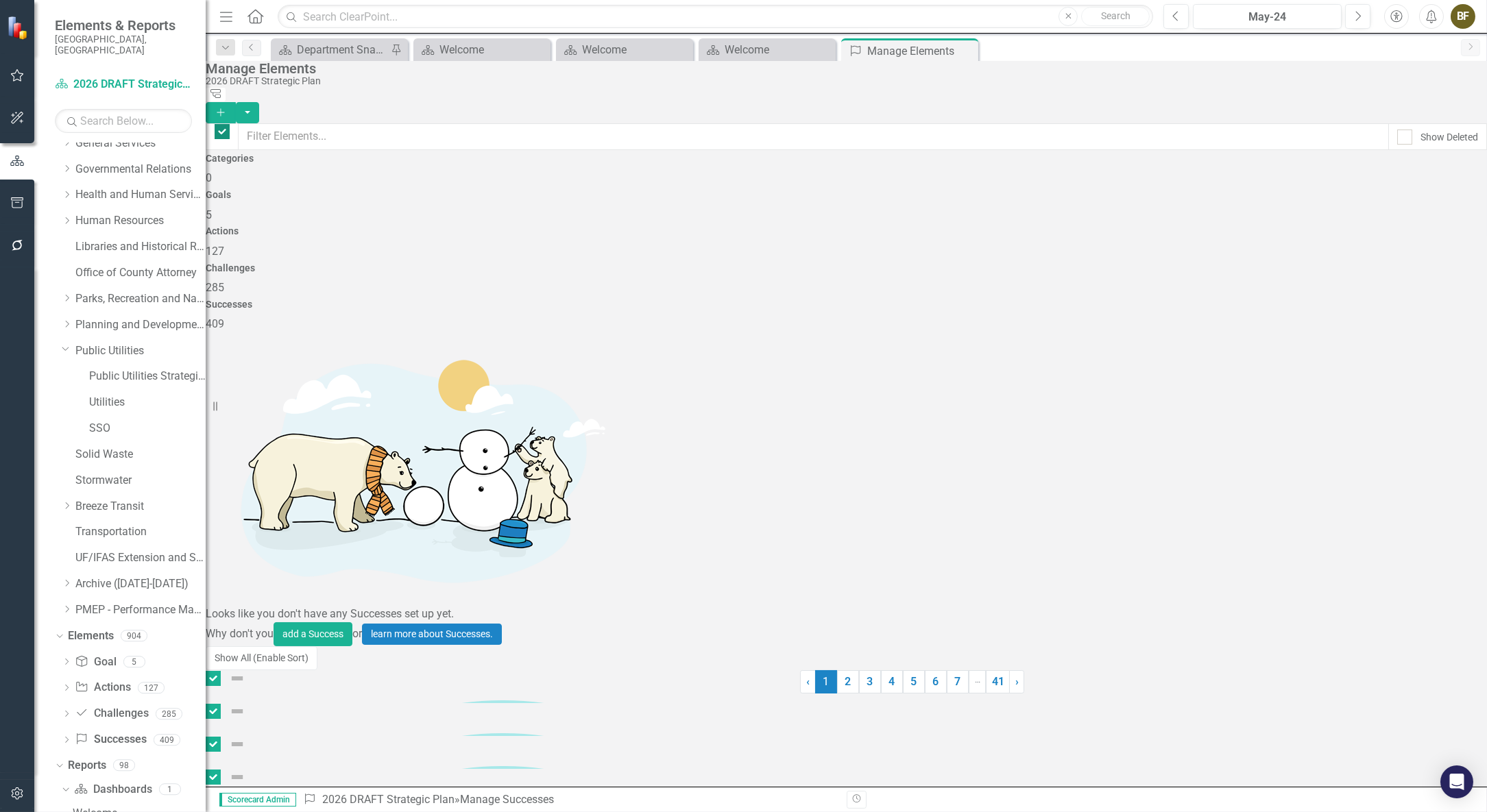
checkbox input "false"
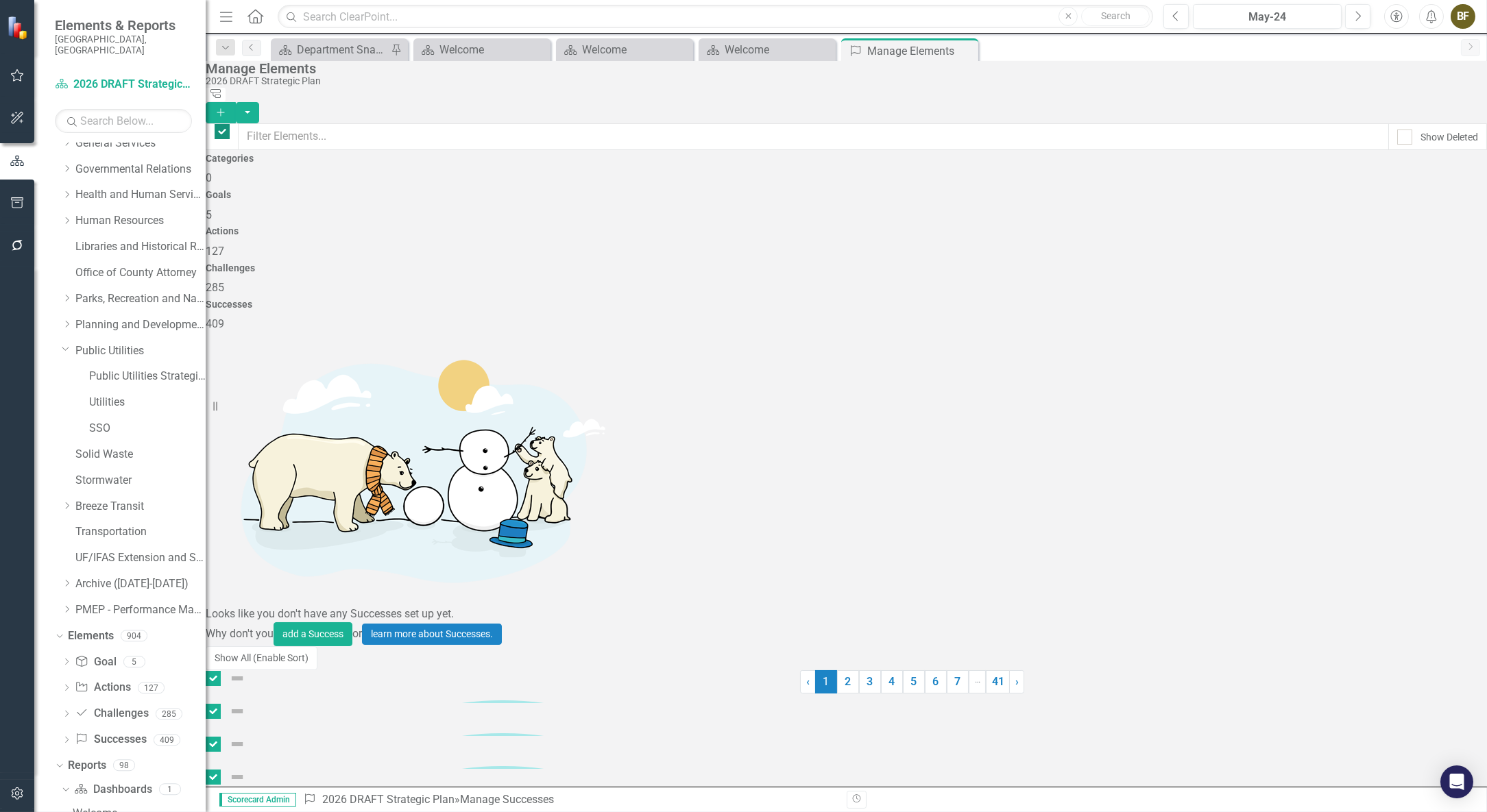
checkbox input "false"
click at [287, 127] on input "text" at bounding box center [814, 137] width 1151 height 27
click at [224, 124] on input "checkbox" at bounding box center [219, 128] width 9 height 9
checkbox input "true"
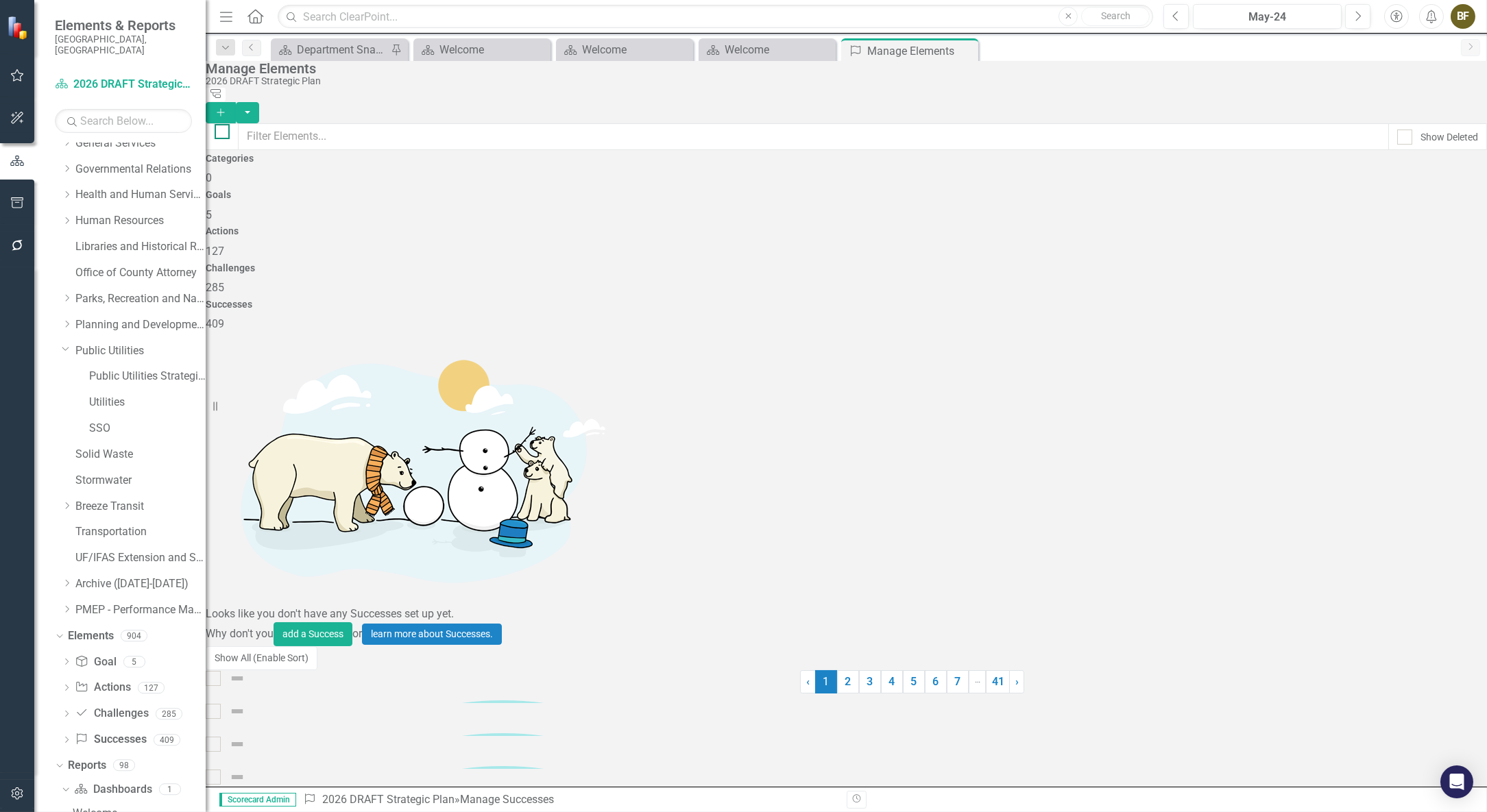
checkbox input "true"
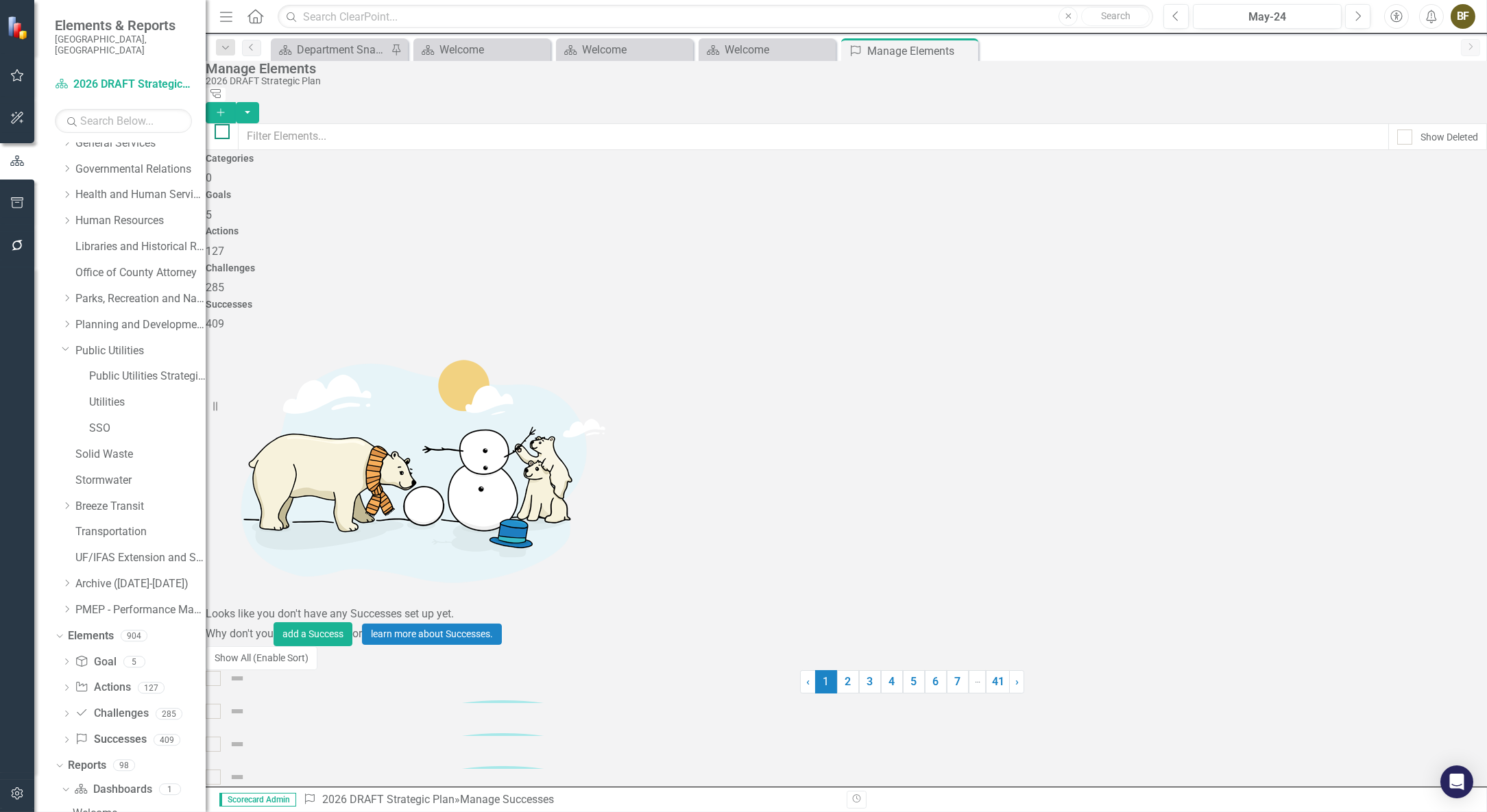
checkbox input "true"
click at [230, 124] on div at bounding box center [222, 131] width 15 height 15
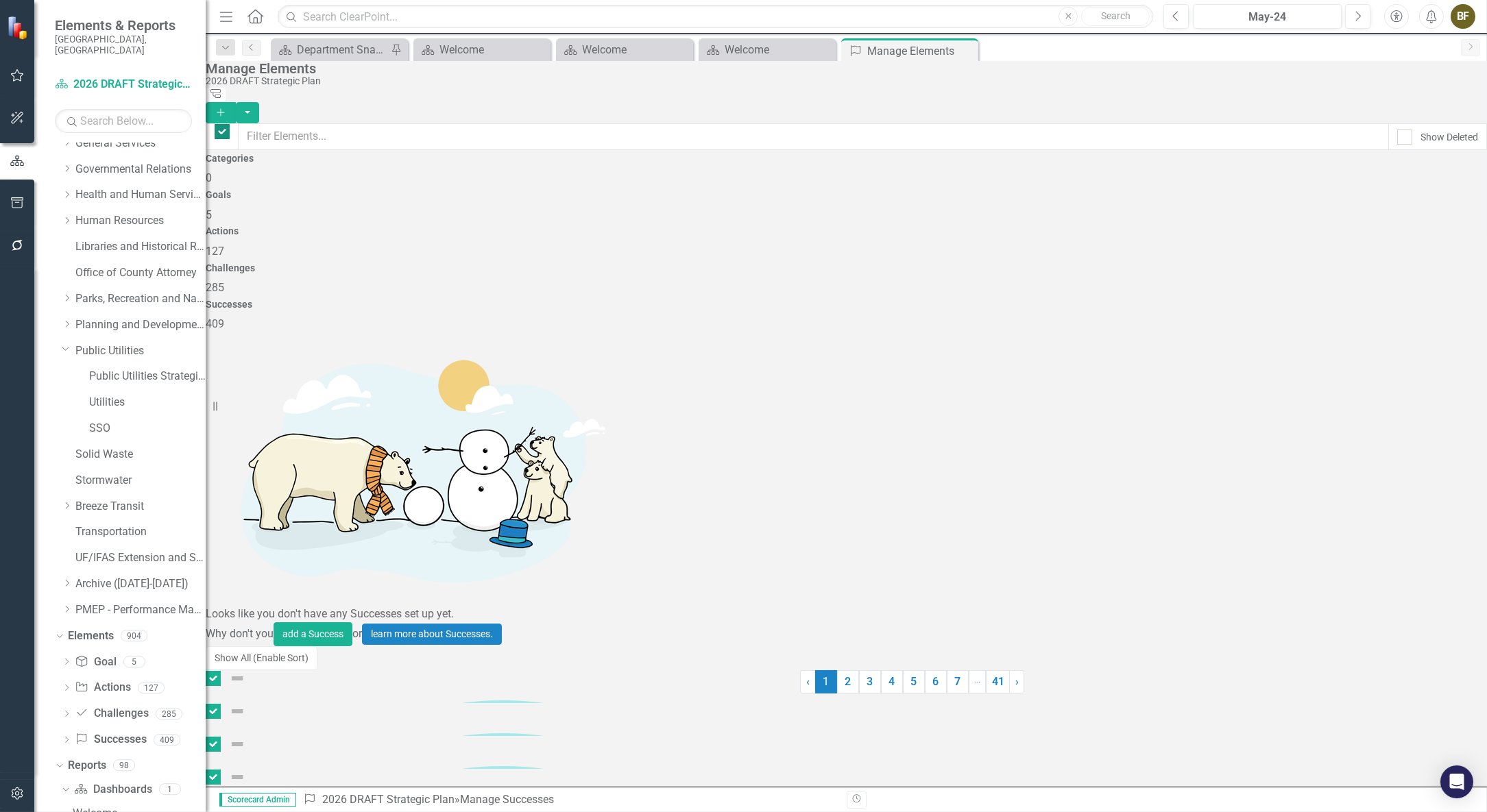
click at [224, 124] on input "checkbox" at bounding box center [219, 128] width 9 height 9
checkbox input "false"
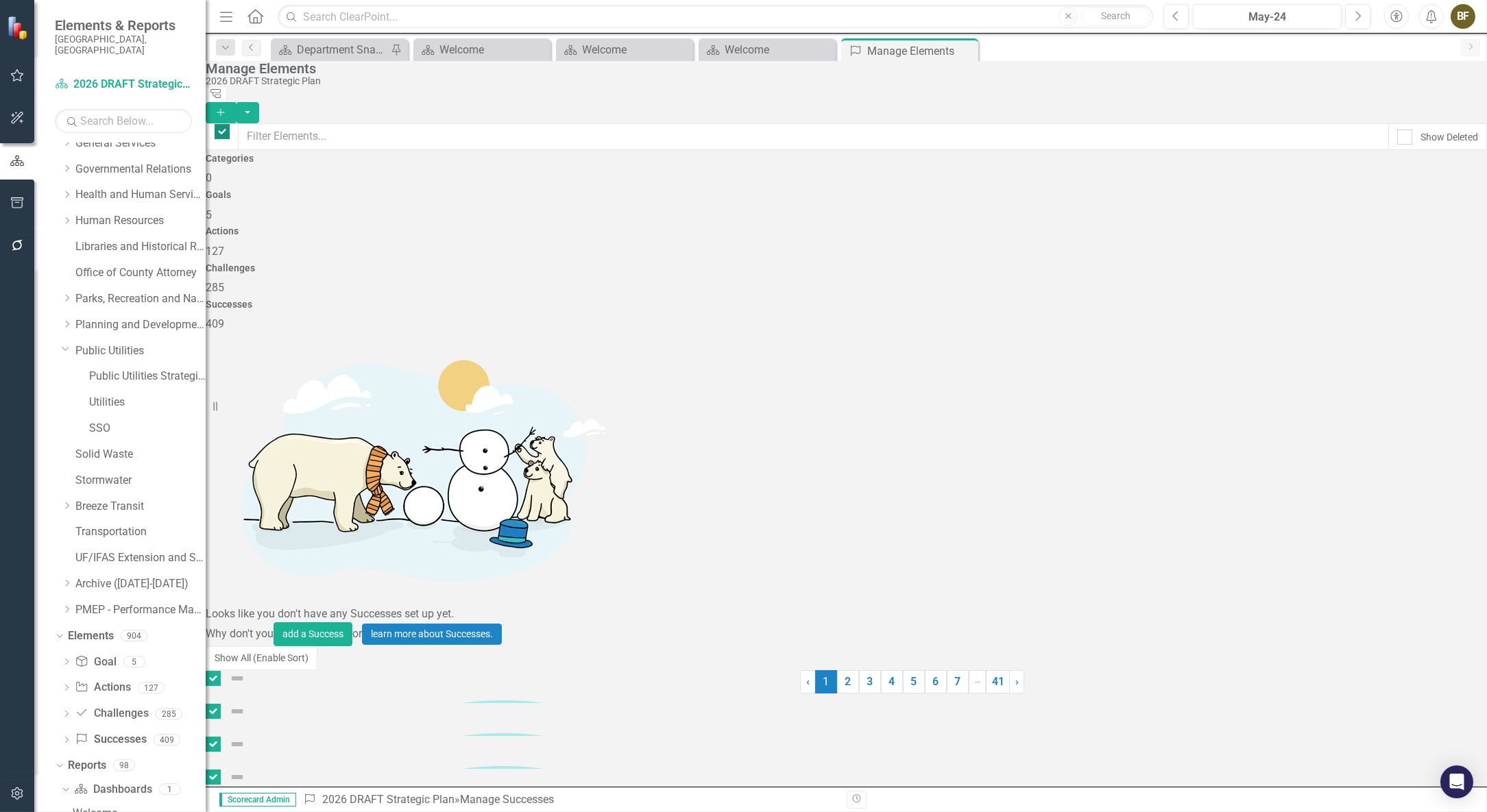
checkbox input "false"
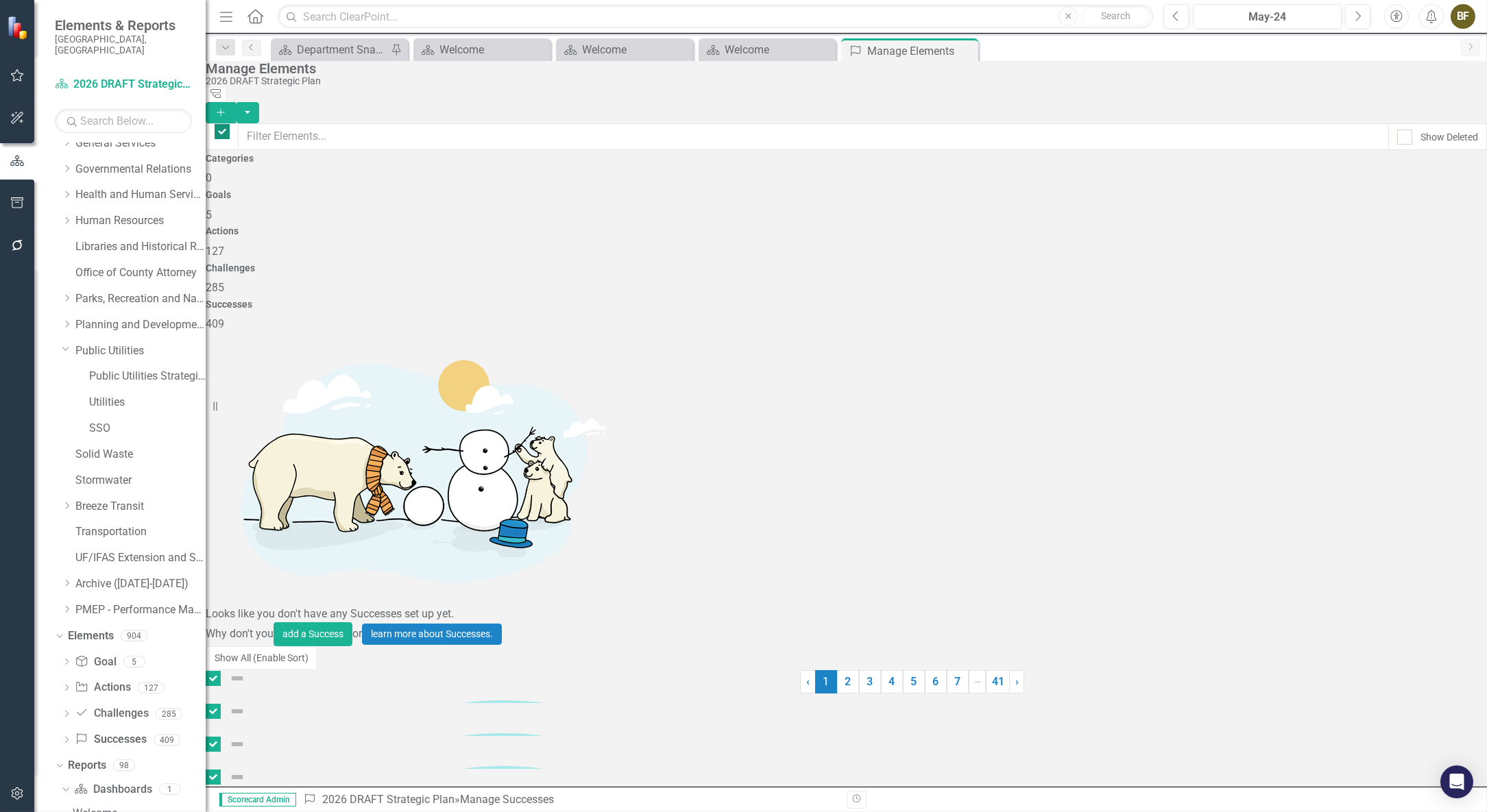
checkbox input "false"
click at [294, 129] on input "text" at bounding box center [814, 137] width 1151 height 27
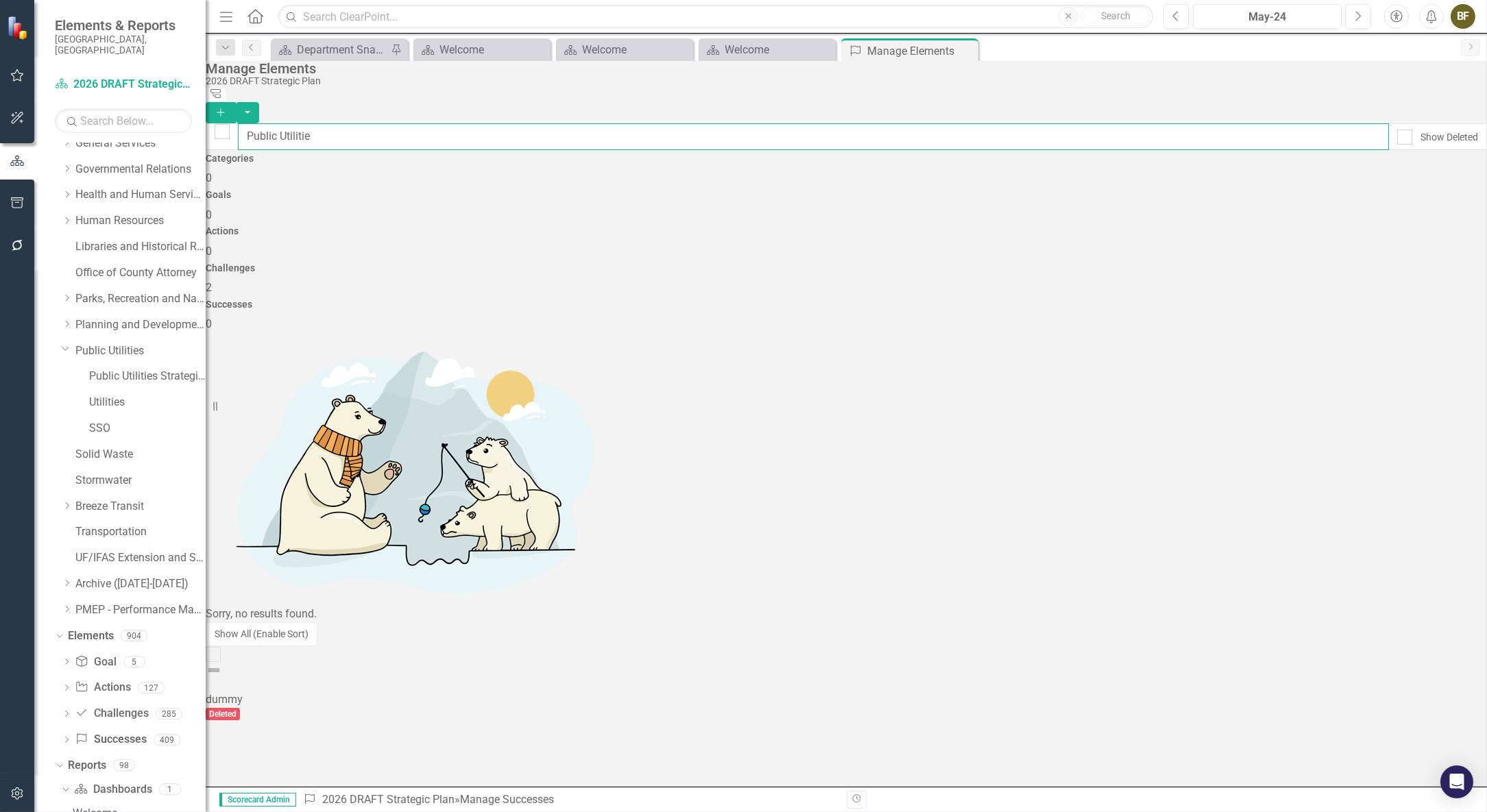
type input "Public Utilities"
drag, startPoint x: 372, startPoint y: 124, endPoint x: 268, endPoint y: 118, distance: 104.2
click at [268, 124] on input "Public Utilities" at bounding box center [814, 137] width 1151 height 27
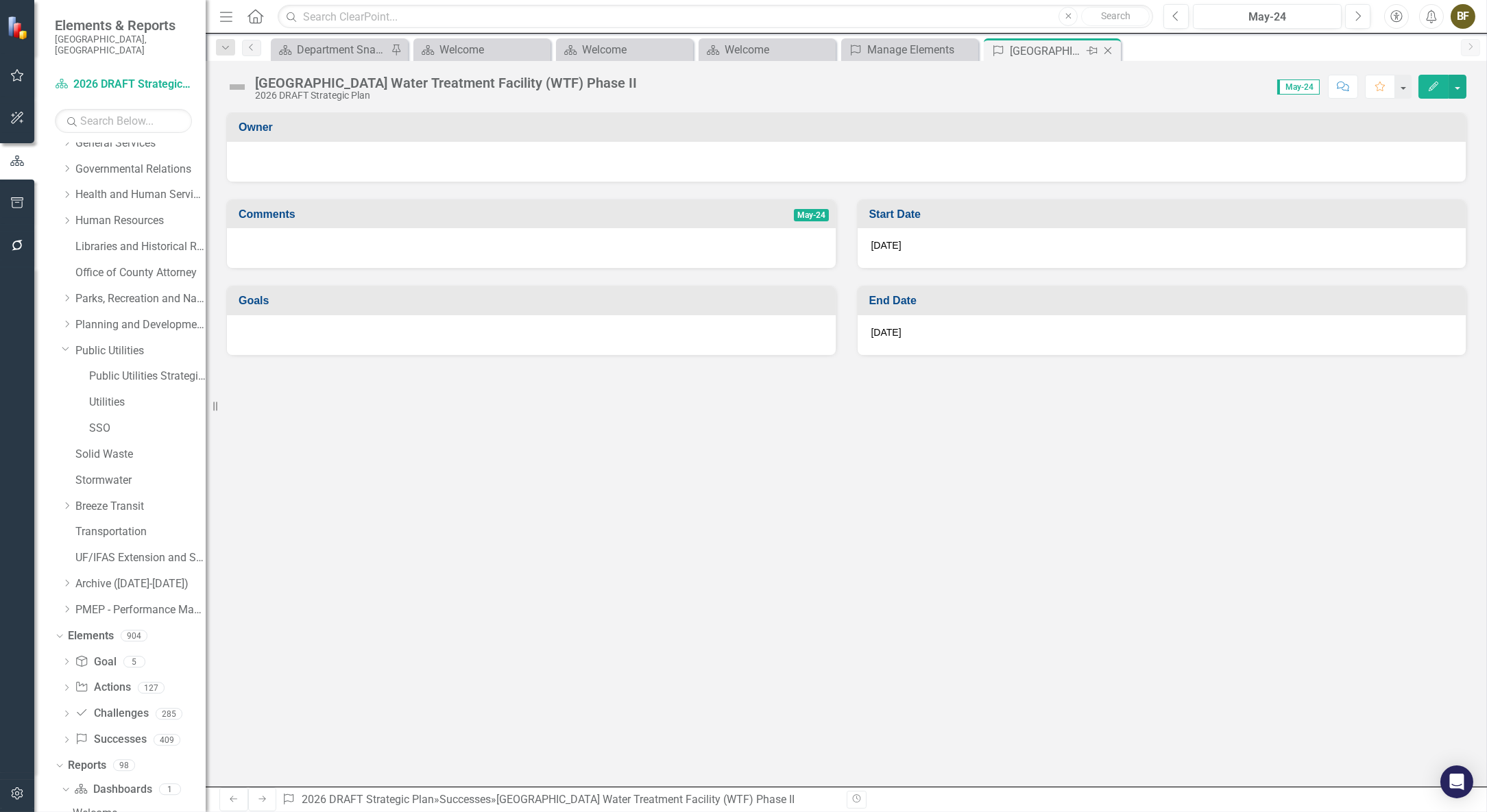
click at [1111, 48] on icon at bounding box center [1108, 51] width 7 height 7
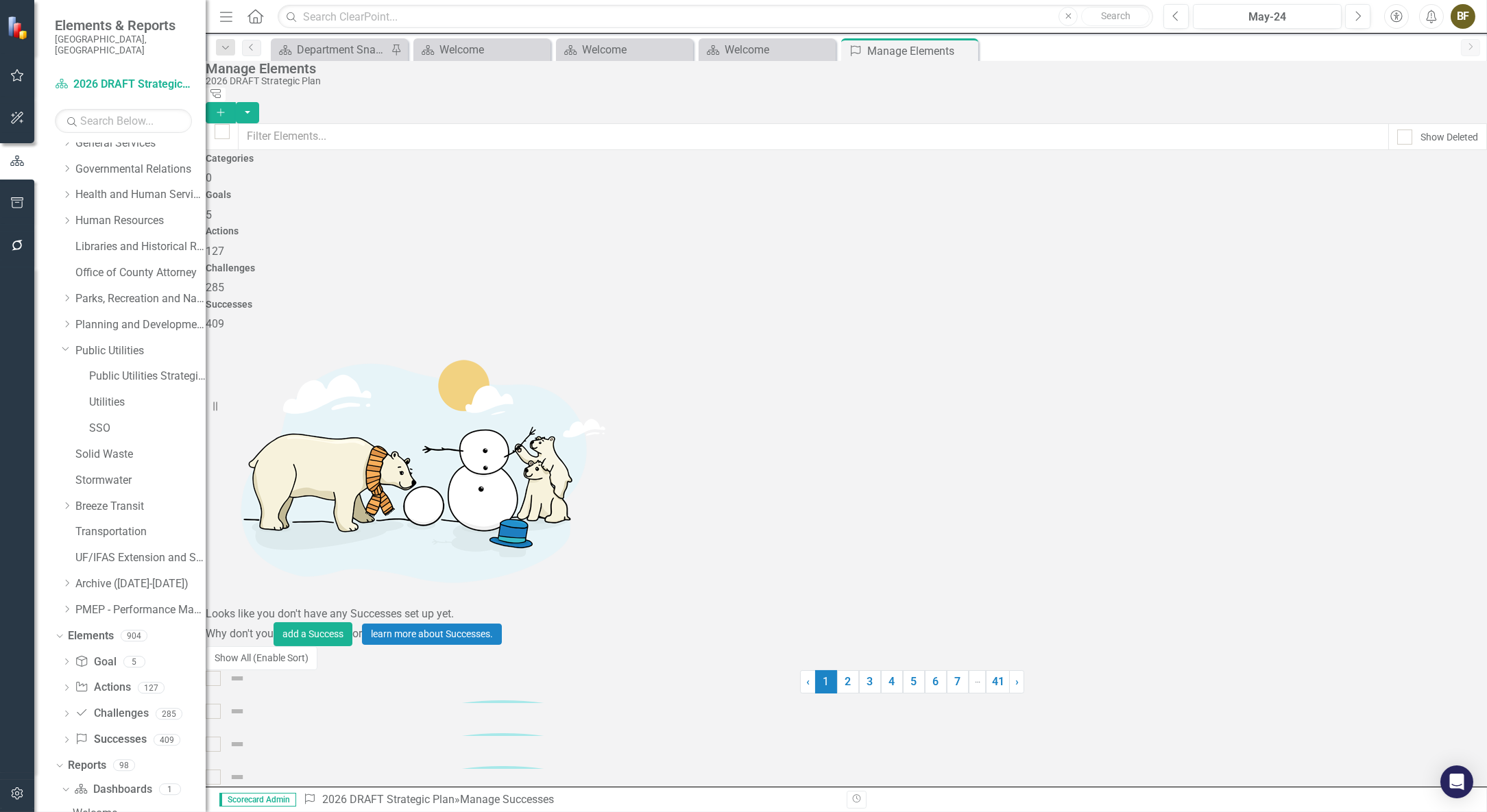
click at [0, 0] on icon at bounding box center [0, 0] width 0 height 0
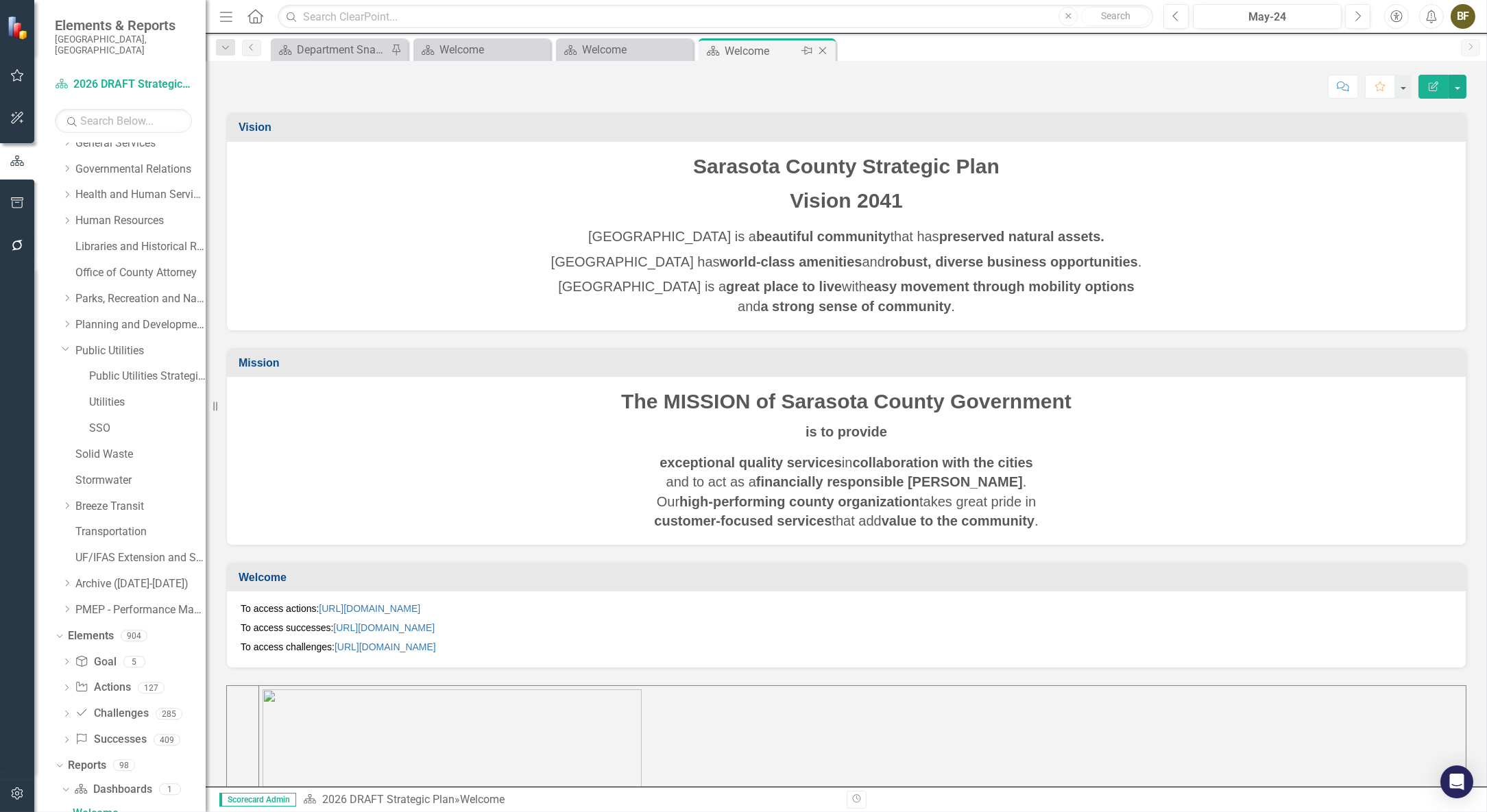
click at [825, 47] on icon "Close" at bounding box center [822, 50] width 14 height 11
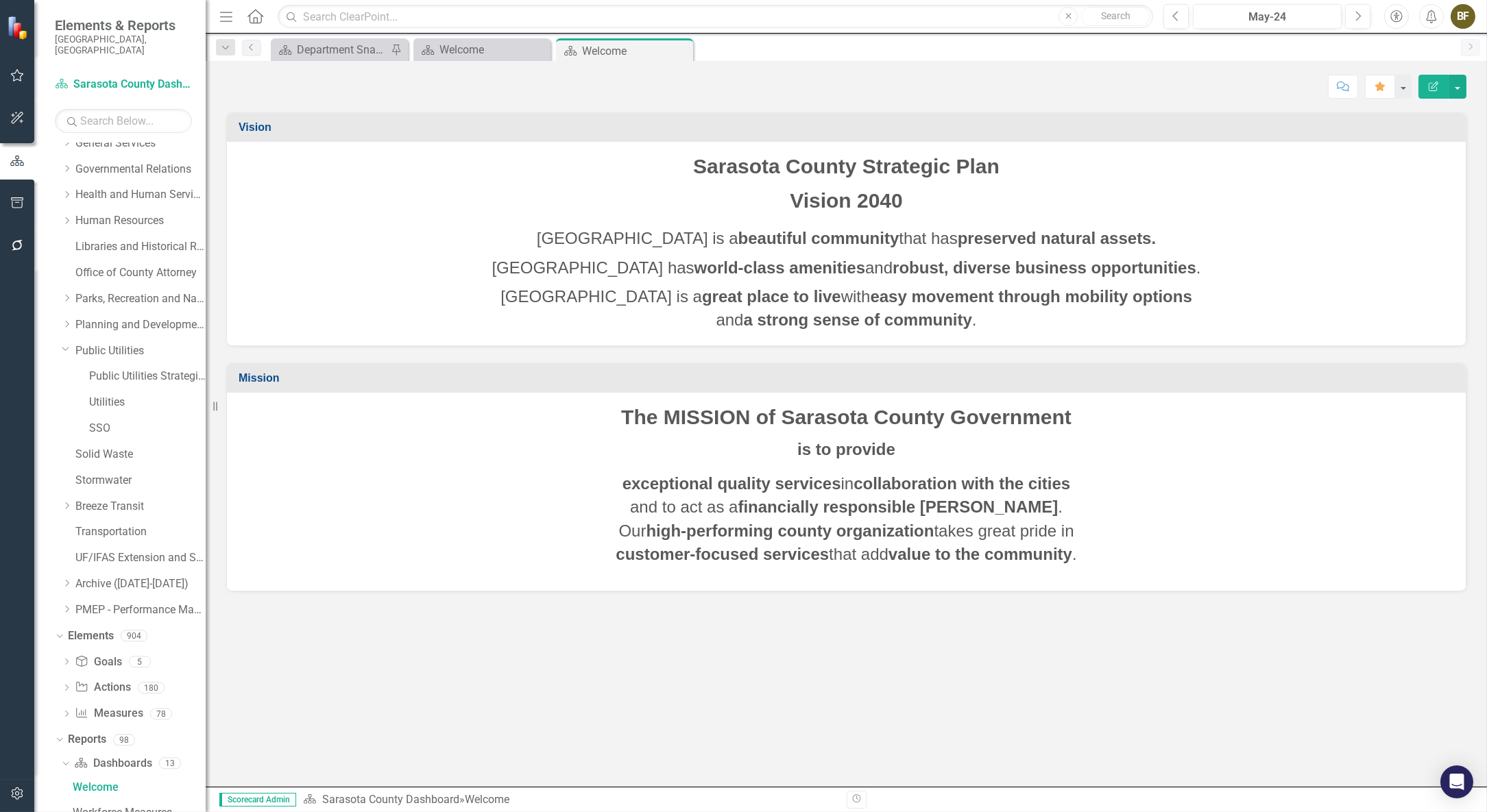
scroll to position [246, 0]
click at [642, 48] on div "Welcome" at bounding box center [619, 50] width 73 height 17
click at [684, 48] on icon "Close" at bounding box center [679, 50] width 14 height 11
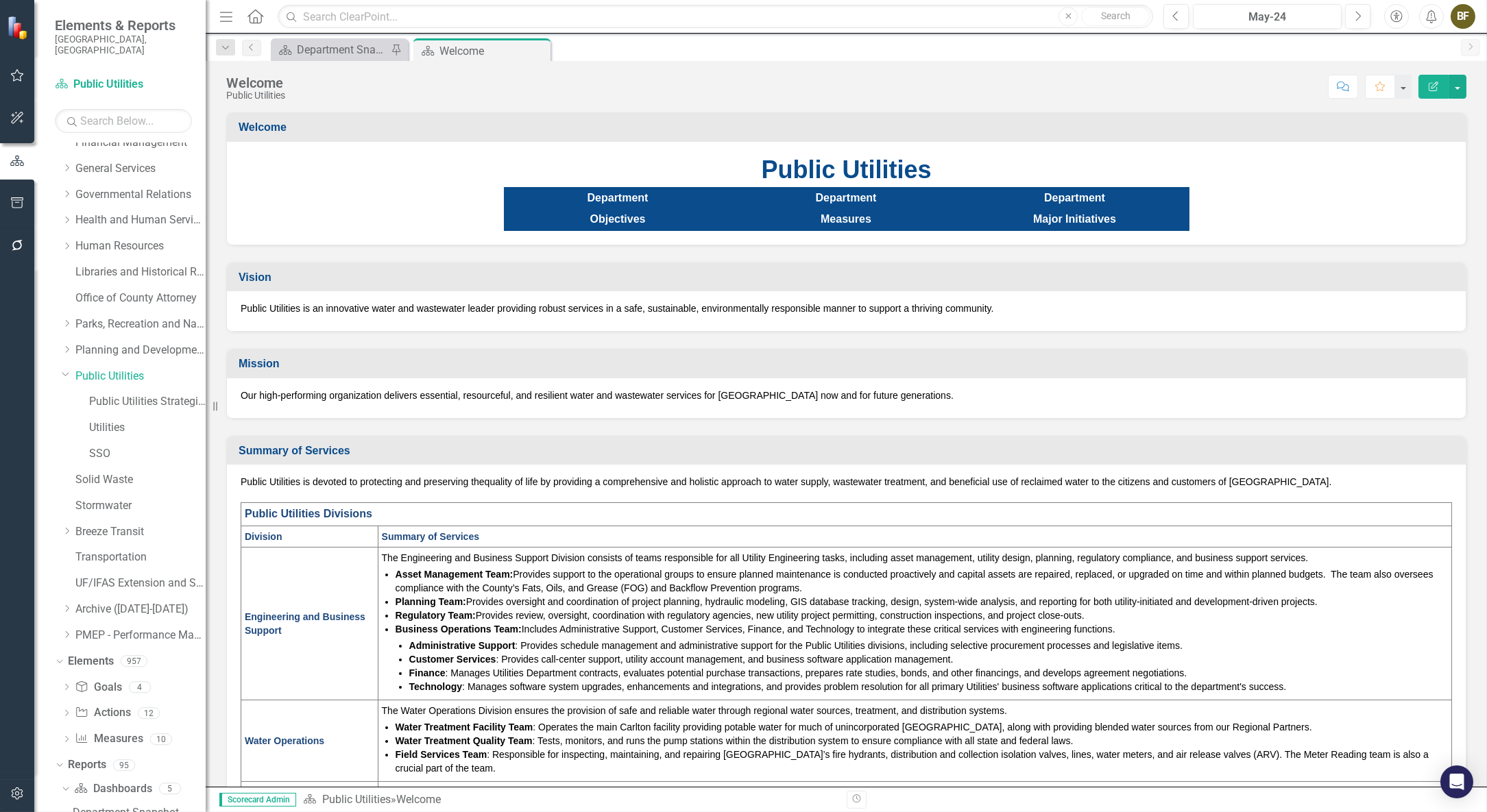
scroll to position [270, 0]
click at [537, 51] on icon "Close" at bounding box center [537, 50] width 14 height 11
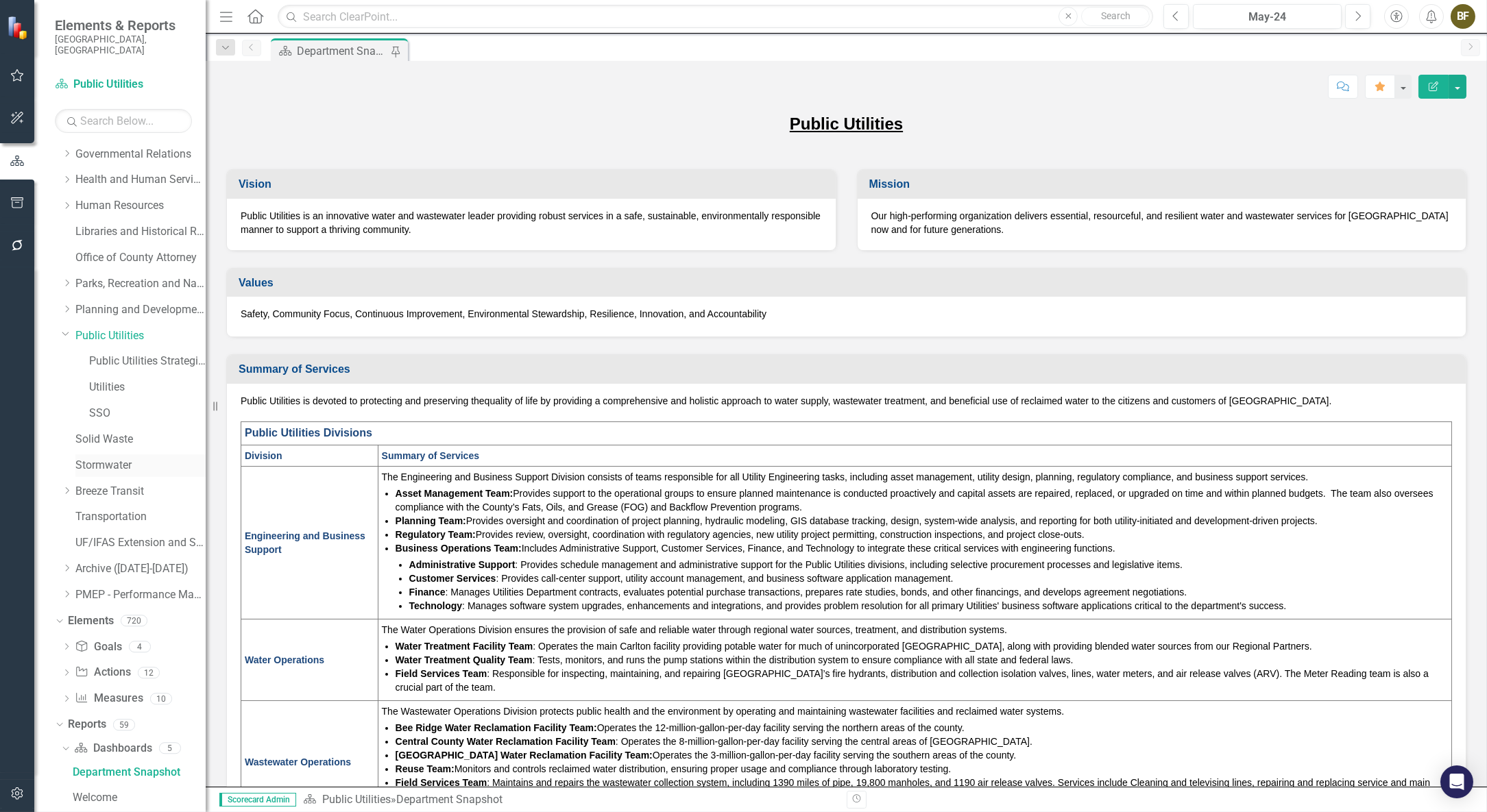
scroll to position [308, 0]
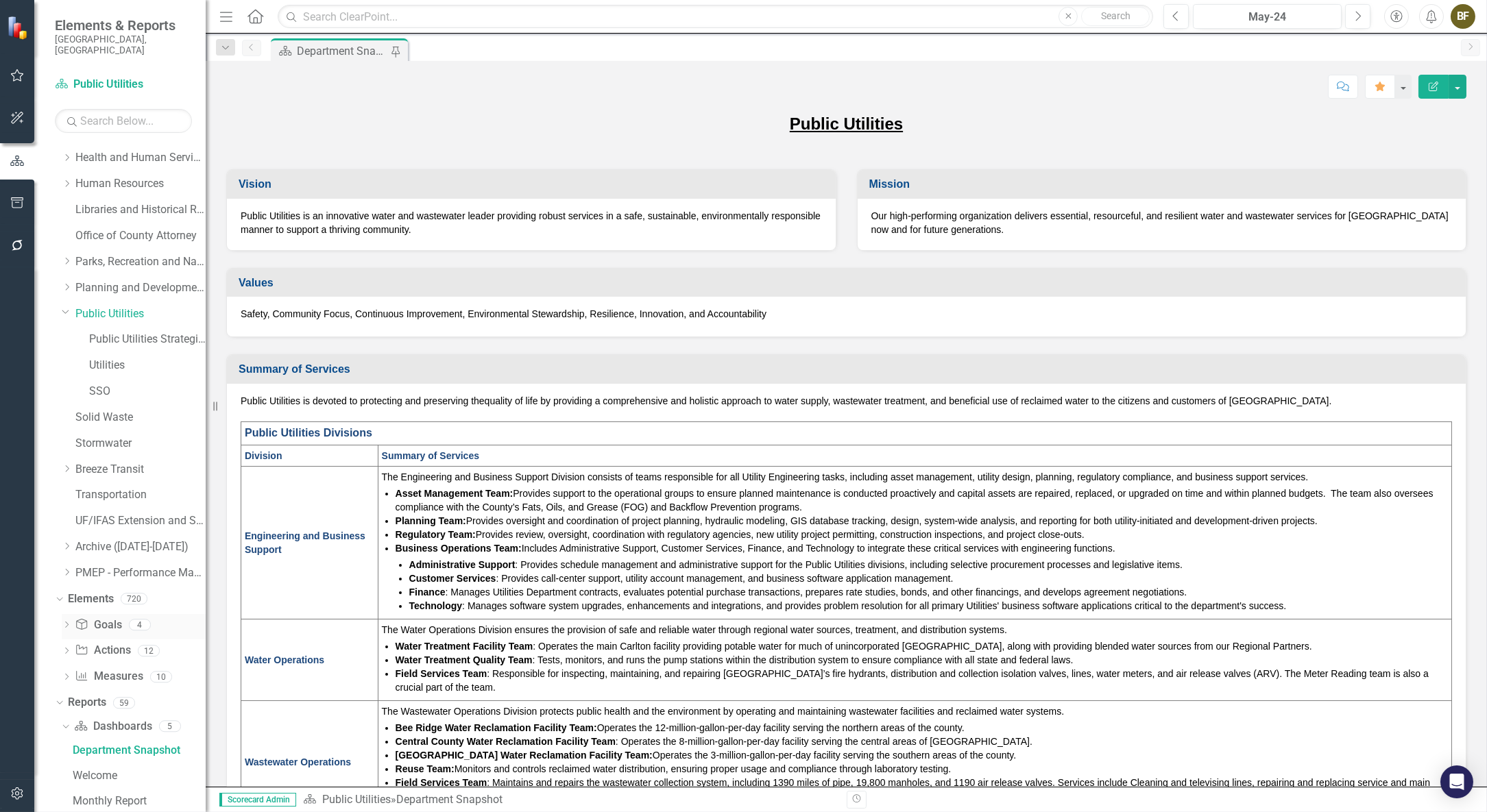
click at [105, 618] on link "Goal Goals" at bounding box center [98, 625] width 47 height 16
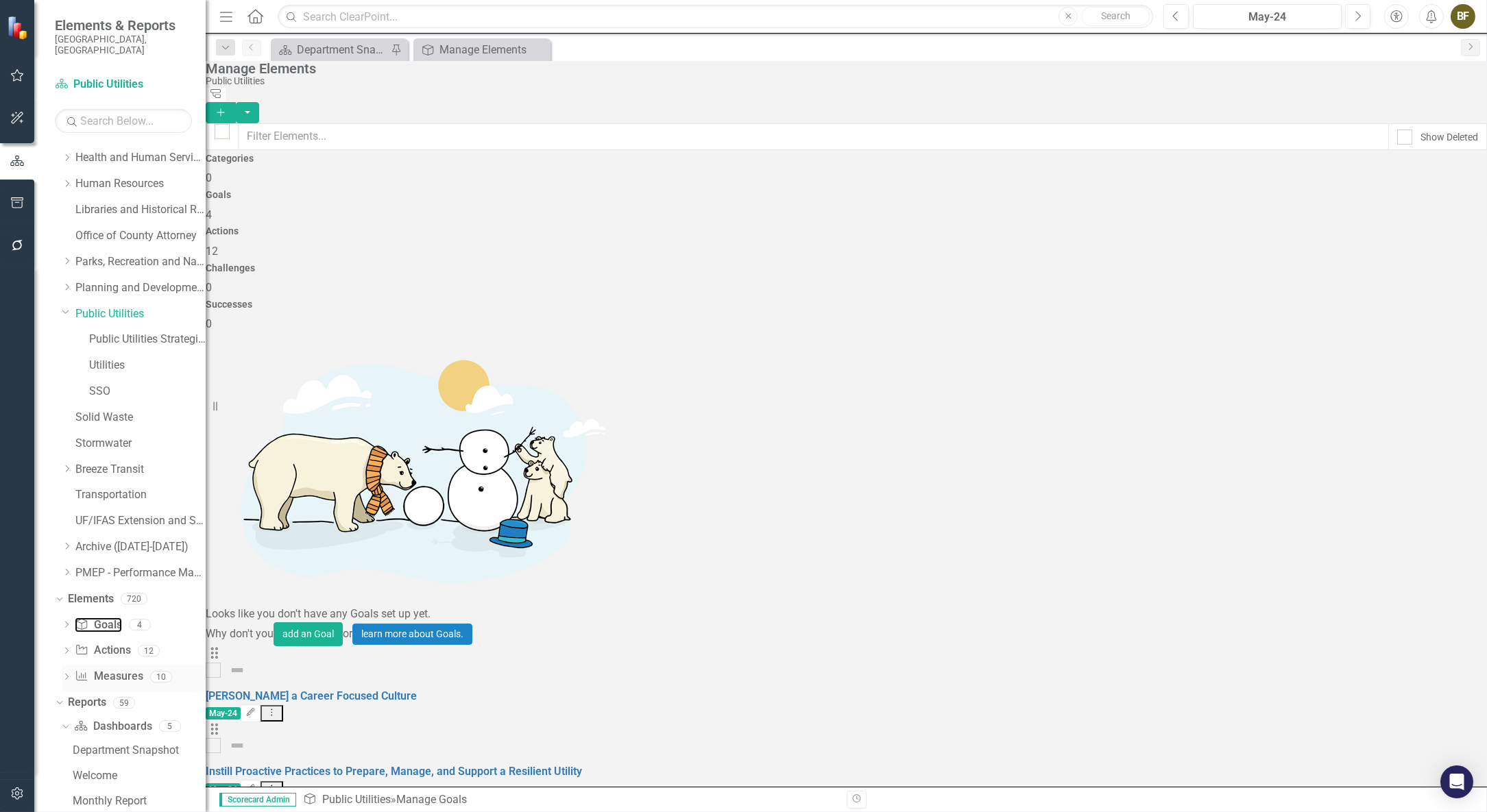
scroll to position [370, 0]
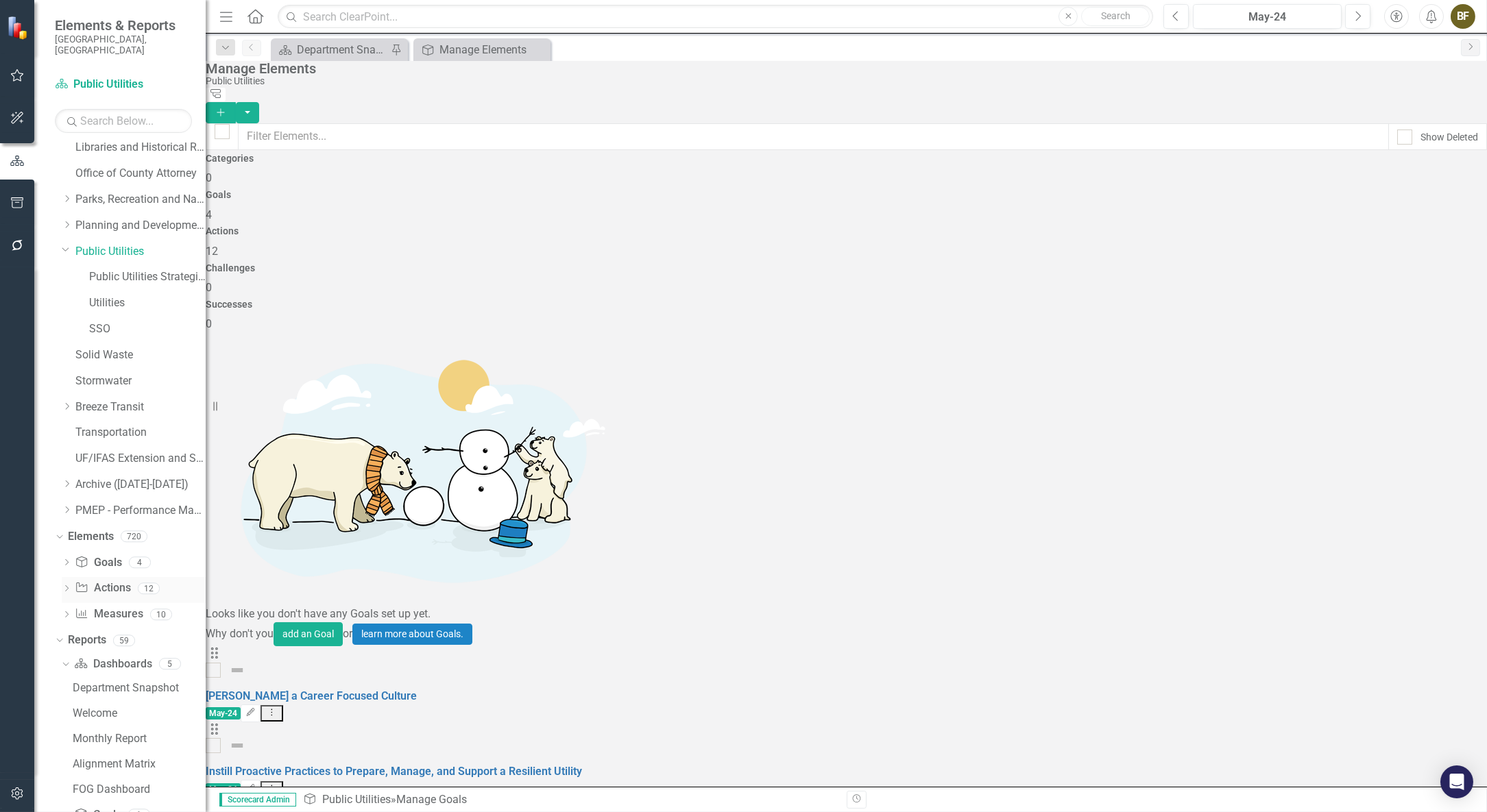
click at [117, 581] on link "Action Actions" at bounding box center [103, 588] width 56 height 16
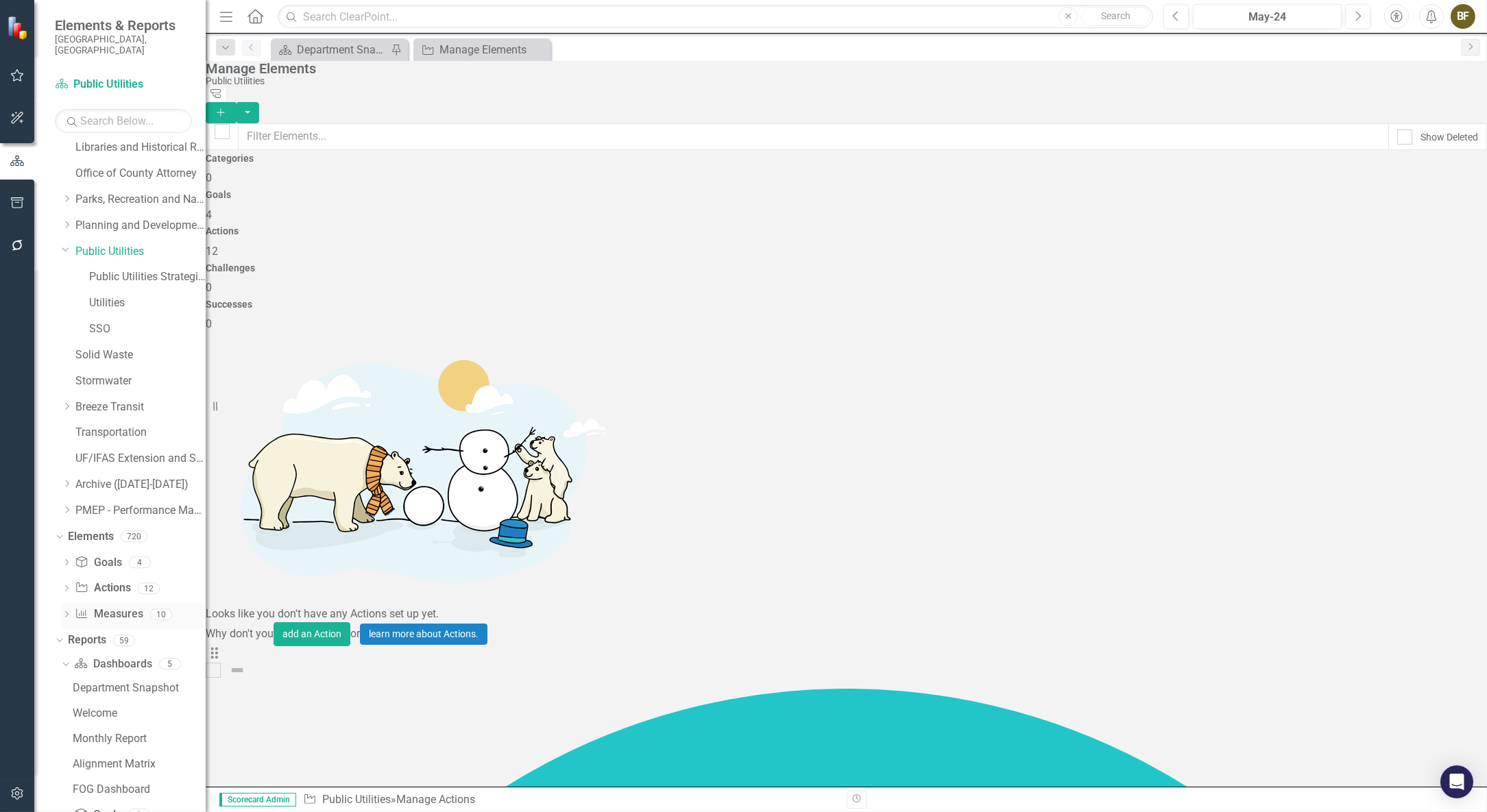
click at [121, 607] on link "Measure Measures" at bounding box center [109, 614] width 68 height 16
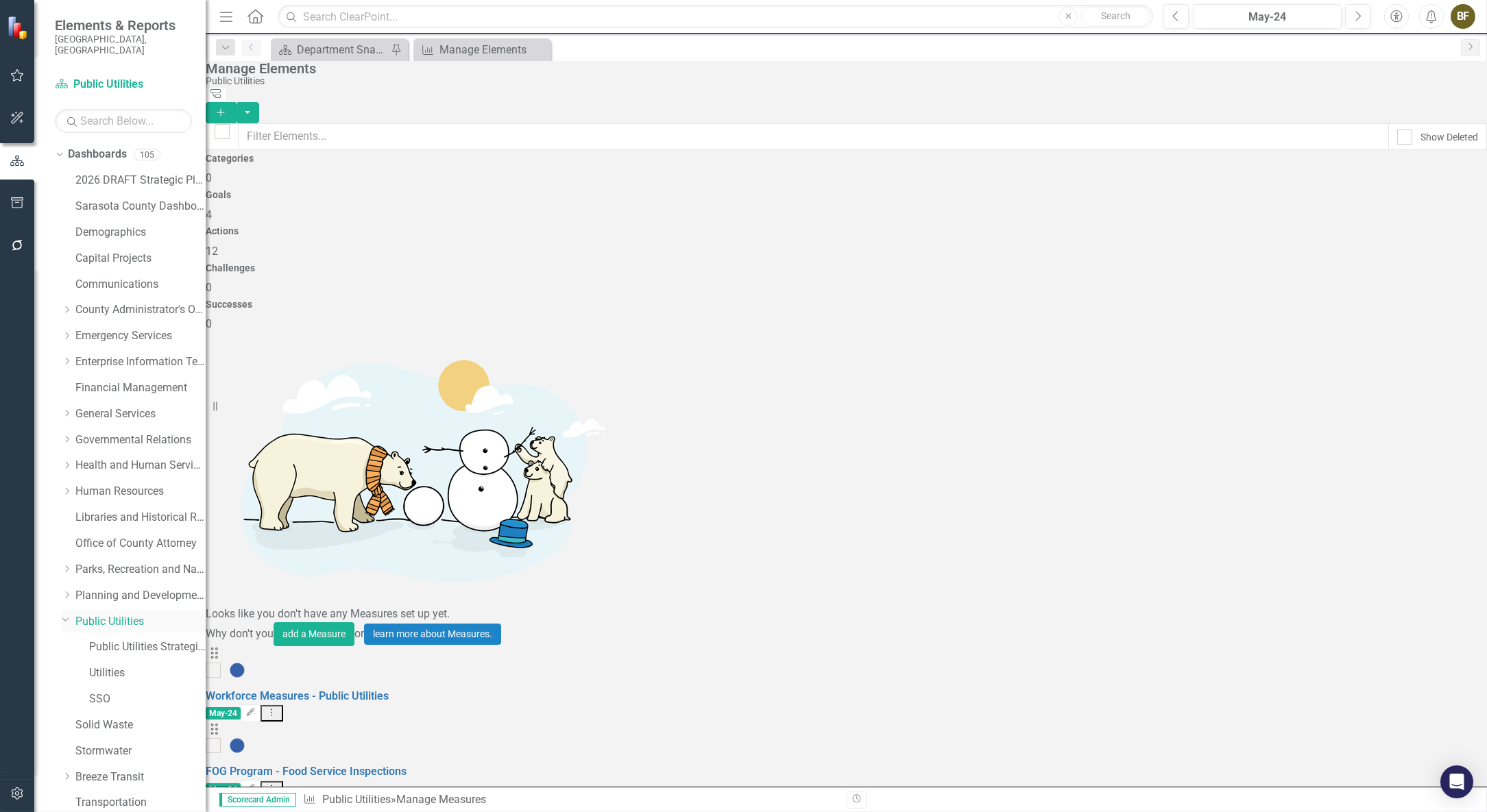
click at [116, 614] on link "Public Utilities" at bounding box center [140, 621] width 130 height 16
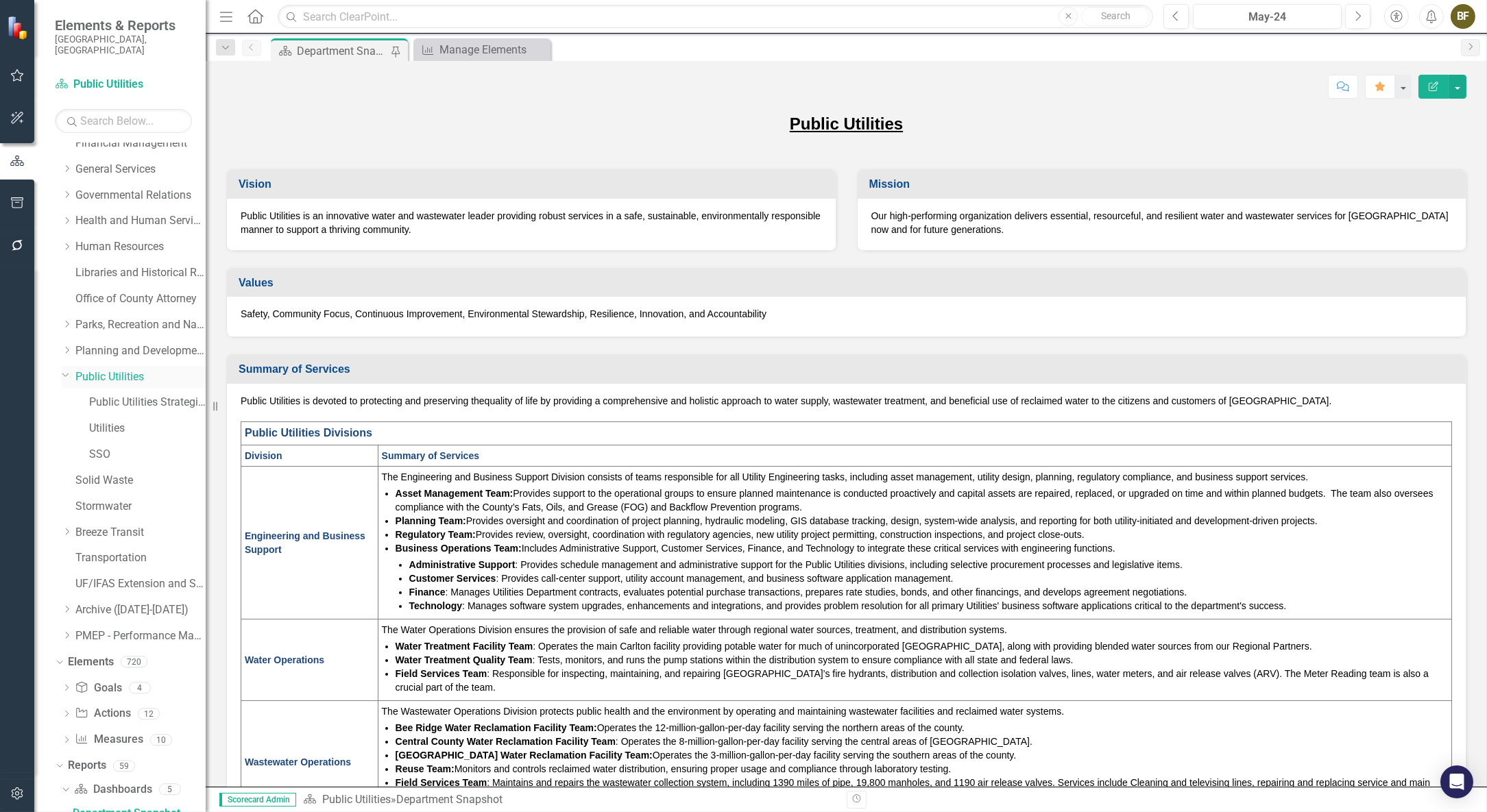
scroll to position [246, 0]
click at [539, 48] on icon "Close" at bounding box center [538, 50] width 14 height 11
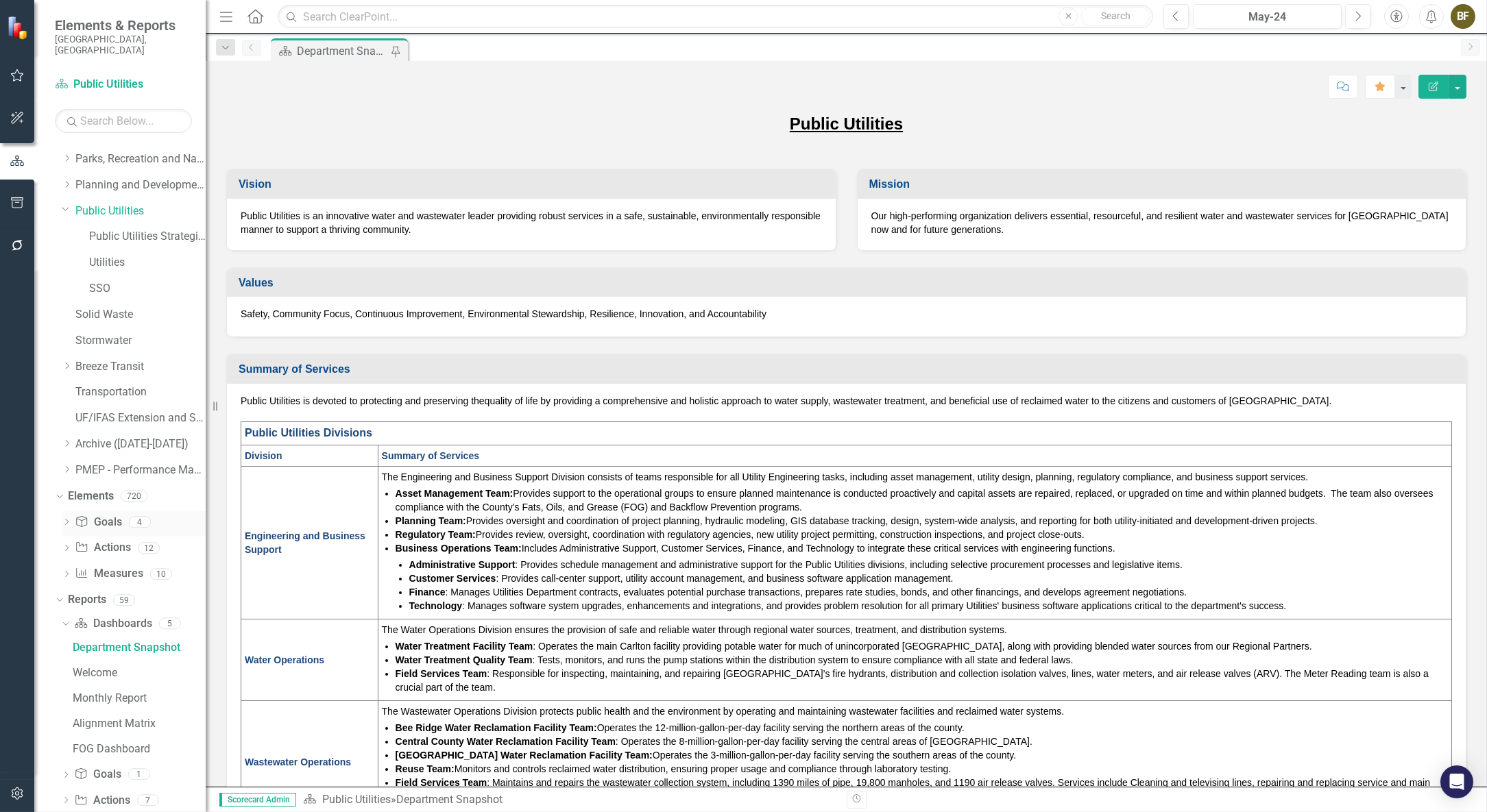
scroll to position [432, 0]
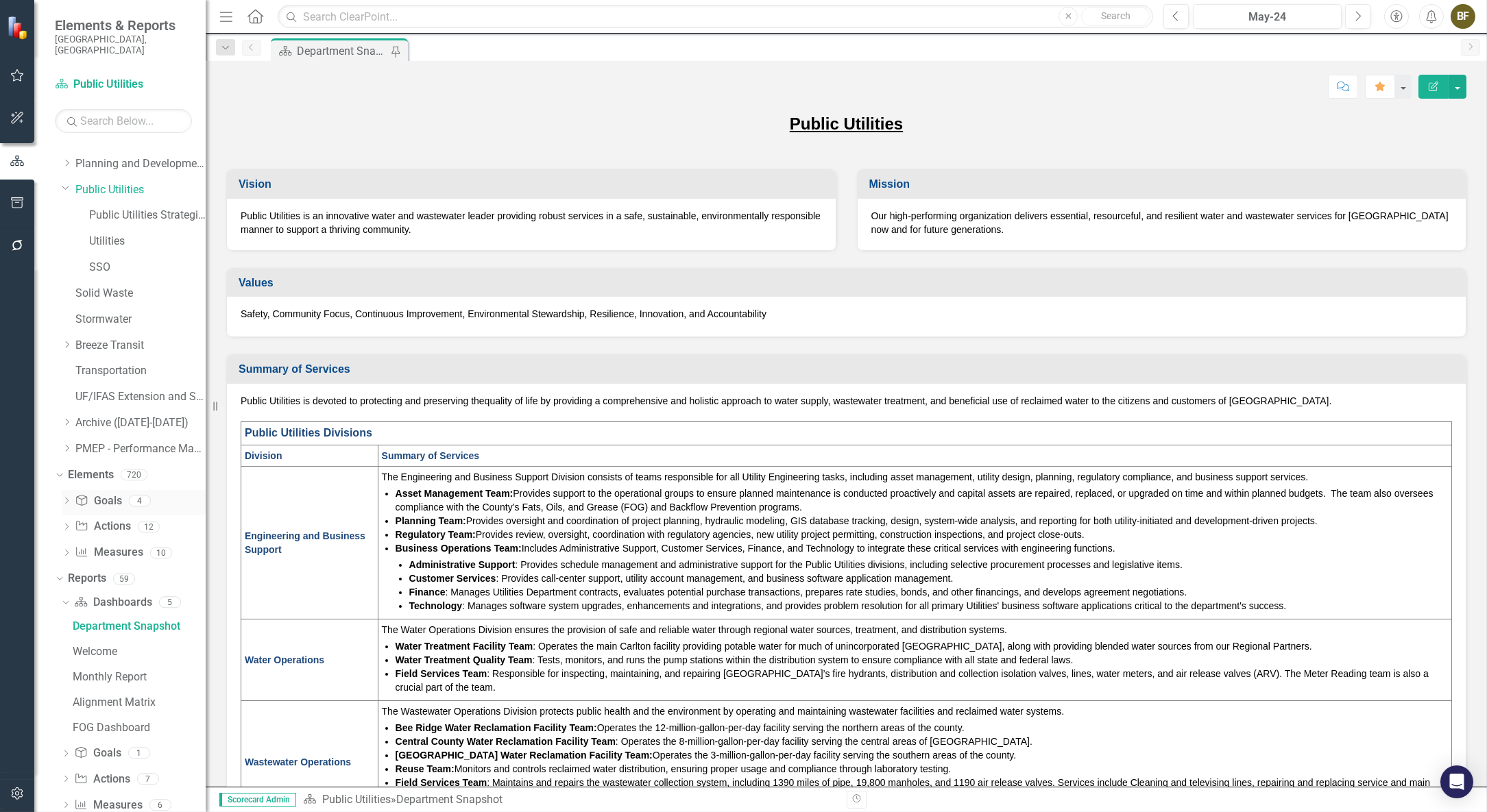
click at [105, 494] on link "Goal Goals" at bounding box center [98, 501] width 47 height 16
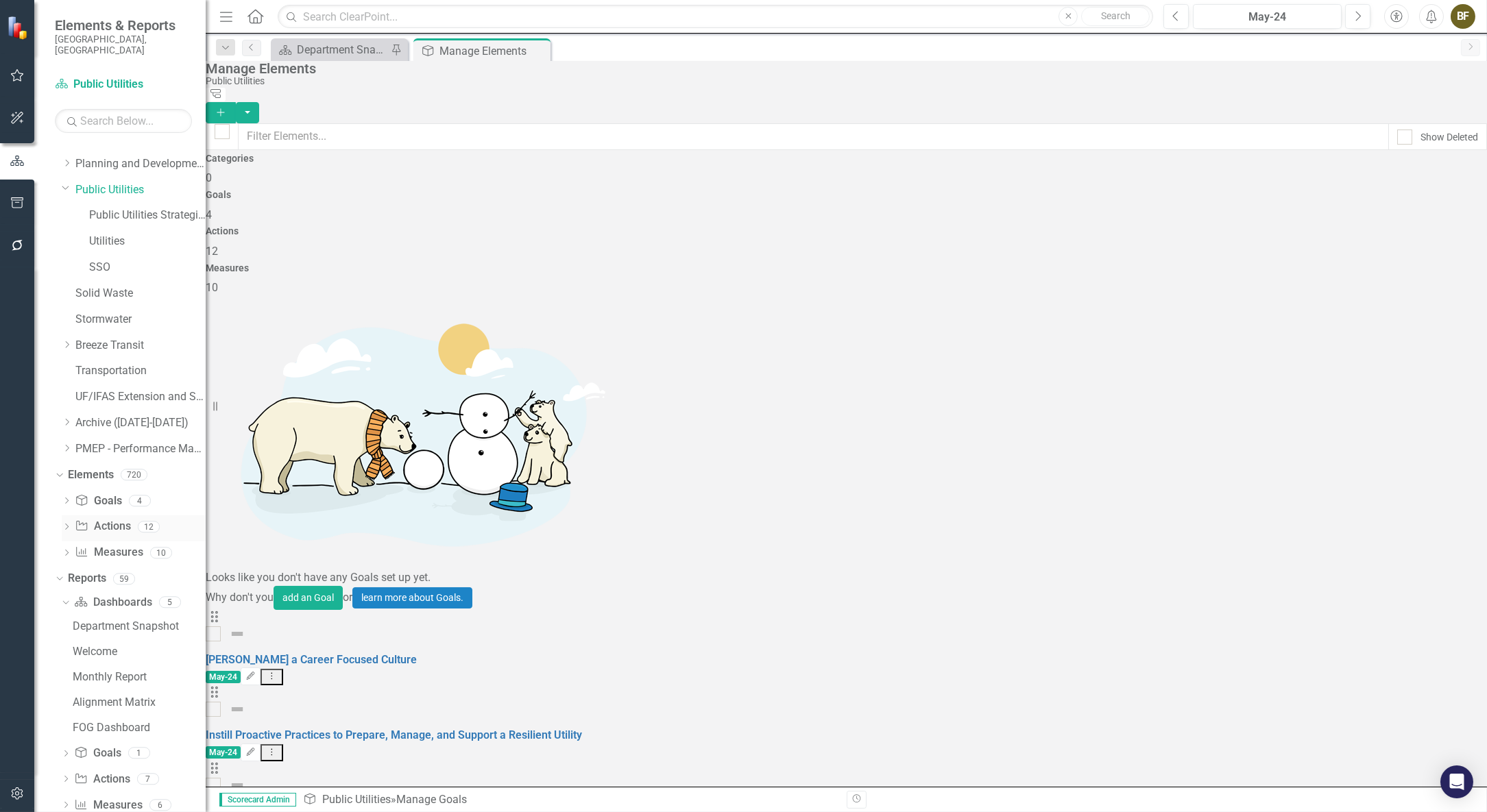
click at [105, 519] on link "Action Actions" at bounding box center [103, 526] width 56 height 16
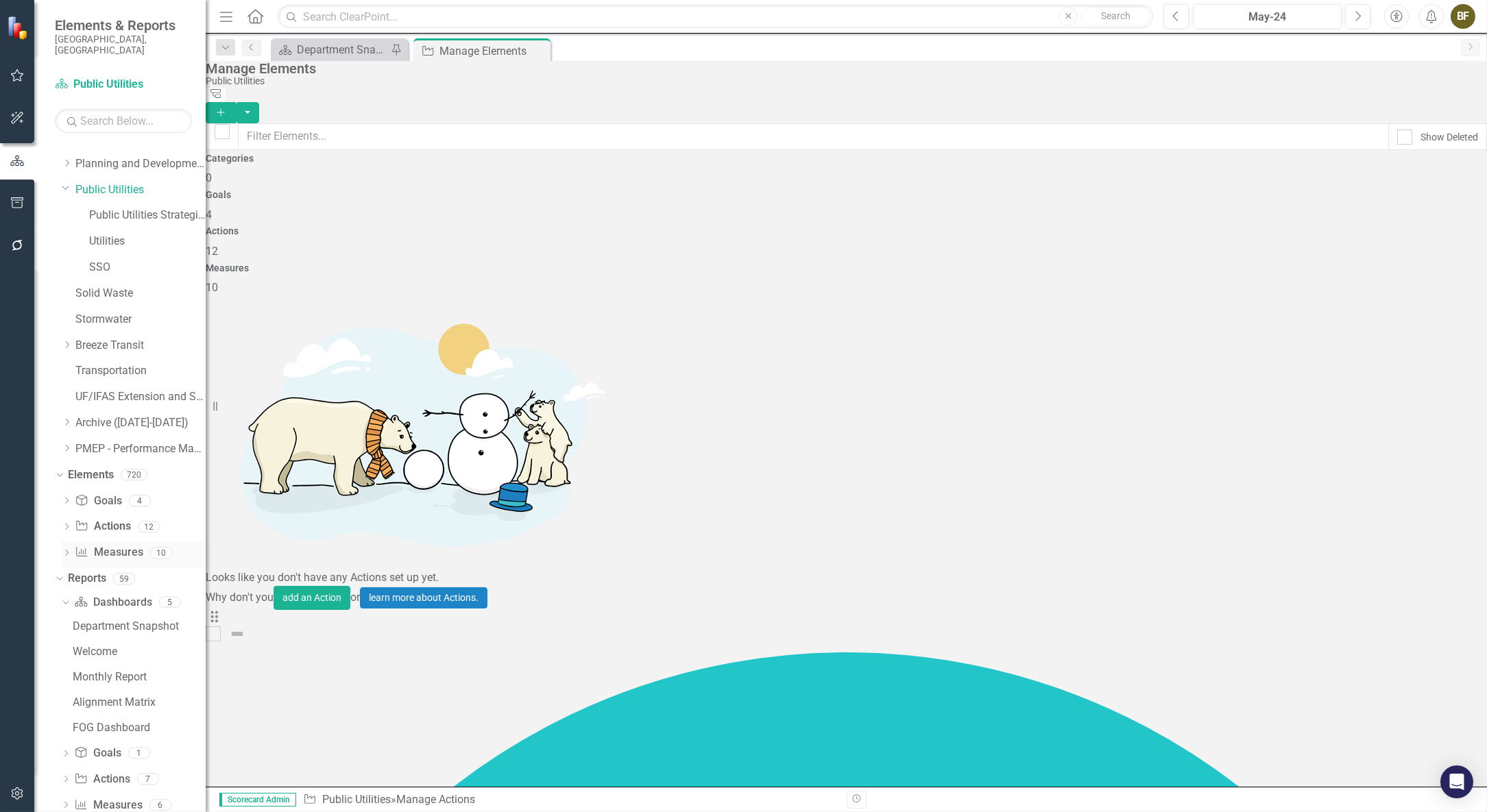
click at [105, 545] on link "Measure Measures" at bounding box center [109, 553] width 68 height 16
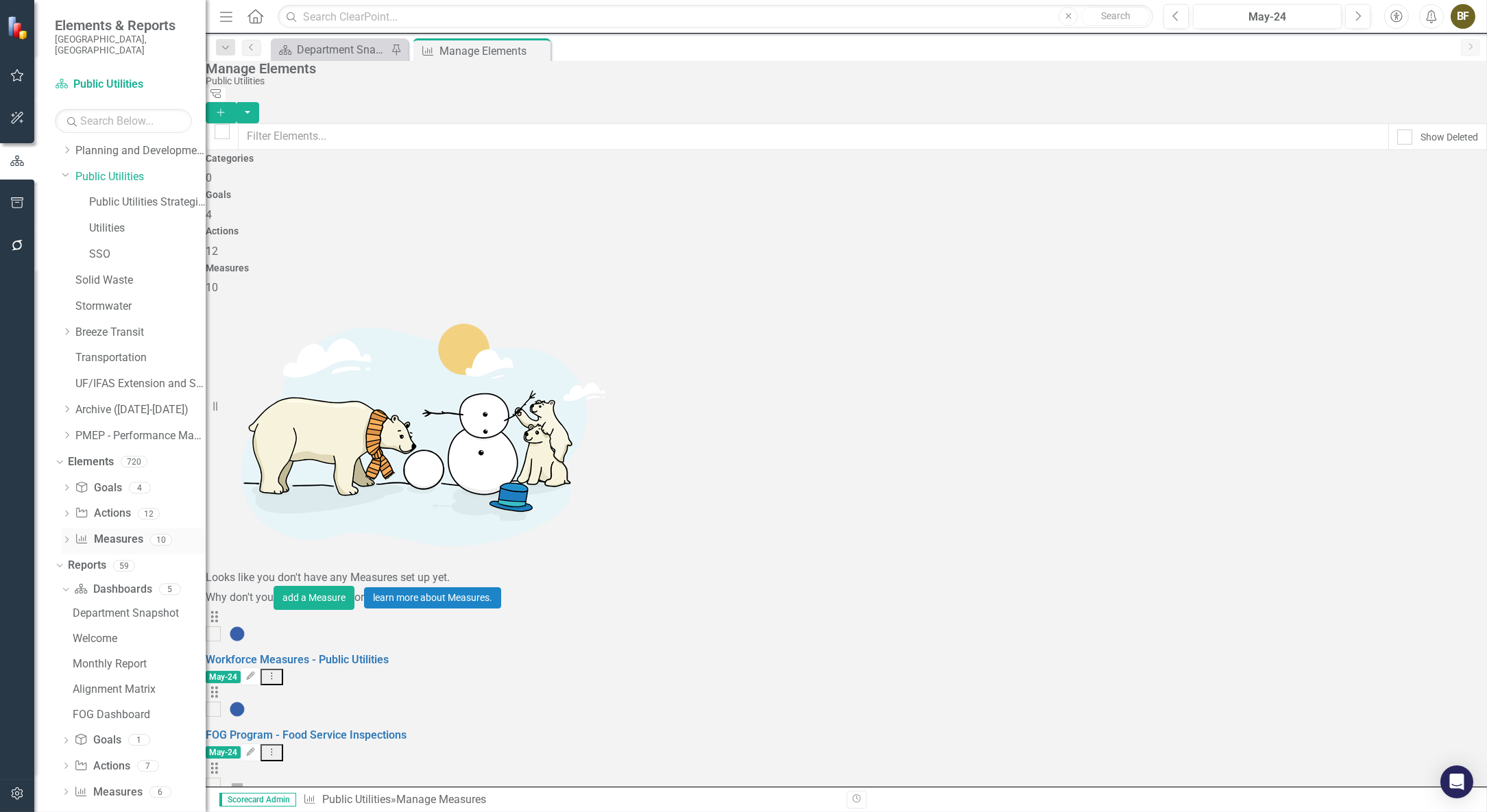
scroll to position [448, 0]
click at [107, 726] on div "Goal Goals" at bounding box center [97, 737] width 47 height 23
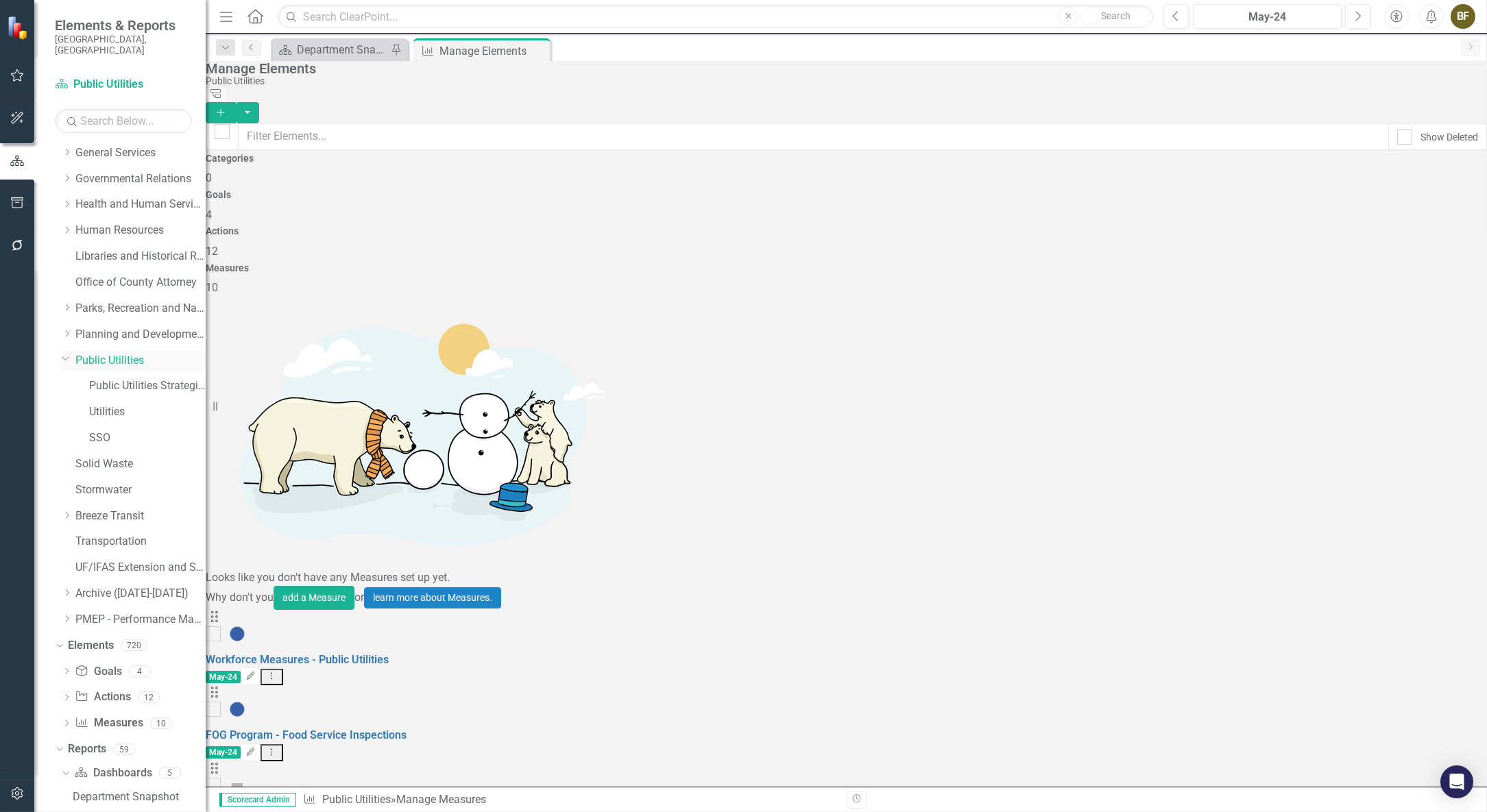
click at [105, 349] on div "Dropdown Public Utilities" at bounding box center [133, 360] width 144 height 23
click at [115, 379] on link "Public Utilities Strategic Plan" at bounding box center [147, 386] width 116 height 16
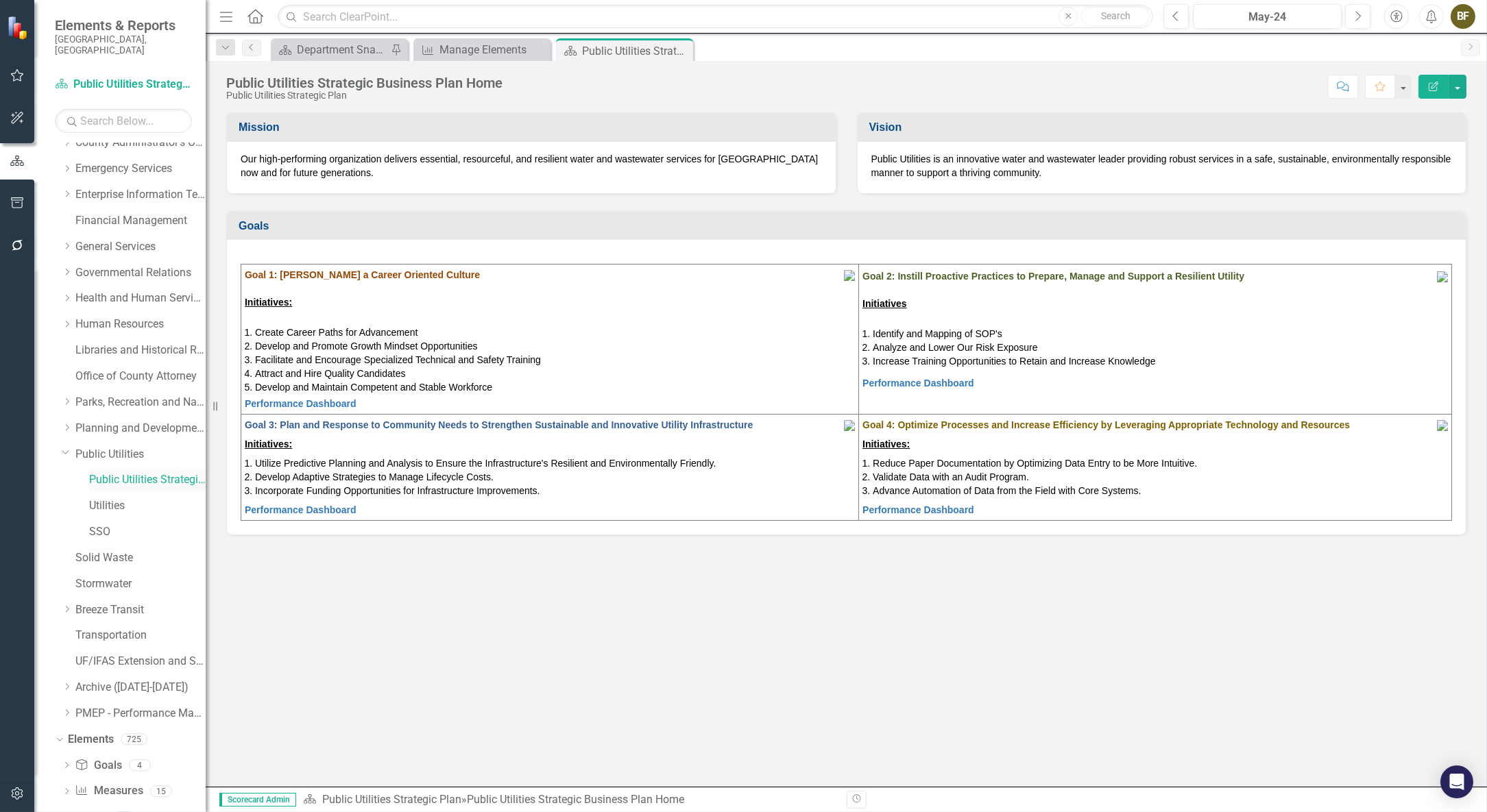
scroll to position [219, 0]
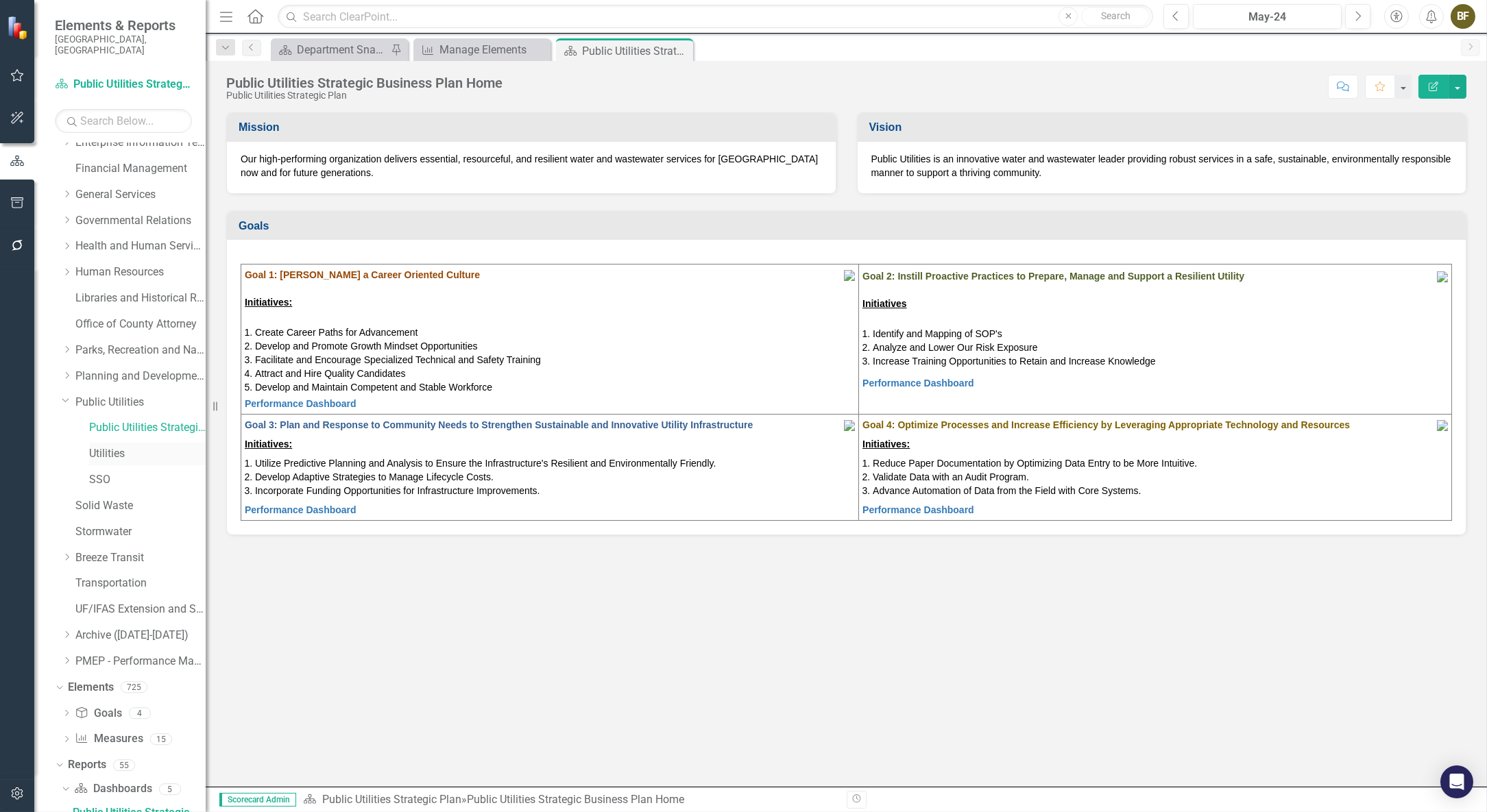
click at [116, 446] on link "Utilities" at bounding box center [147, 454] width 116 height 16
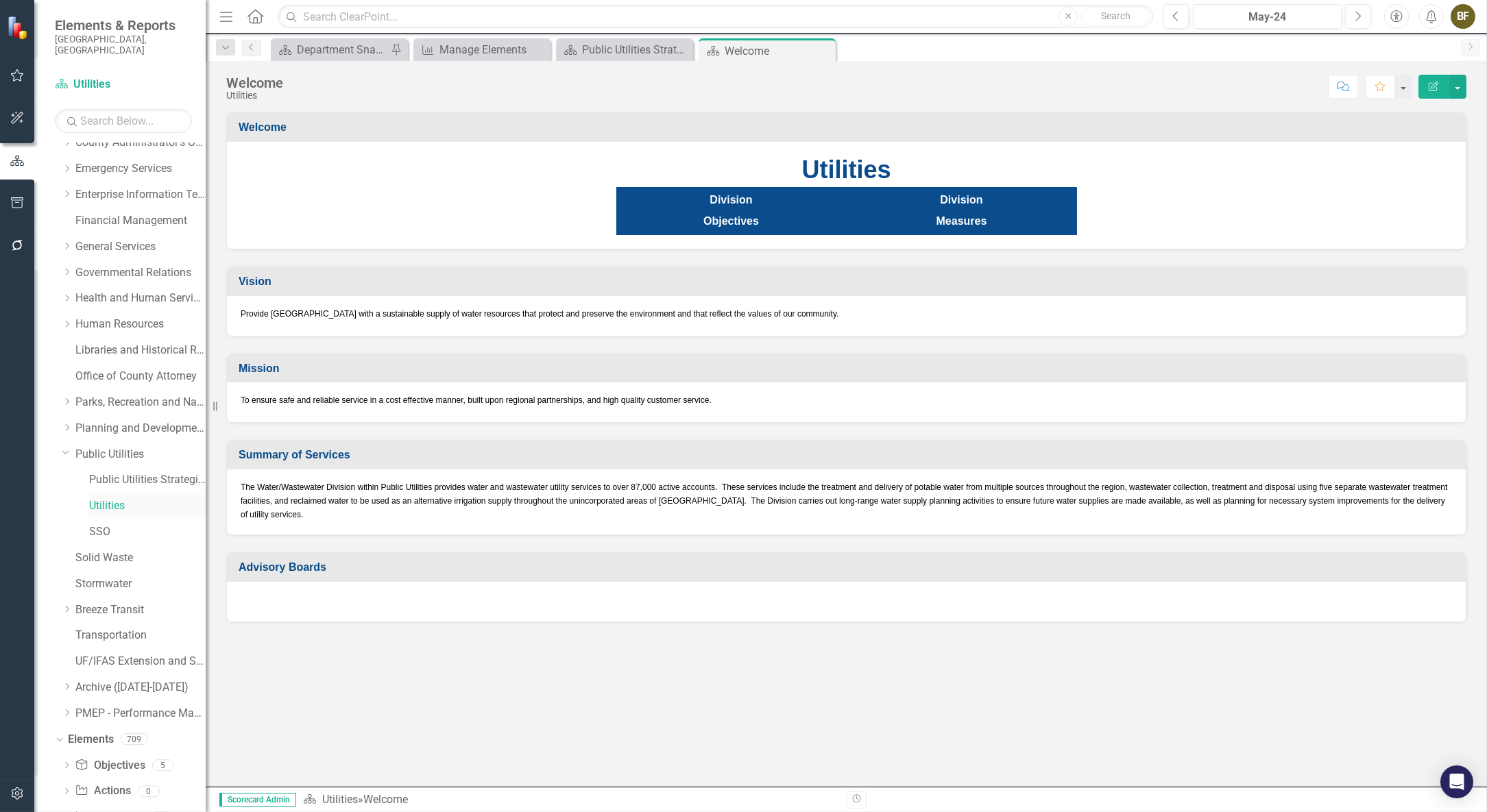
scroll to position [246, 0]
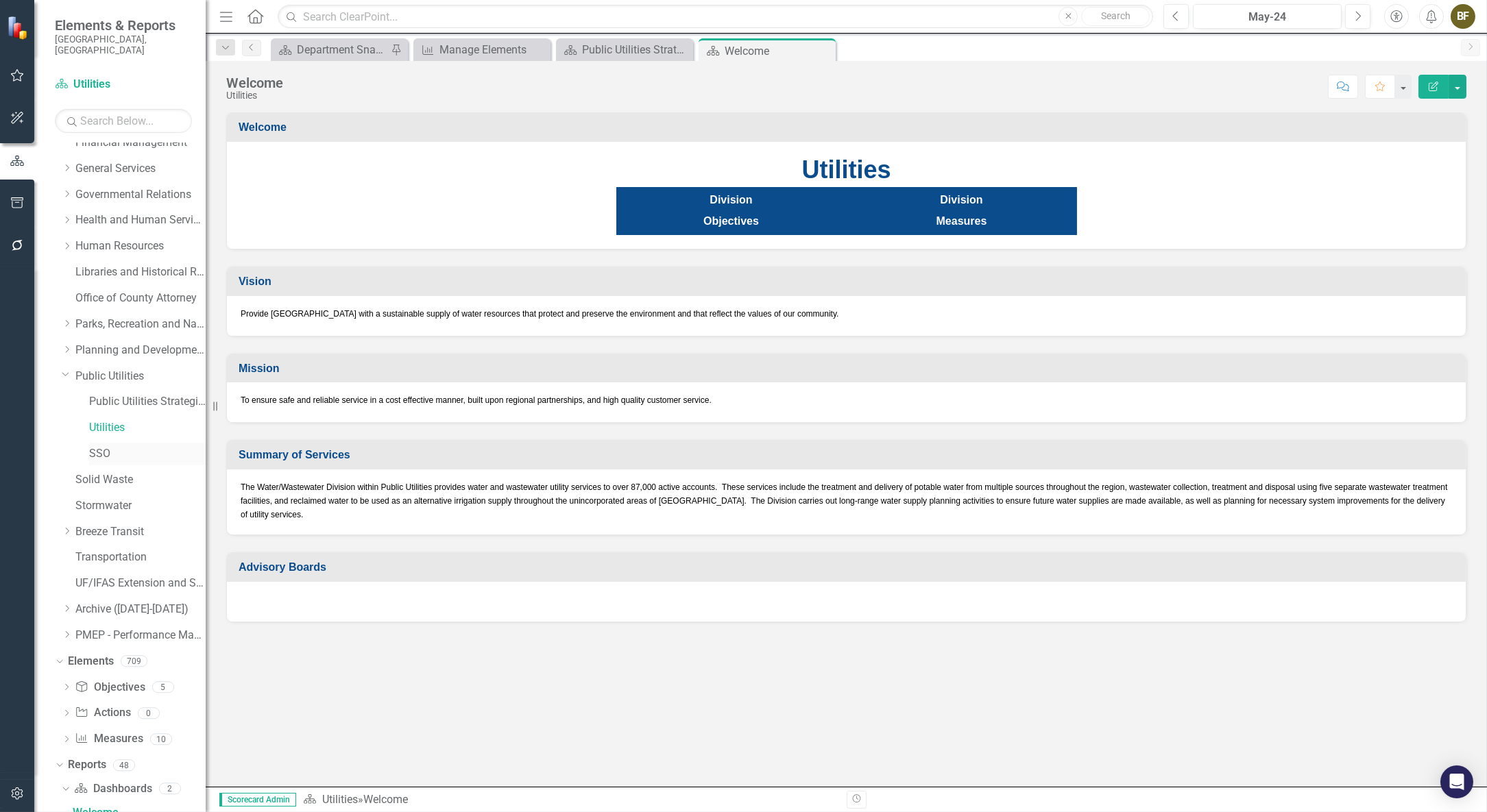
click at [105, 446] on link "SSO" at bounding box center [147, 454] width 116 height 16
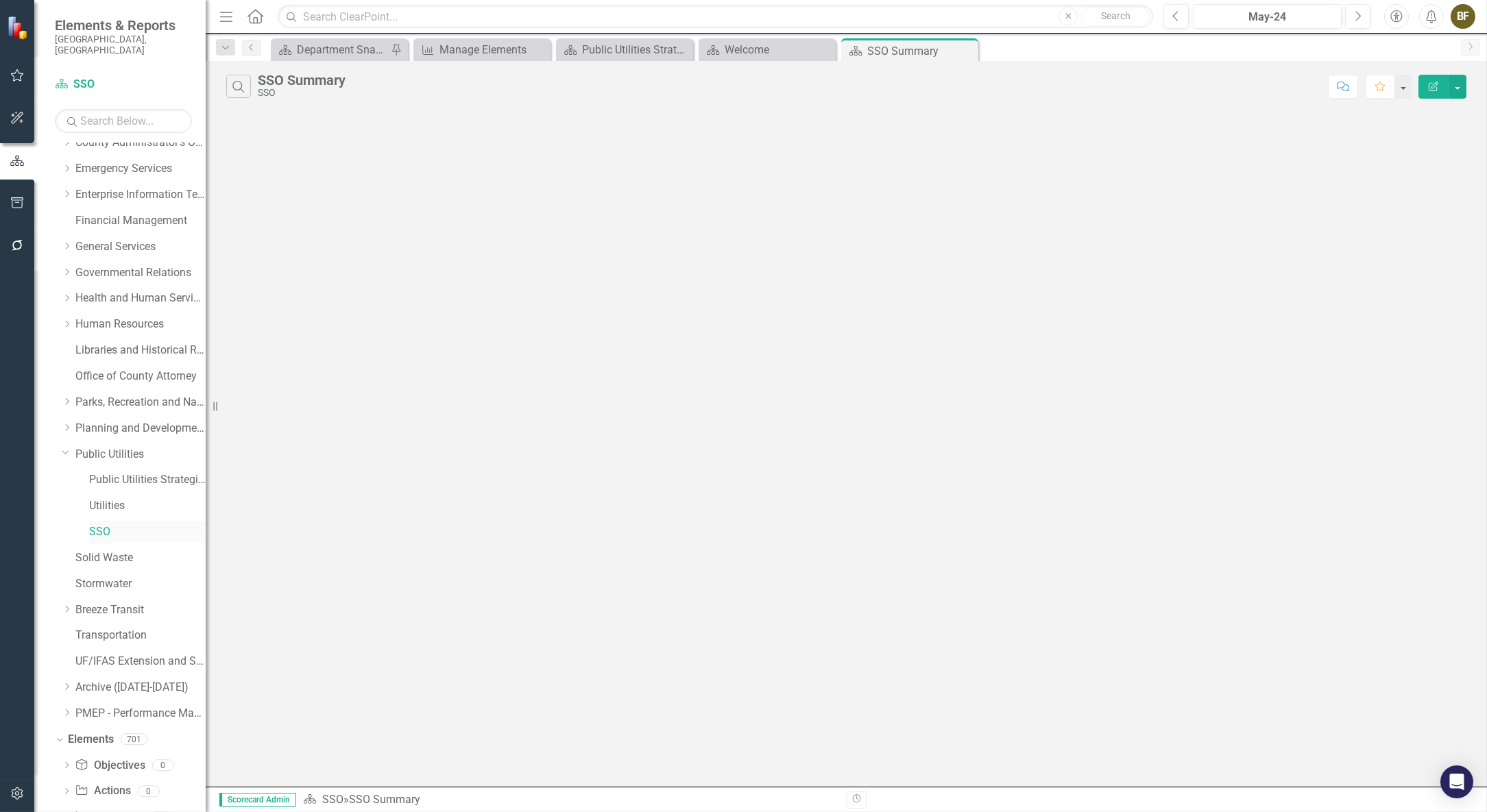
scroll to position [246, 0]
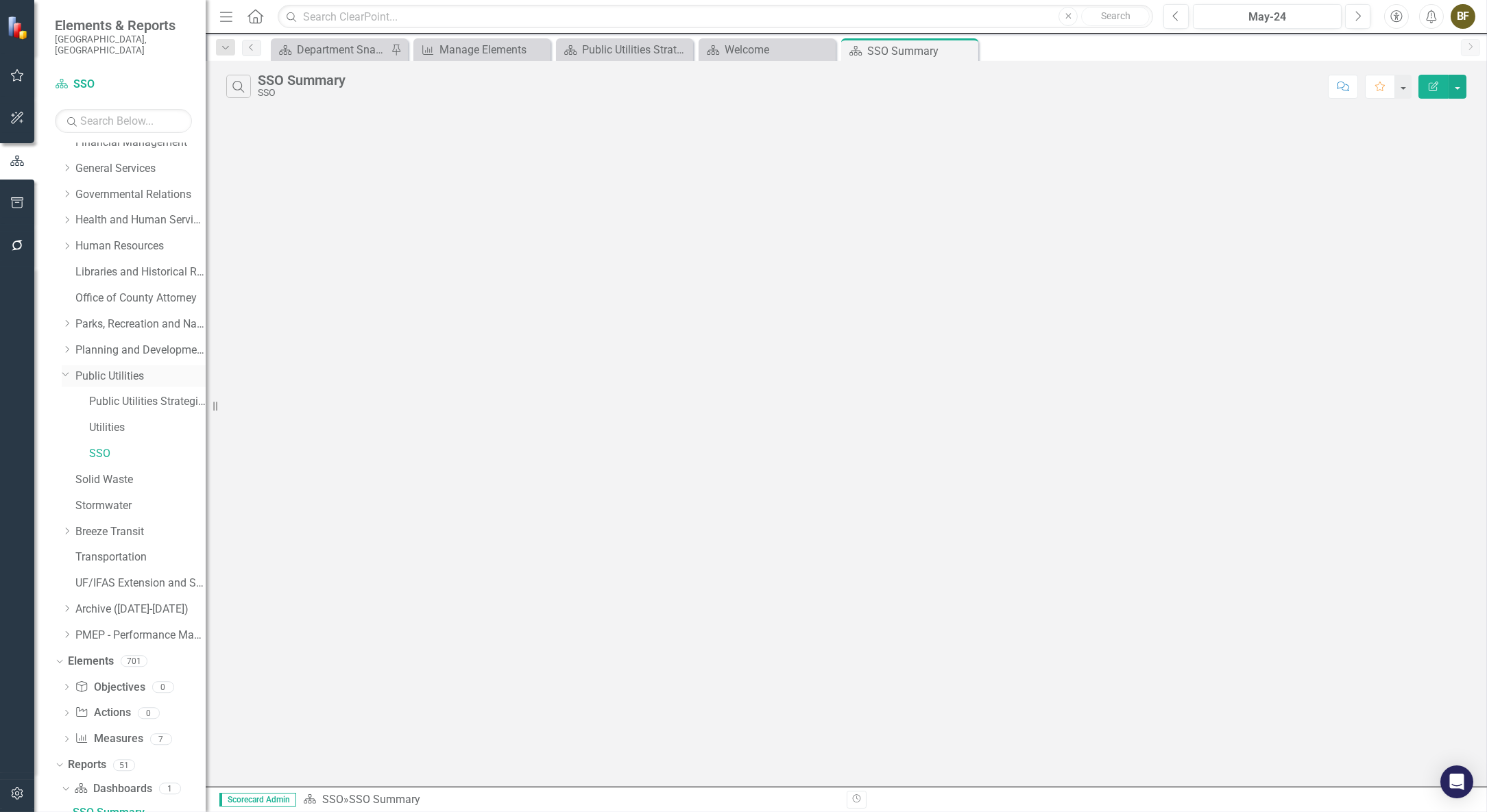
click at [103, 368] on link "Public Utilities" at bounding box center [140, 376] width 130 height 16
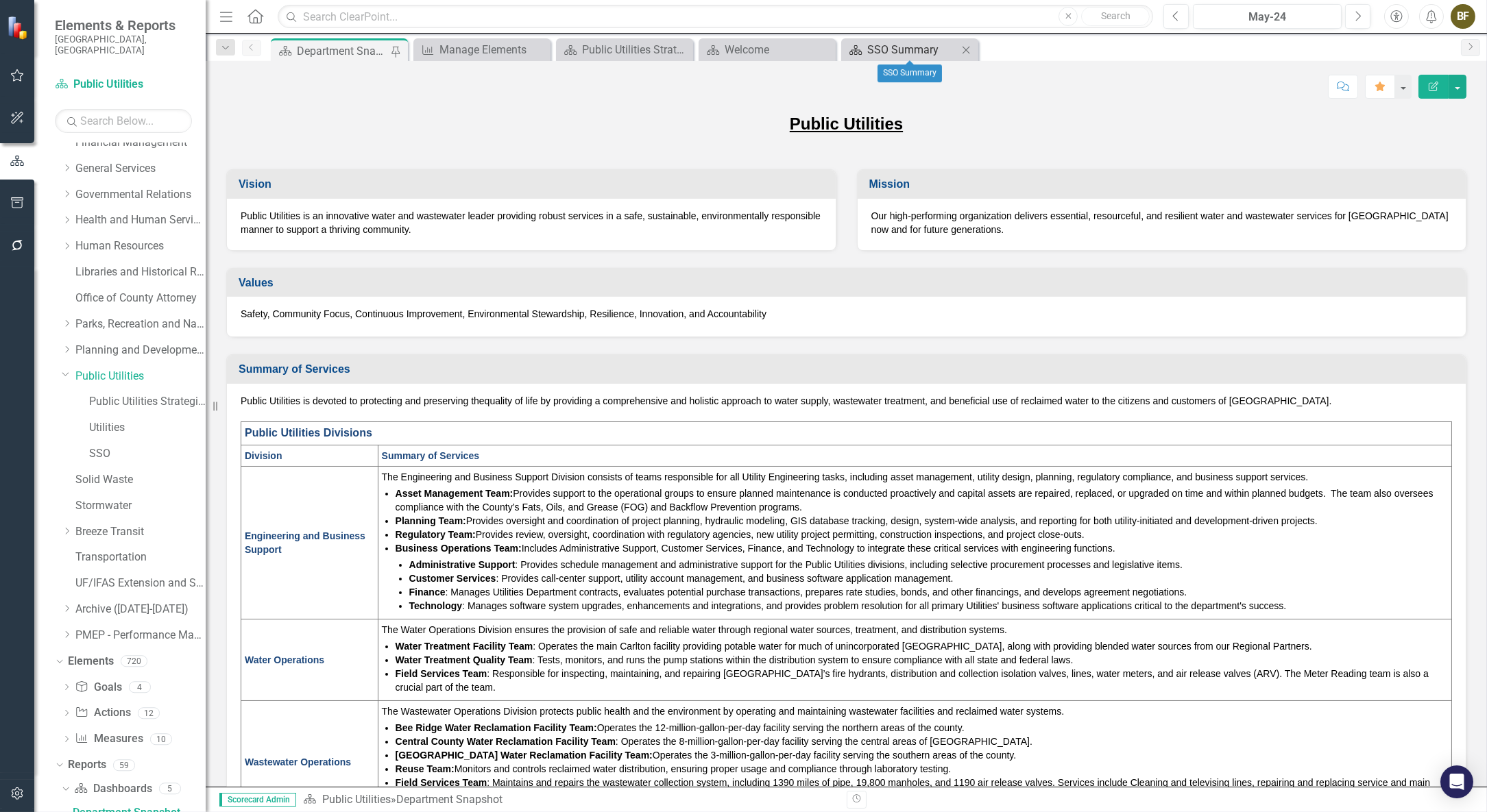
click at [915, 44] on div "SSO Summary" at bounding box center [912, 49] width 91 height 17
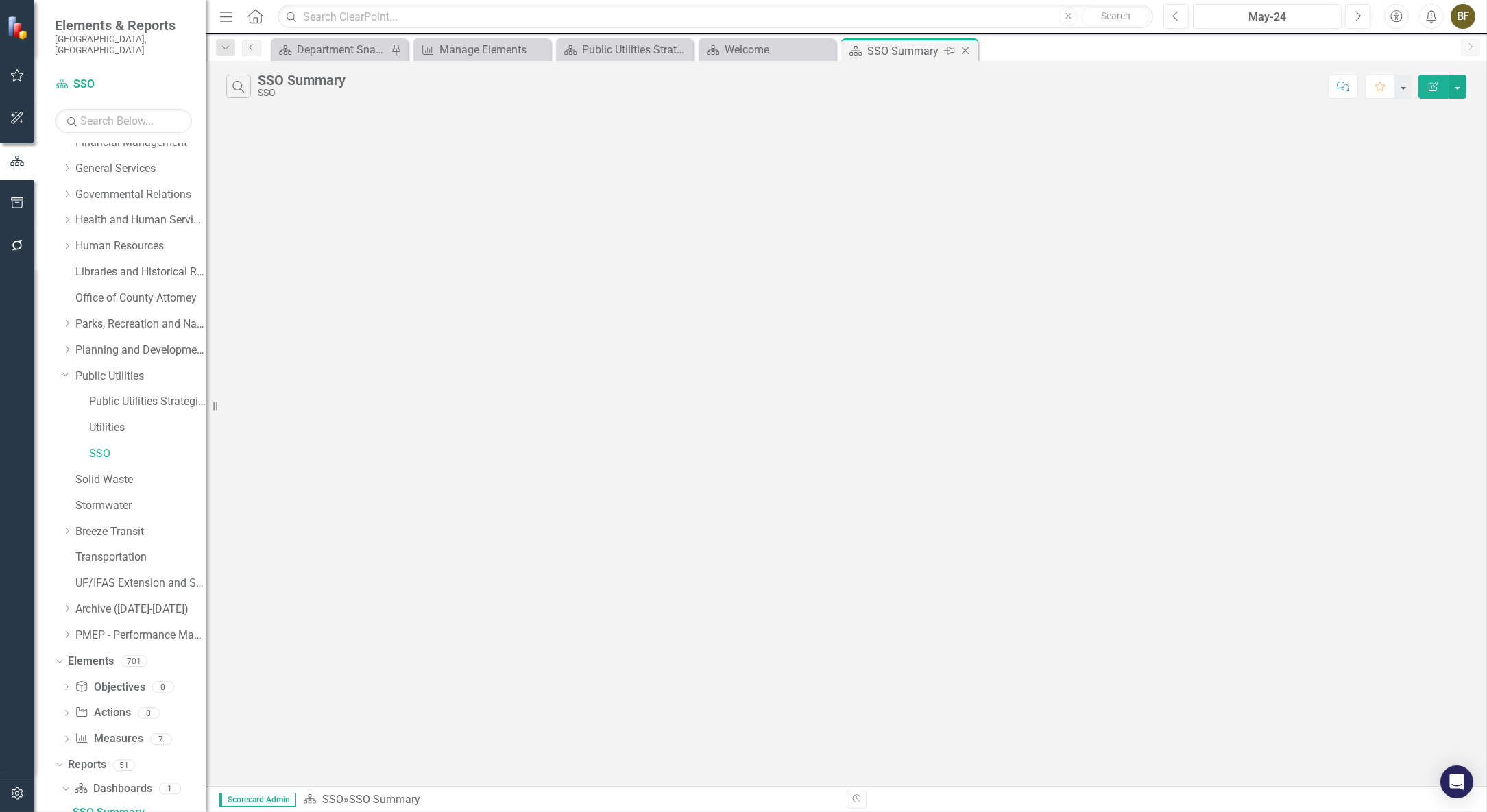
click at [973, 48] on div "Close" at bounding box center [966, 50] width 17 height 17
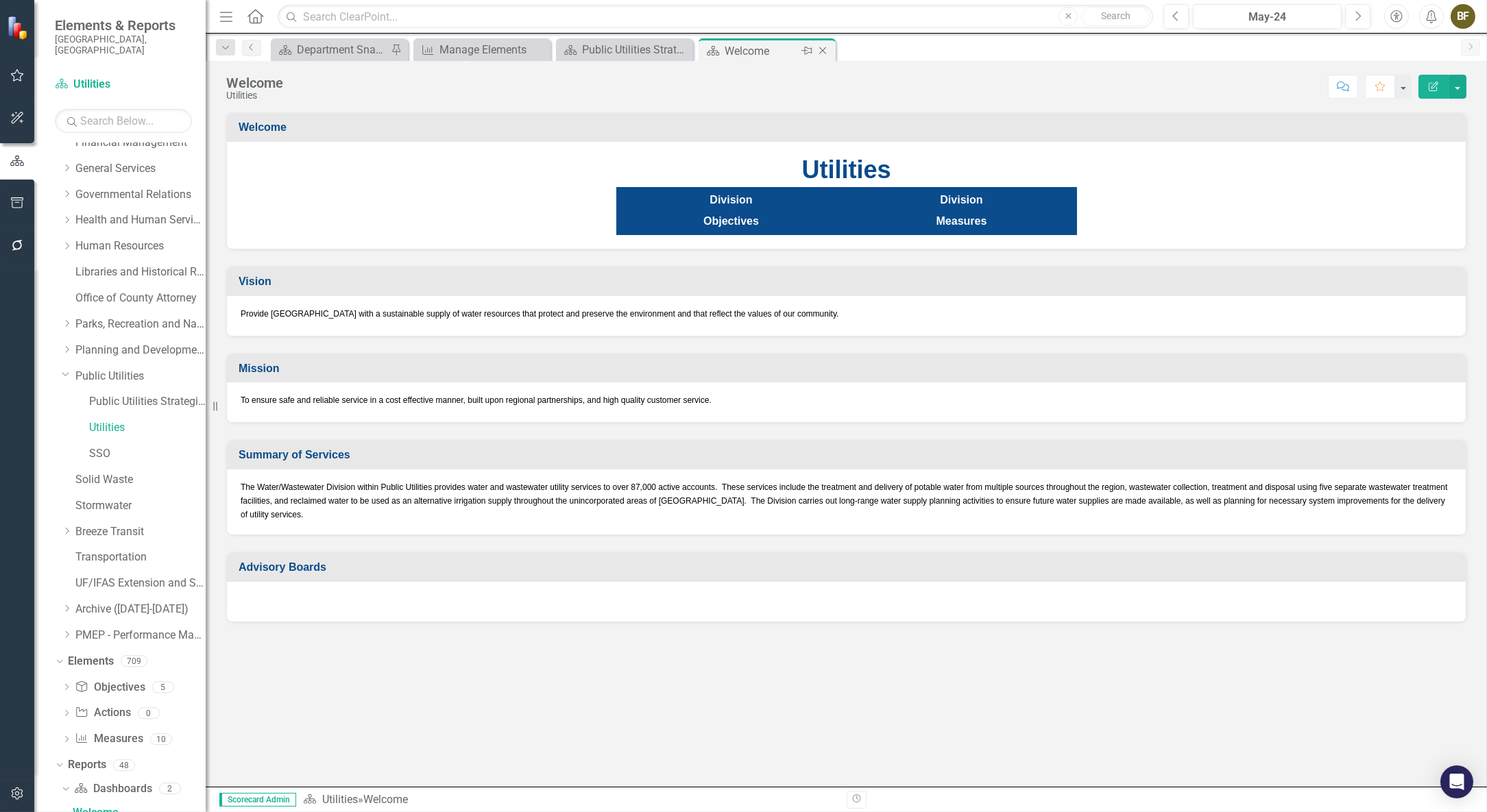
click at [823, 49] on icon at bounding box center [823, 51] width 7 height 7
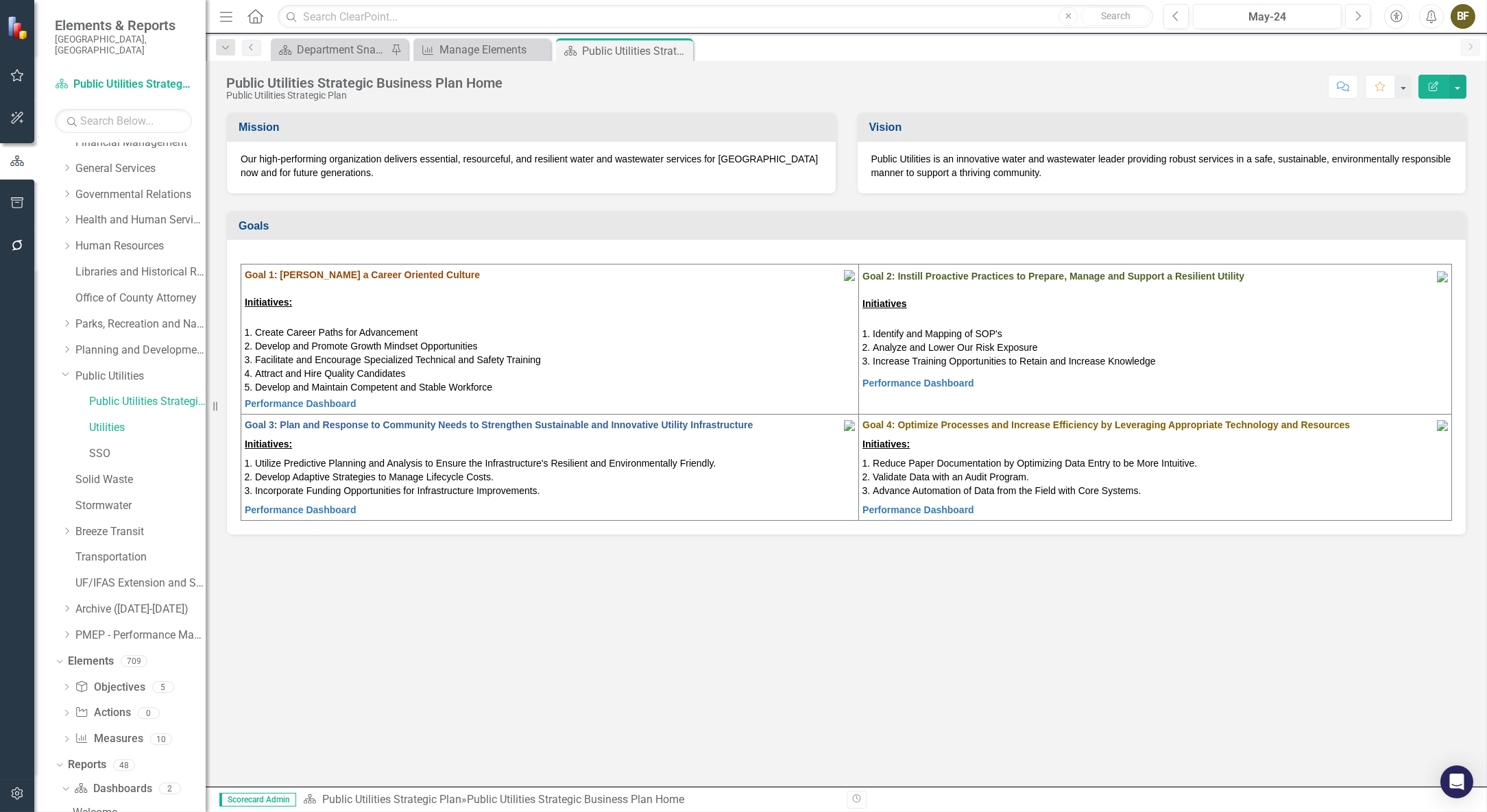
scroll to position [219, 0]
click at [680, 49] on icon at bounding box center [680, 51] width 7 height 7
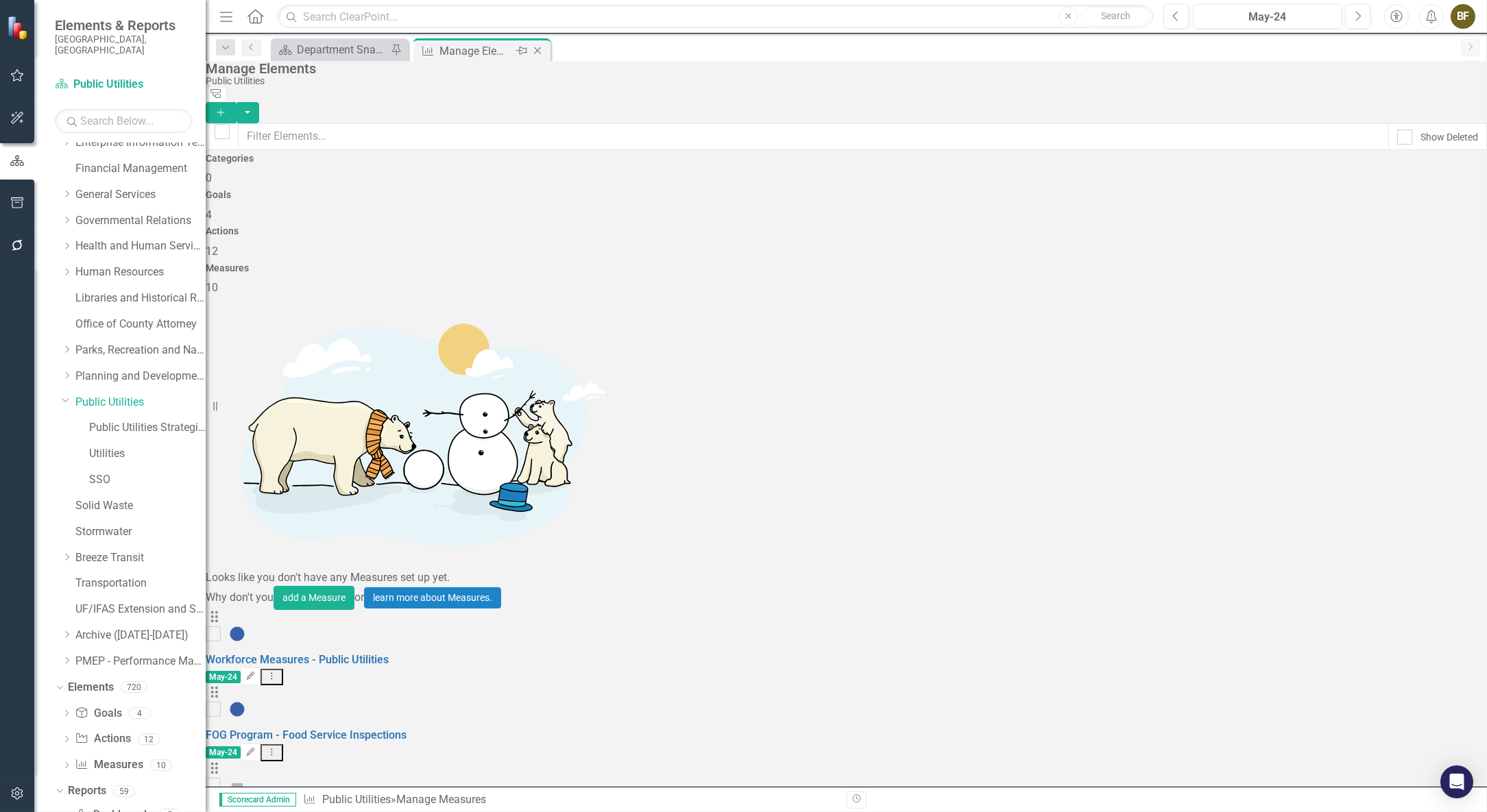
click at [540, 55] on icon "Close" at bounding box center [537, 50] width 14 height 11
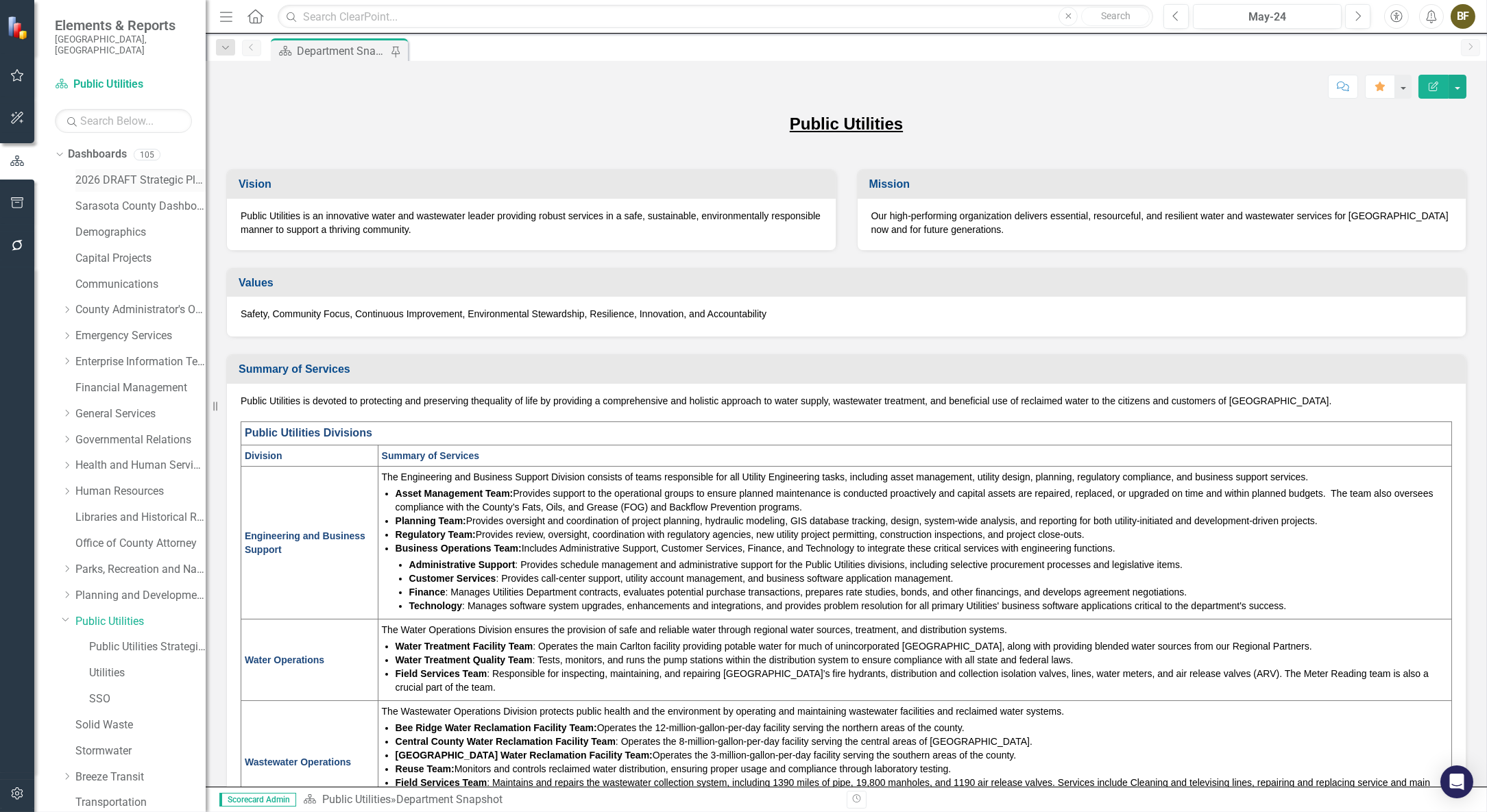
click at [157, 172] on link "2026 DRAFT Strategic Plan" at bounding box center [140, 180] width 130 height 16
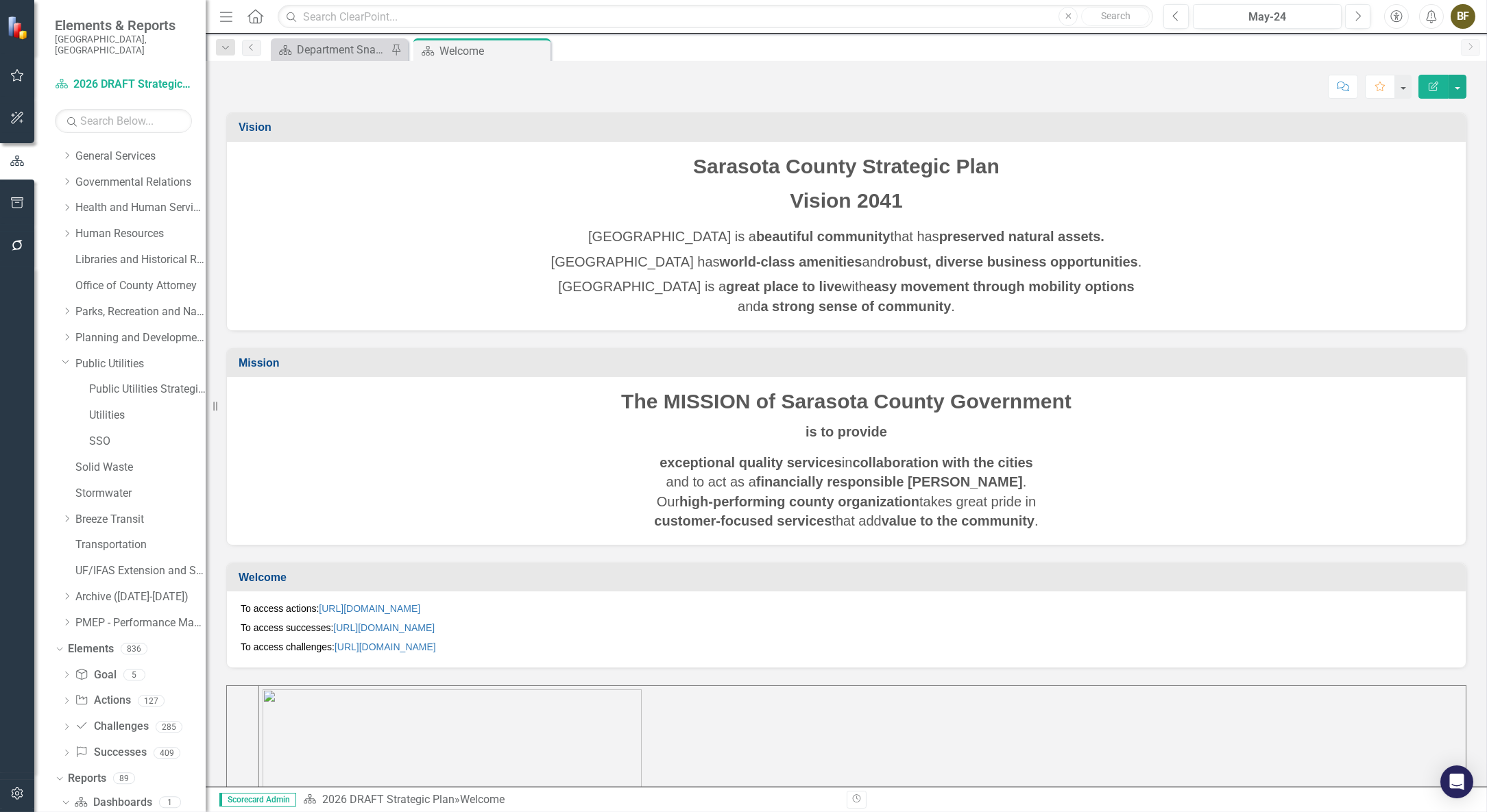
scroll to position [270, 0]
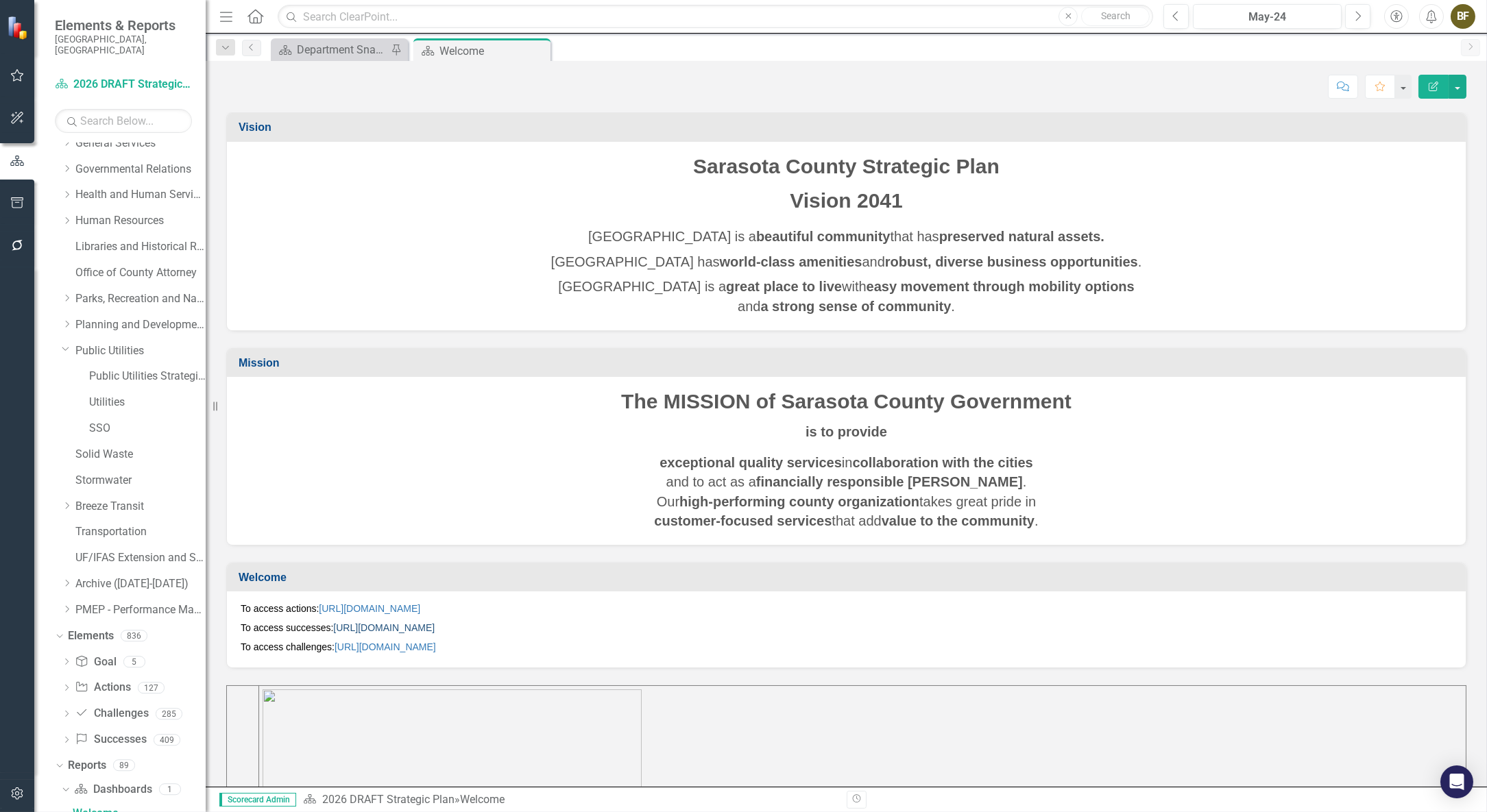
click at [435, 627] on link "[URL][DOMAIN_NAME]" at bounding box center [383, 628] width 102 height 11
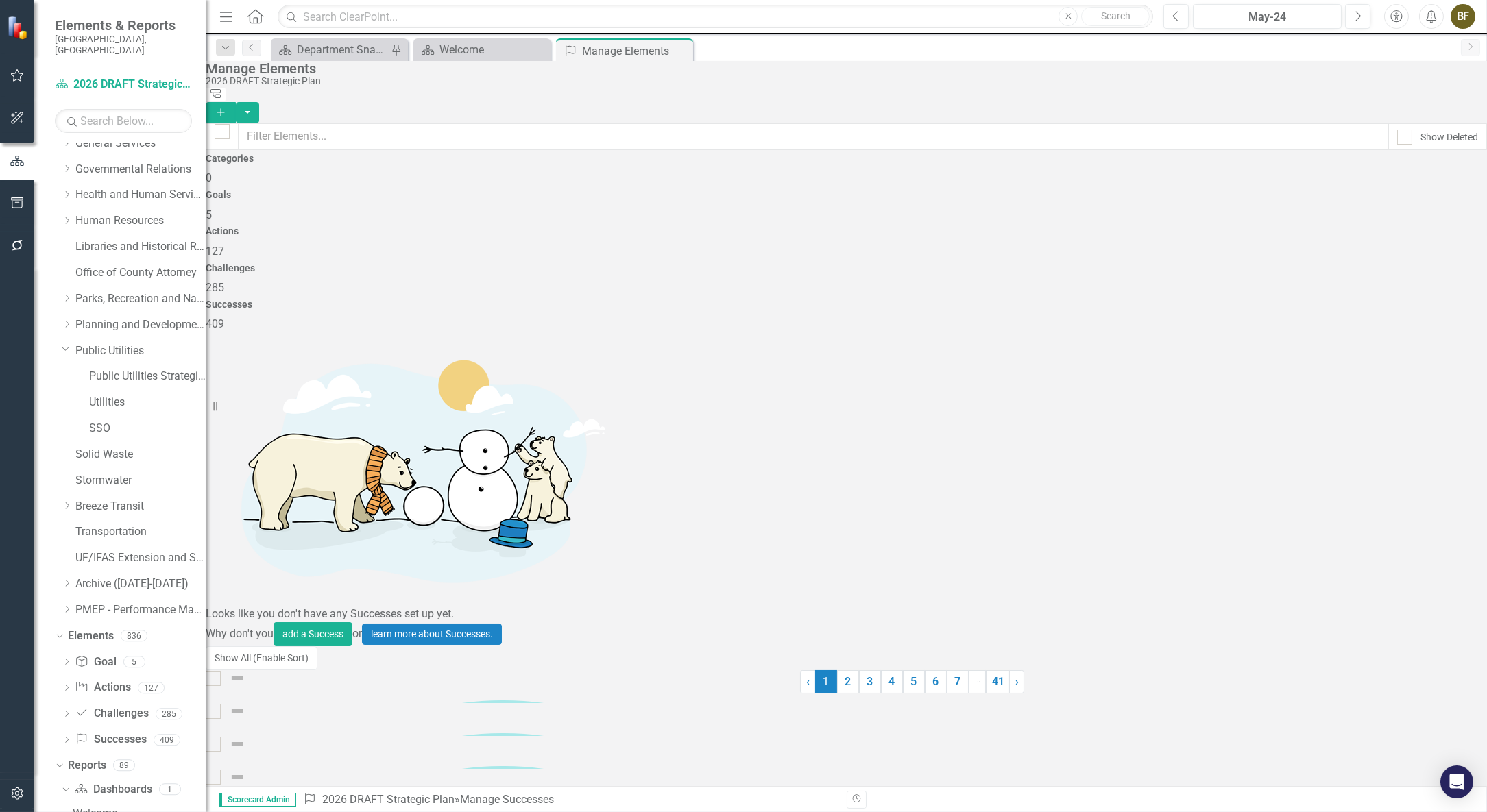
click at [225, 317] on span "409" at bounding box center [215, 324] width 18 height 13
click at [230, 124] on div at bounding box center [222, 131] width 15 height 15
click at [224, 124] on input "checkbox" at bounding box center [219, 128] width 9 height 9
checkbox input "true"
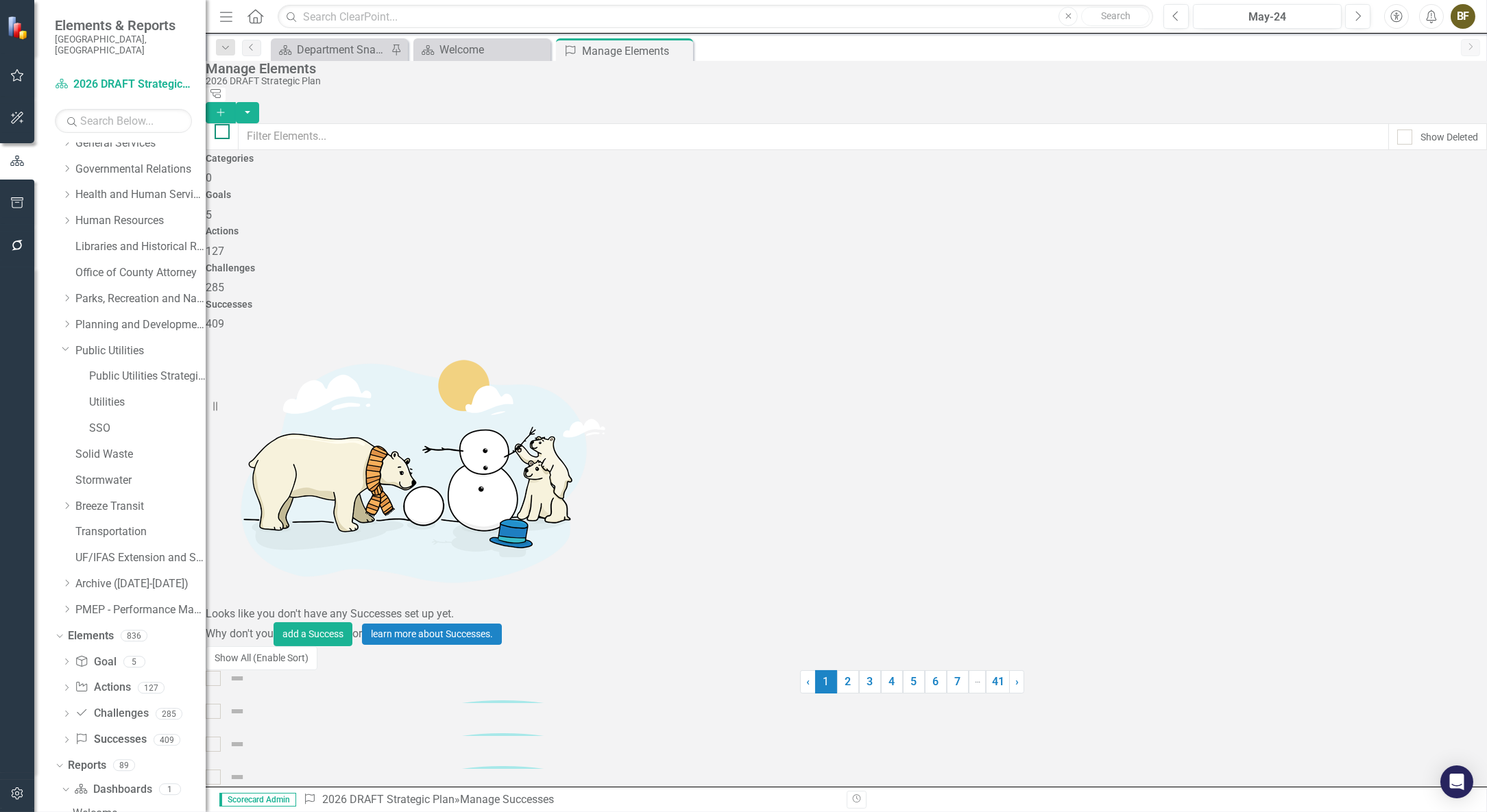
checkbox input "true"
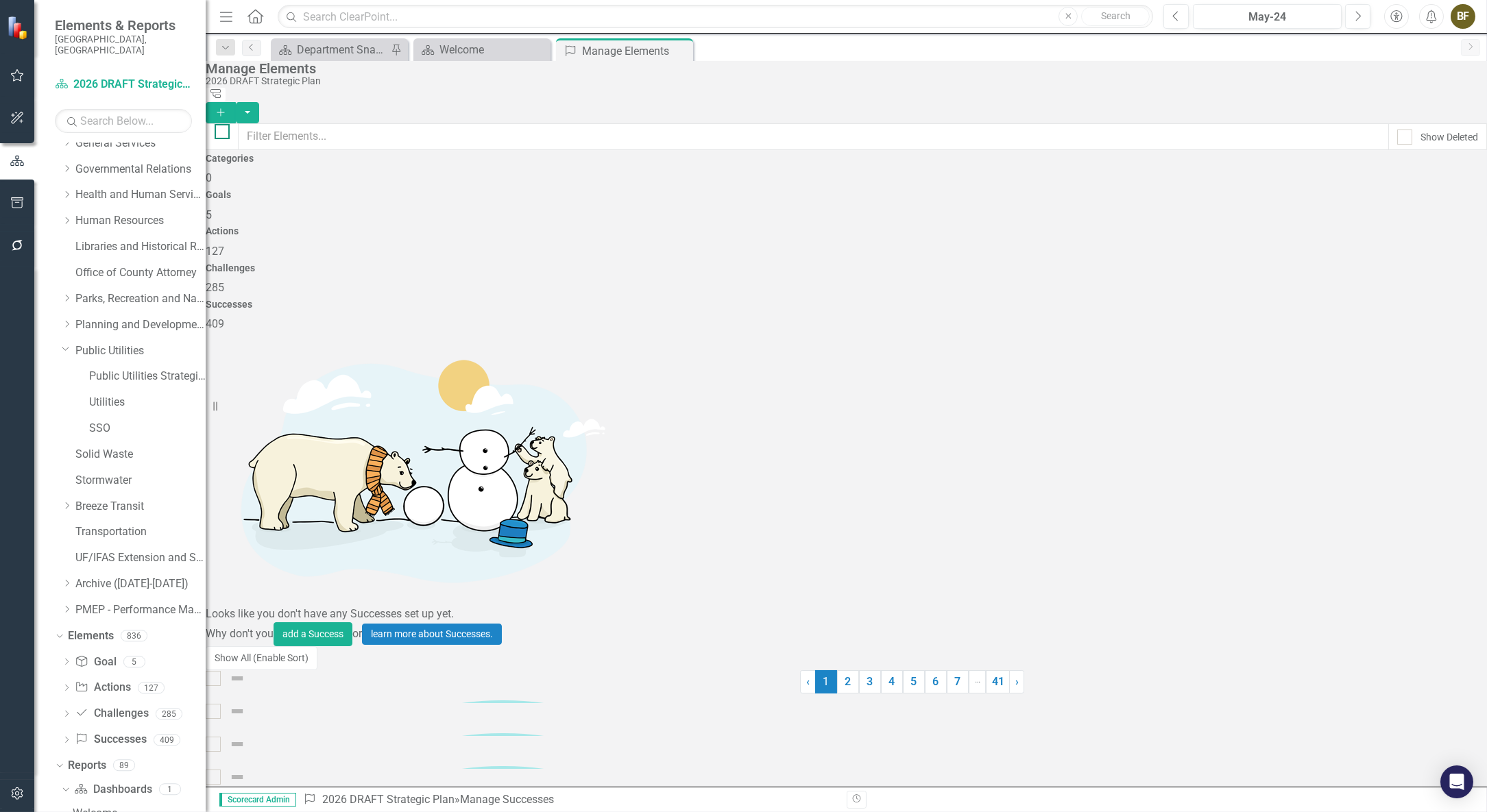
checkbox input "true"
click at [296, 124] on input "text" at bounding box center [814, 137] width 1151 height 27
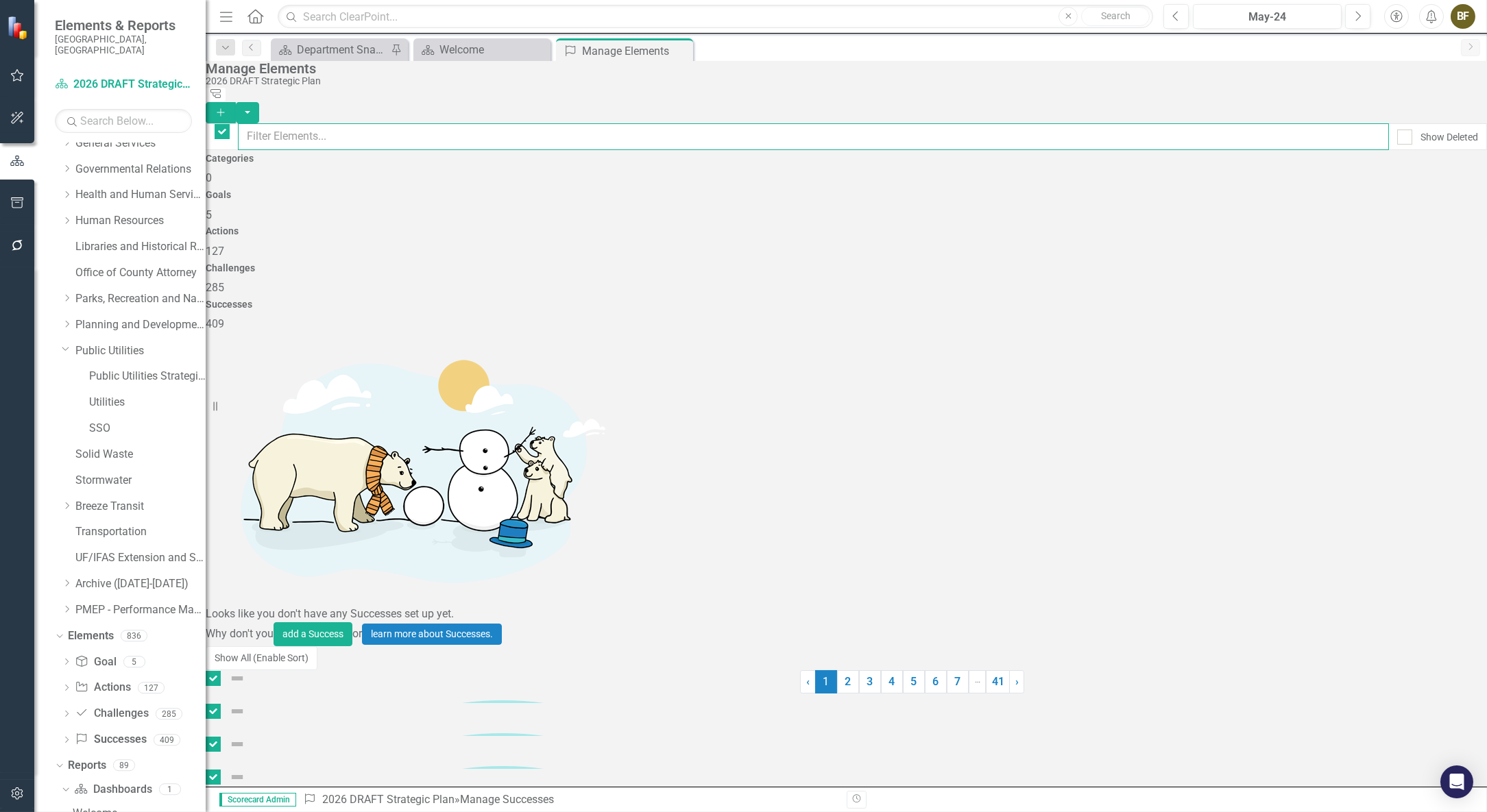
type input "P"
checkbox input "false"
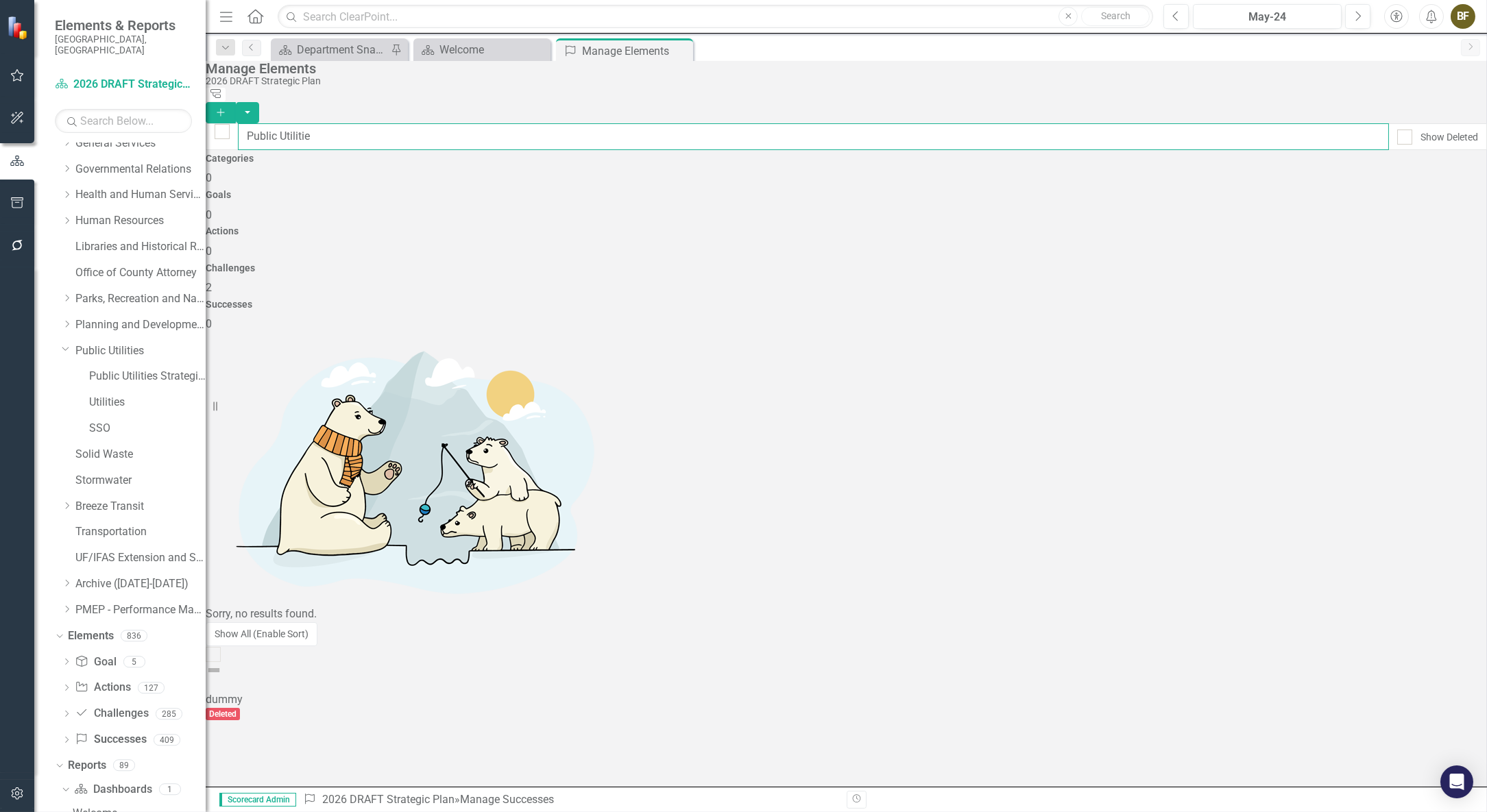
type input "Public Utilities"
drag, startPoint x: 358, startPoint y: 127, endPoint x: 249, endPoint y: 123, distance: 109.1
click at [249, 124] on div "Public Utilities Show Deleted" at bounding box center [846, 137] width 1282 height 27
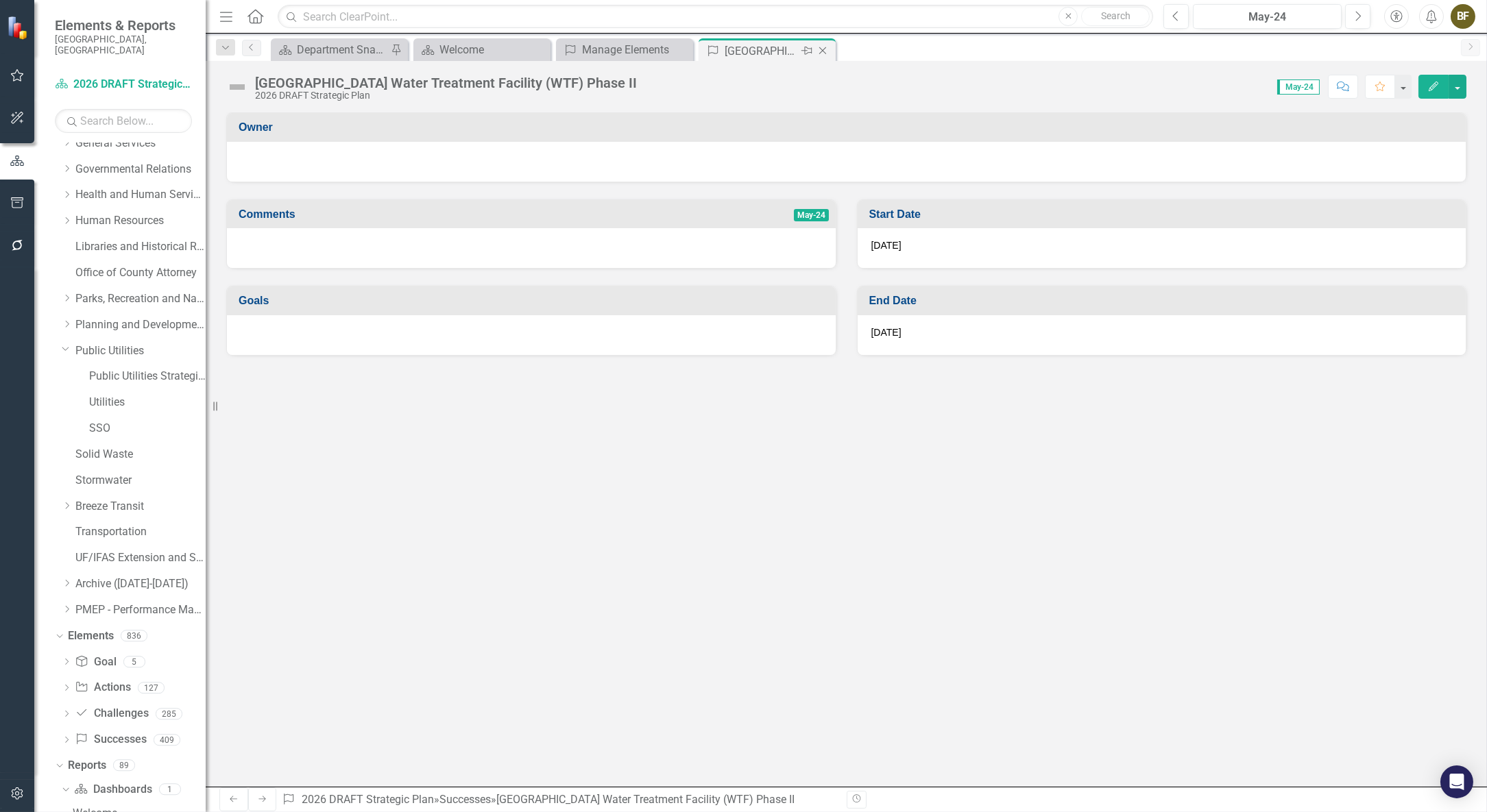
click at [823, 49] on icon "Close" at bounding box center [822, 50] width 14 height 11
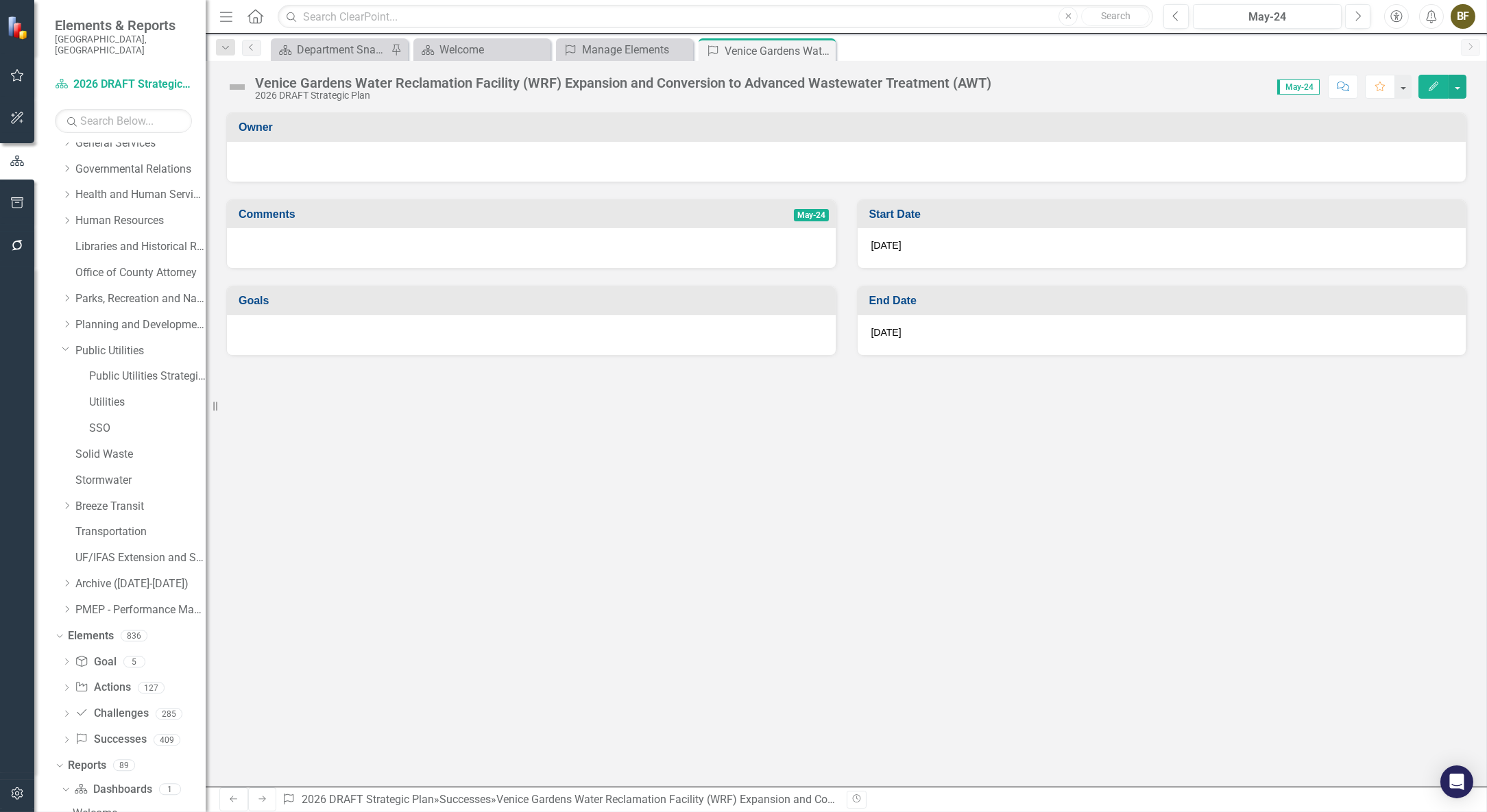
click at [0, 0] on icon "Close" at bounding box center [0, 0] width 0 height 0
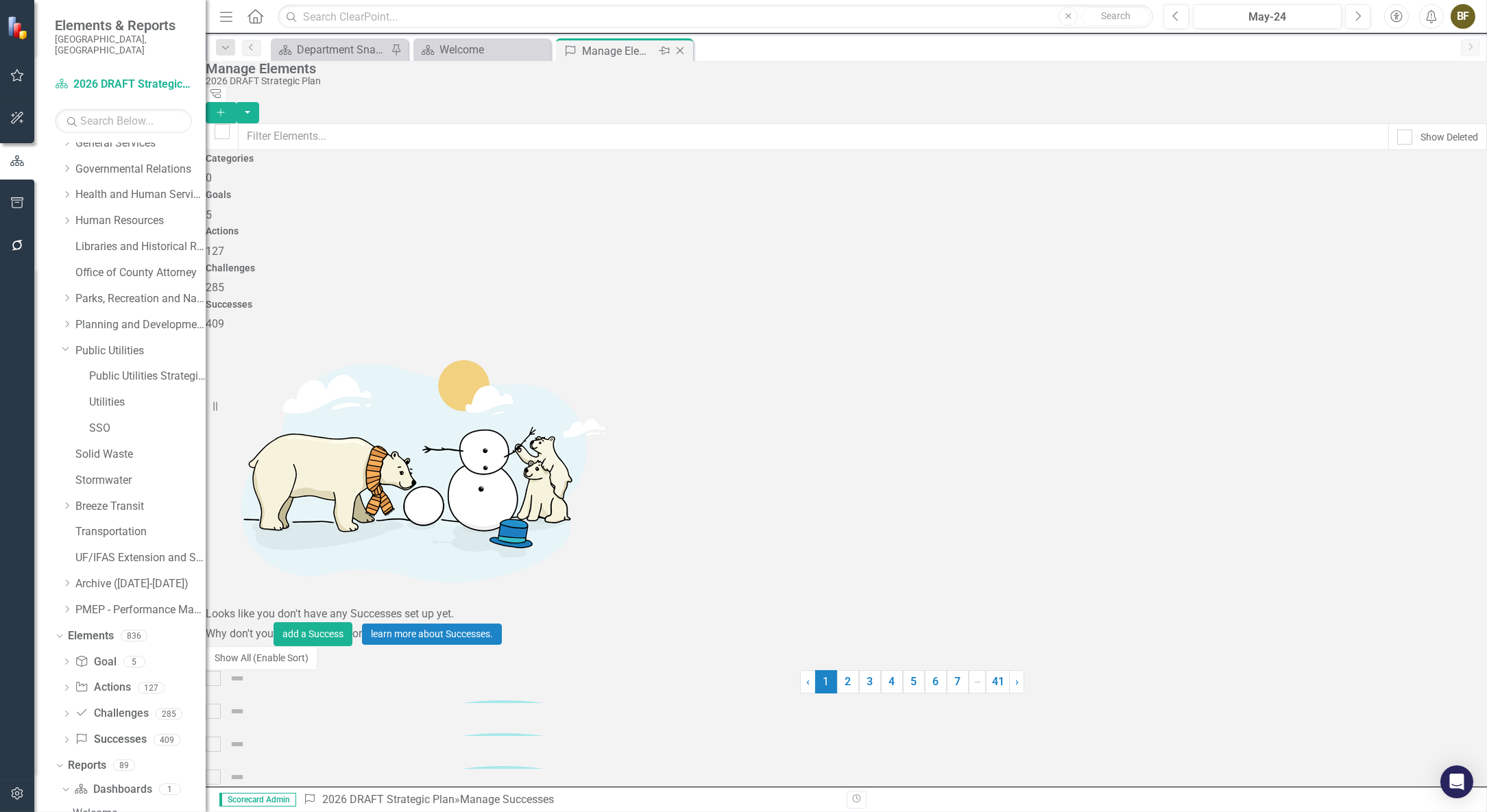
click at [679, 48] on icon "Close" at bounding box center [679, 50] width 14 height 11
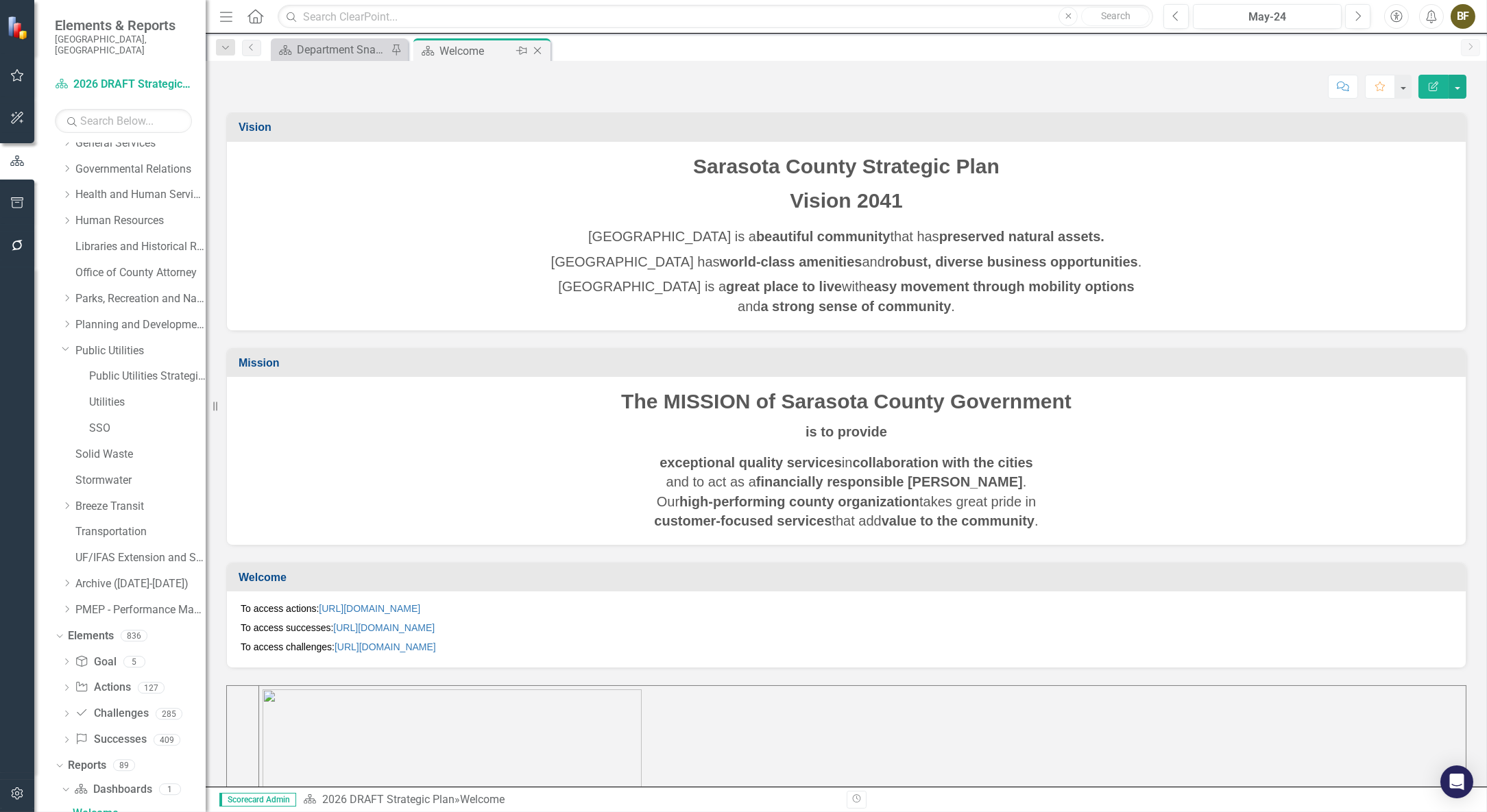
click at [546, 55] on div "Close" at bounding box center [538, 50] width 17 height 17
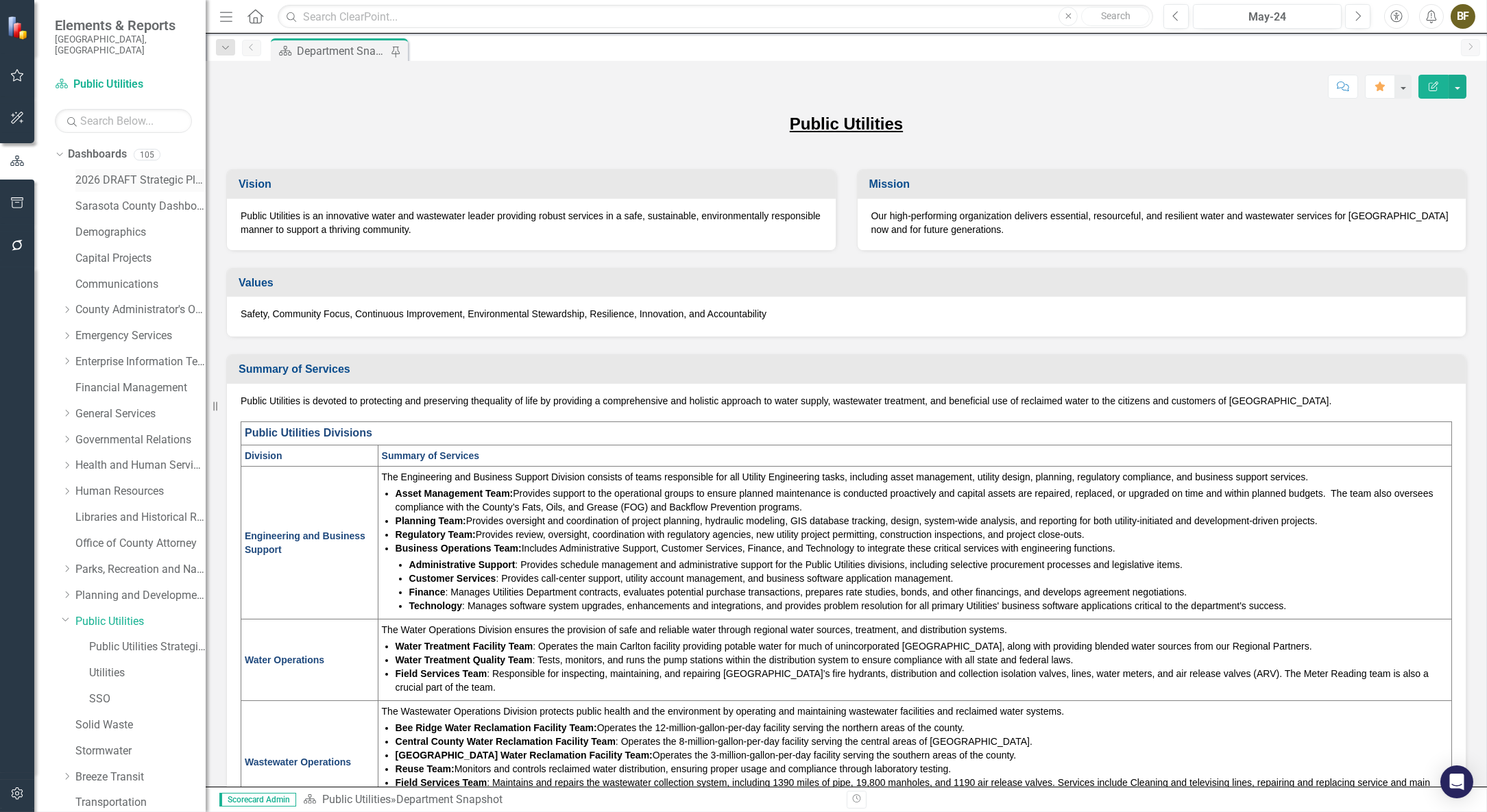
click at [135, 172] on link "2026 DRAFT Strategic Plan" at bounding box center [140, 180] width 130 height 16
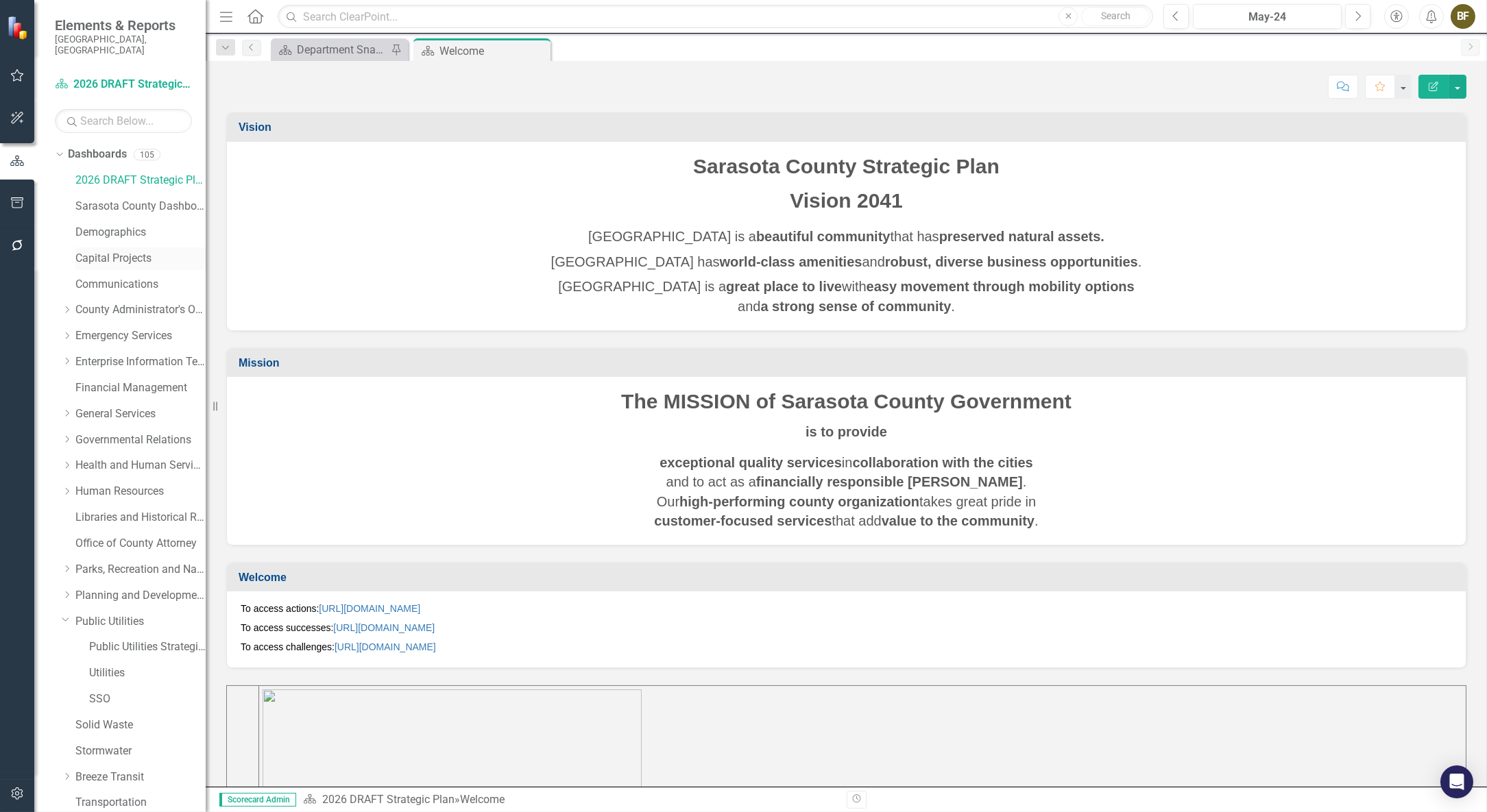
click at [140, 251] on link "Capital Projects" at bounding box center [140, 258] width 130 height 16
